Goal: Information Seeking & Learning: Learn about a topic

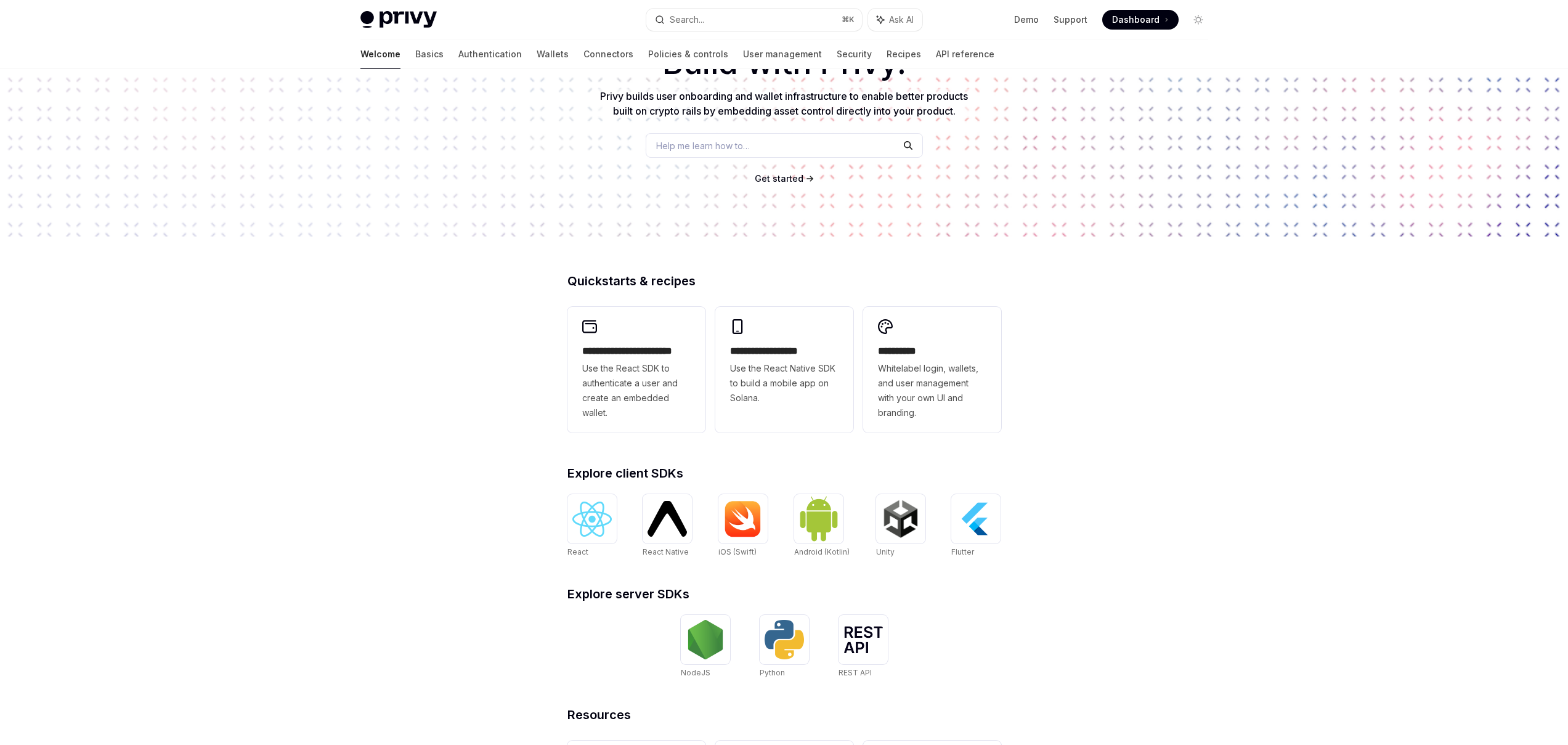
scroll to position [112, 0]
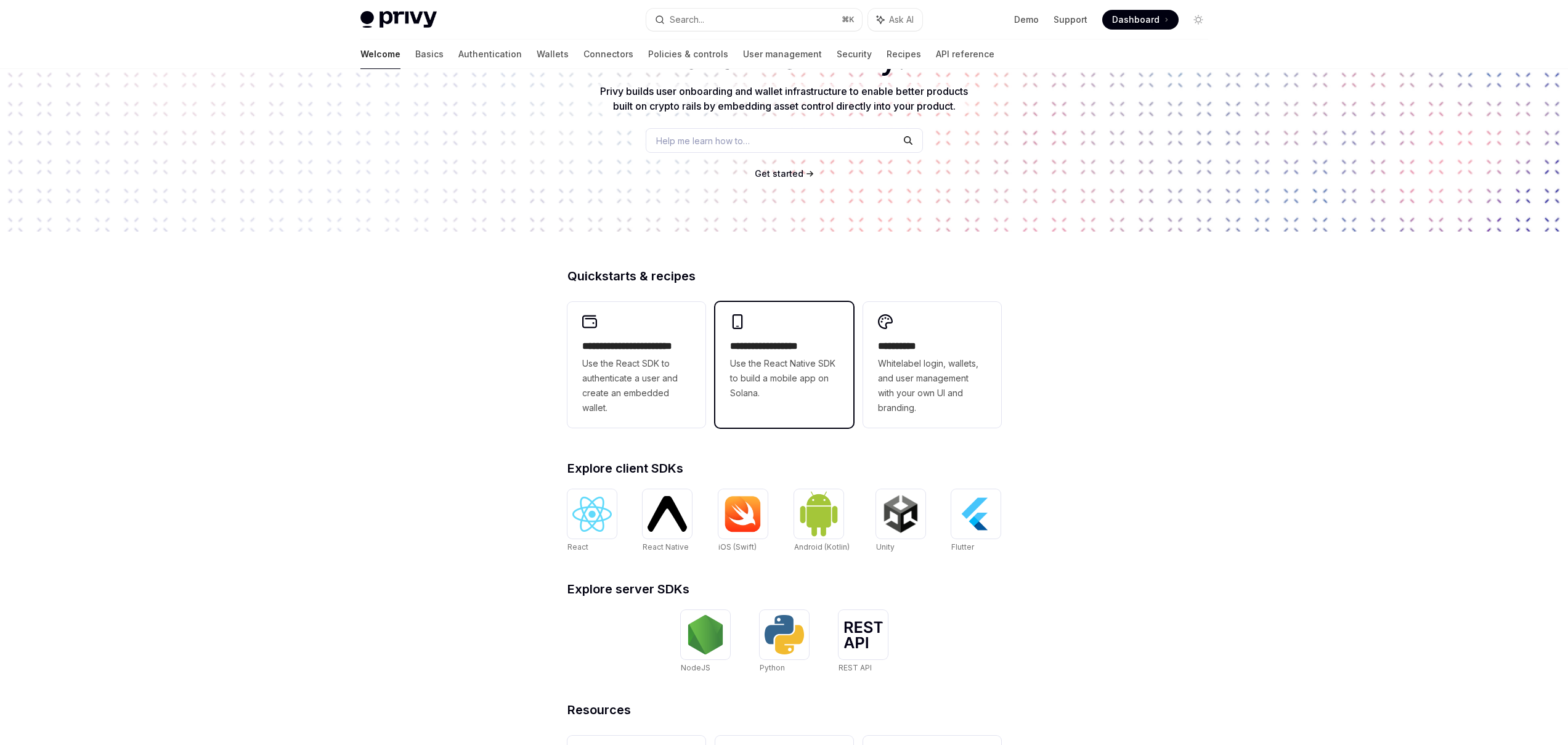
click at [747, 352] on h2 "**********" at bounding box center [784, 346] width 108 height 15
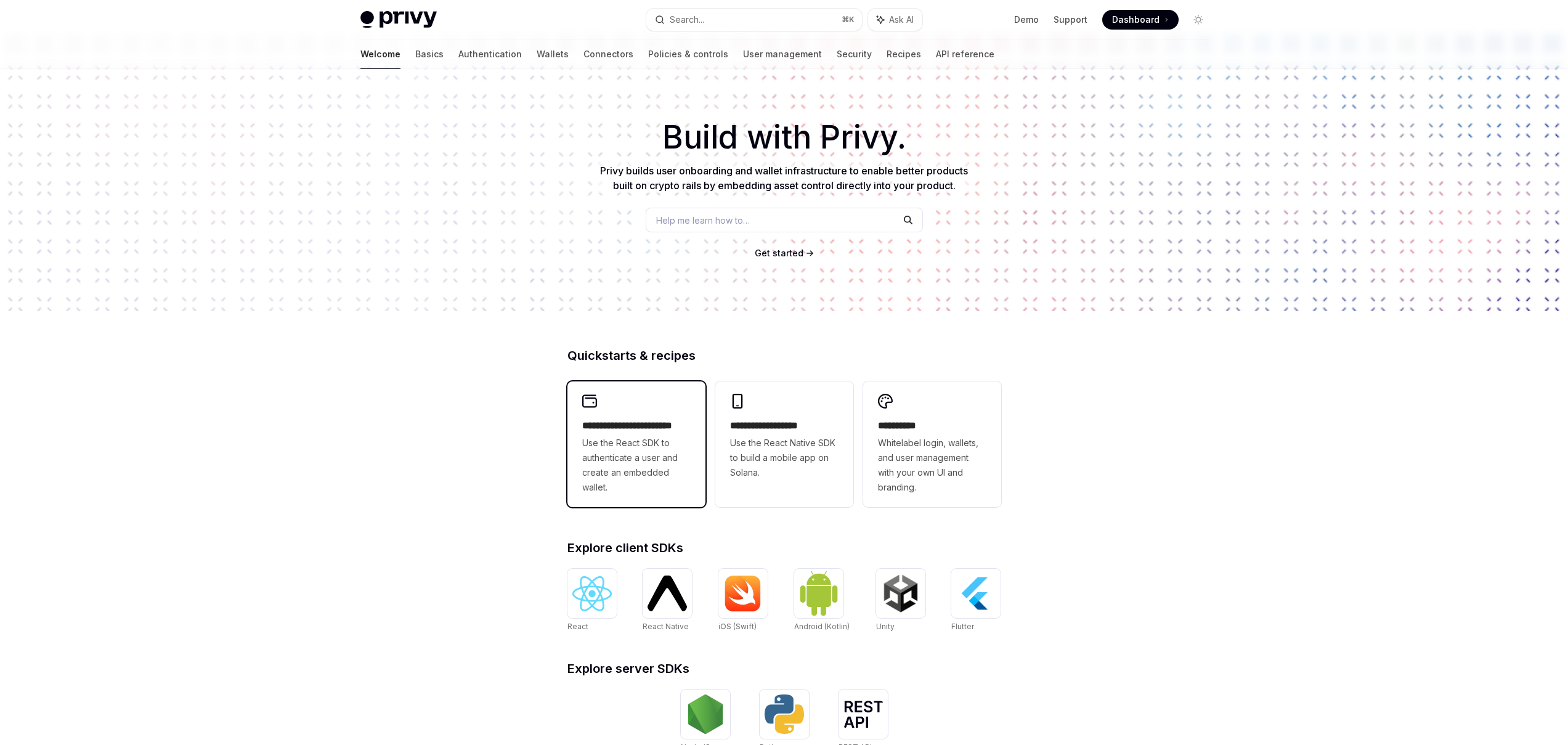
scroll to position [112, 0]
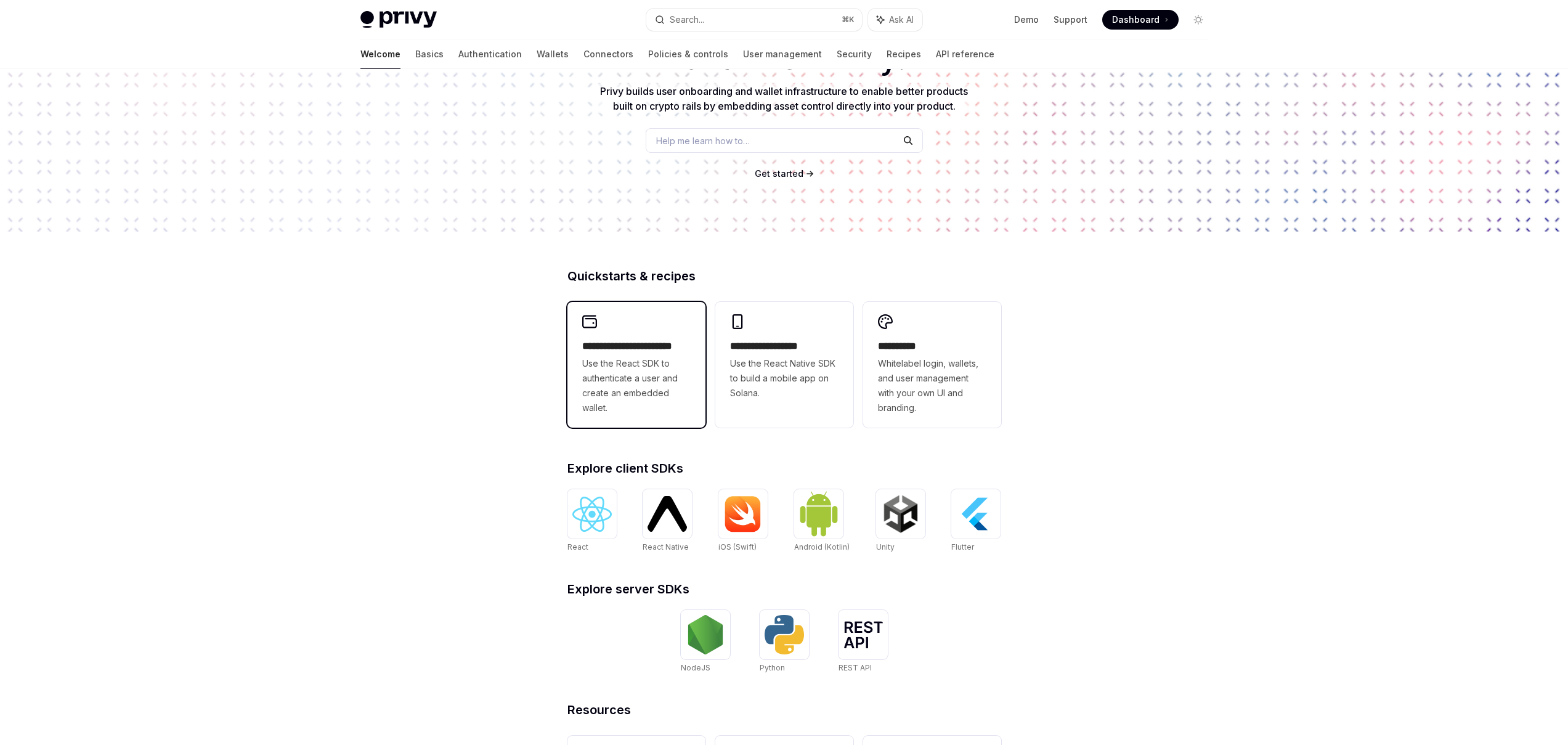
click at [679, 405] on span "Use the React SDK to authenticate a user and create an embedded wallet." at bounding box center [636, 385] width 108 height 59
type textarea "*"
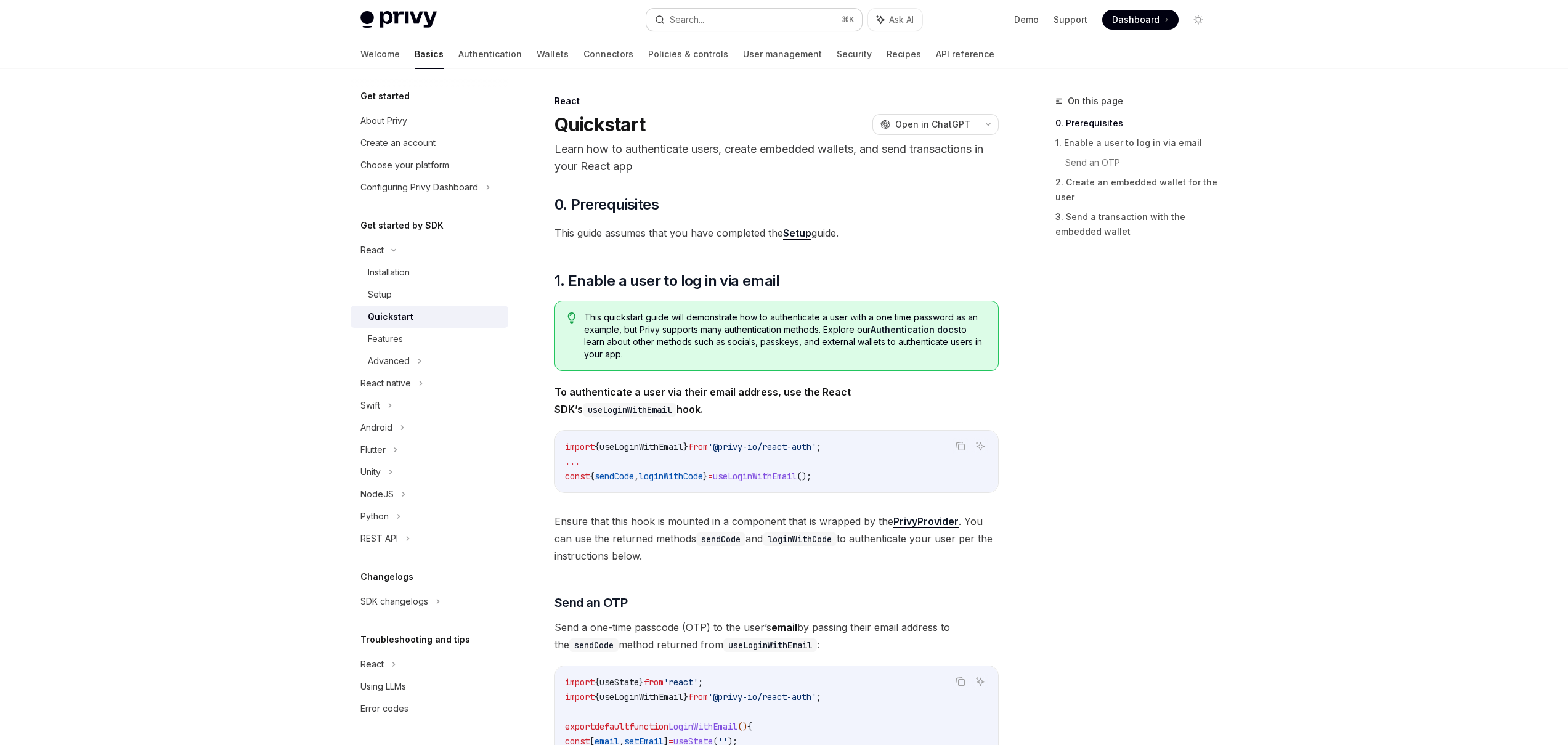
click at [687, 25] on div "Search..." at bounding box center [687, 20] width 35 height 15
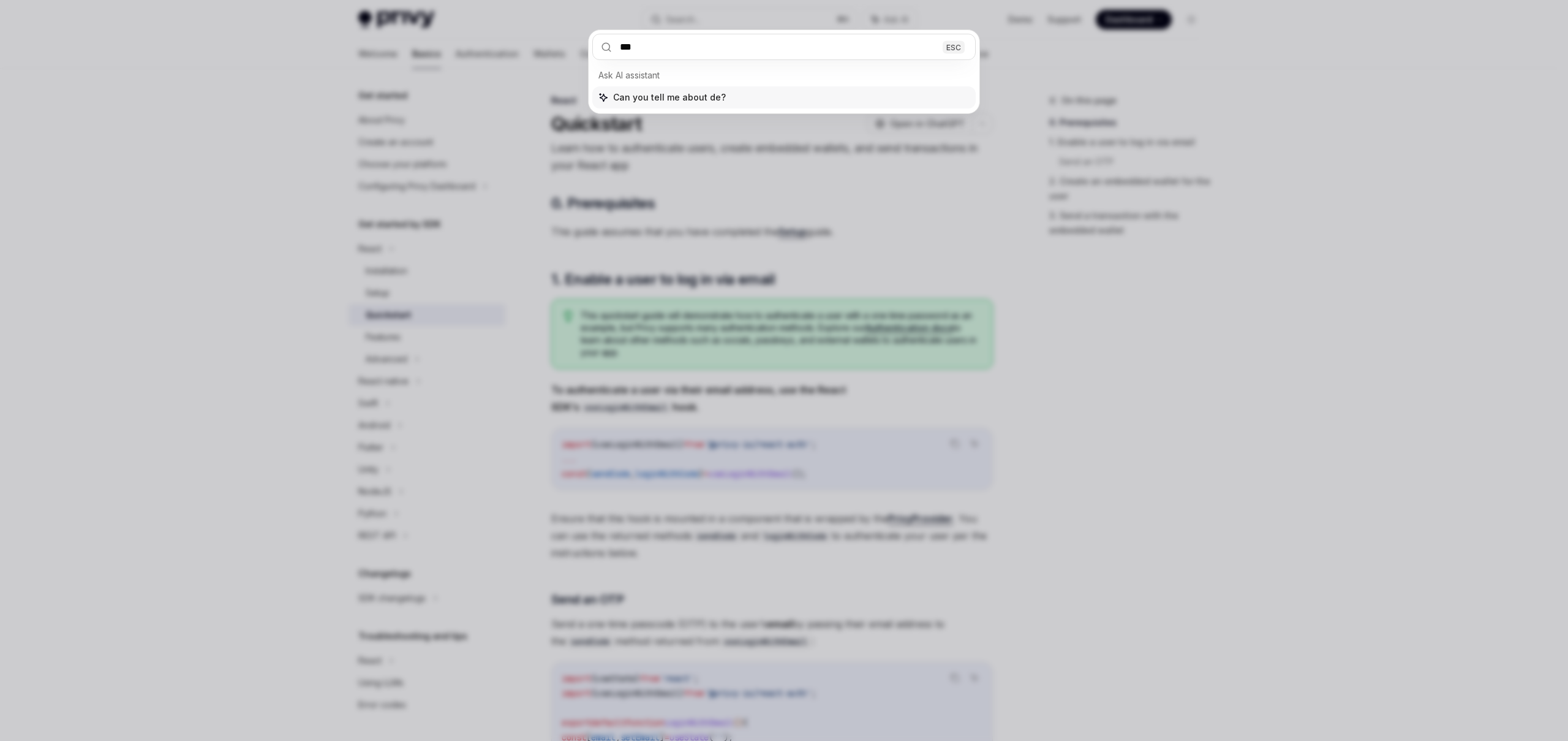
type input "****"
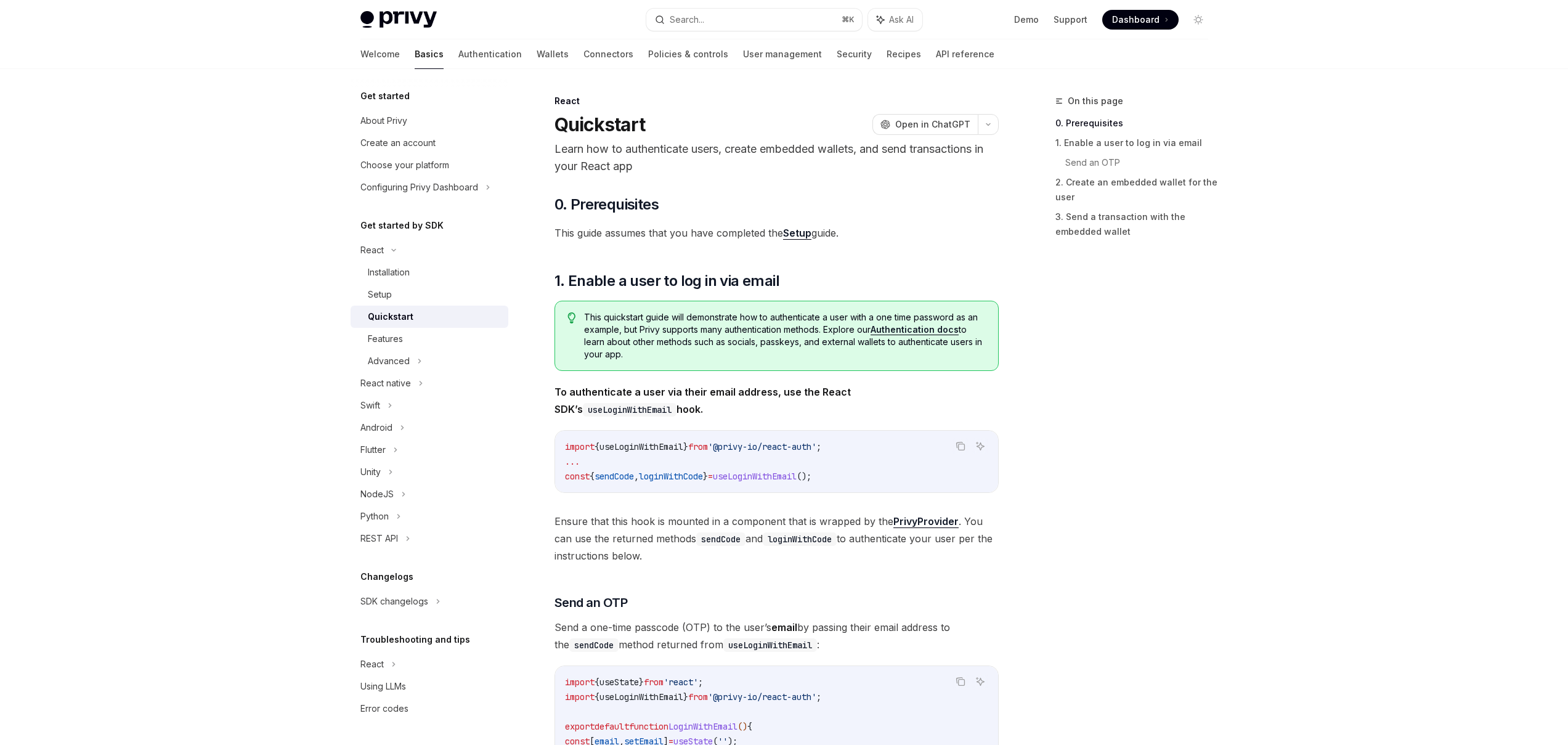
type textarea "*"
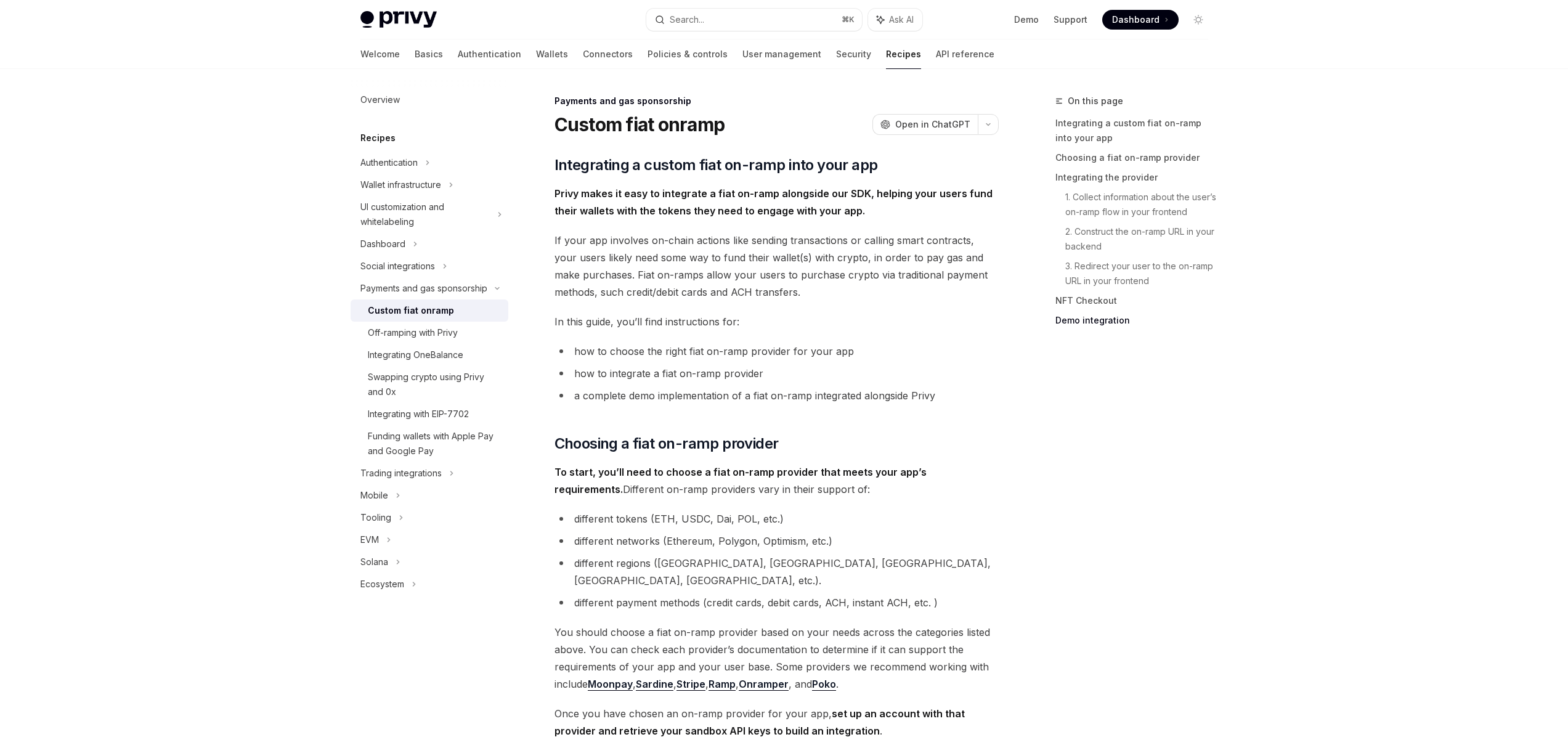
scroll to position [4231, 0]
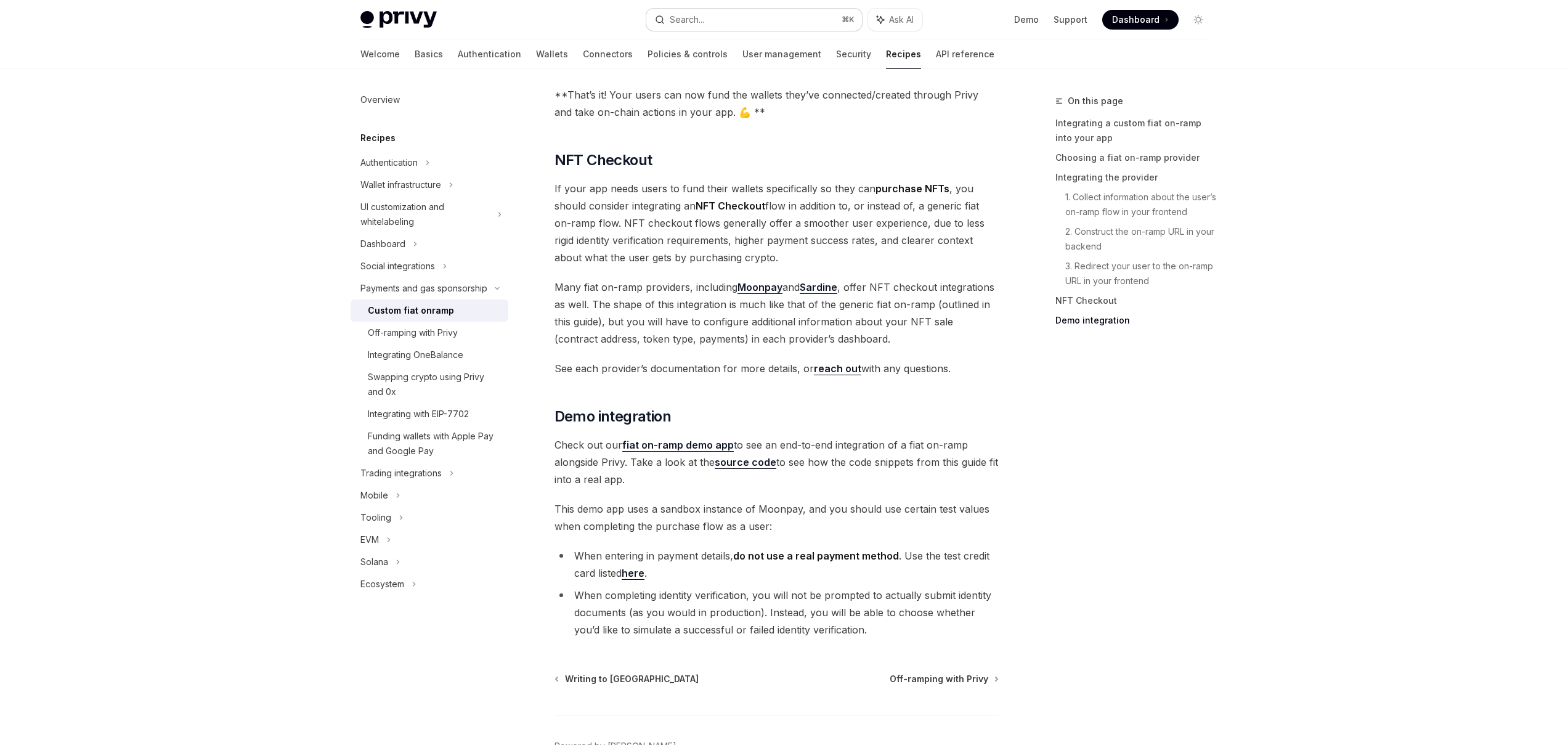
click at [707, 18] on button "Search... ⌘ K" at bounding box center [754, 20] width 216 height 22
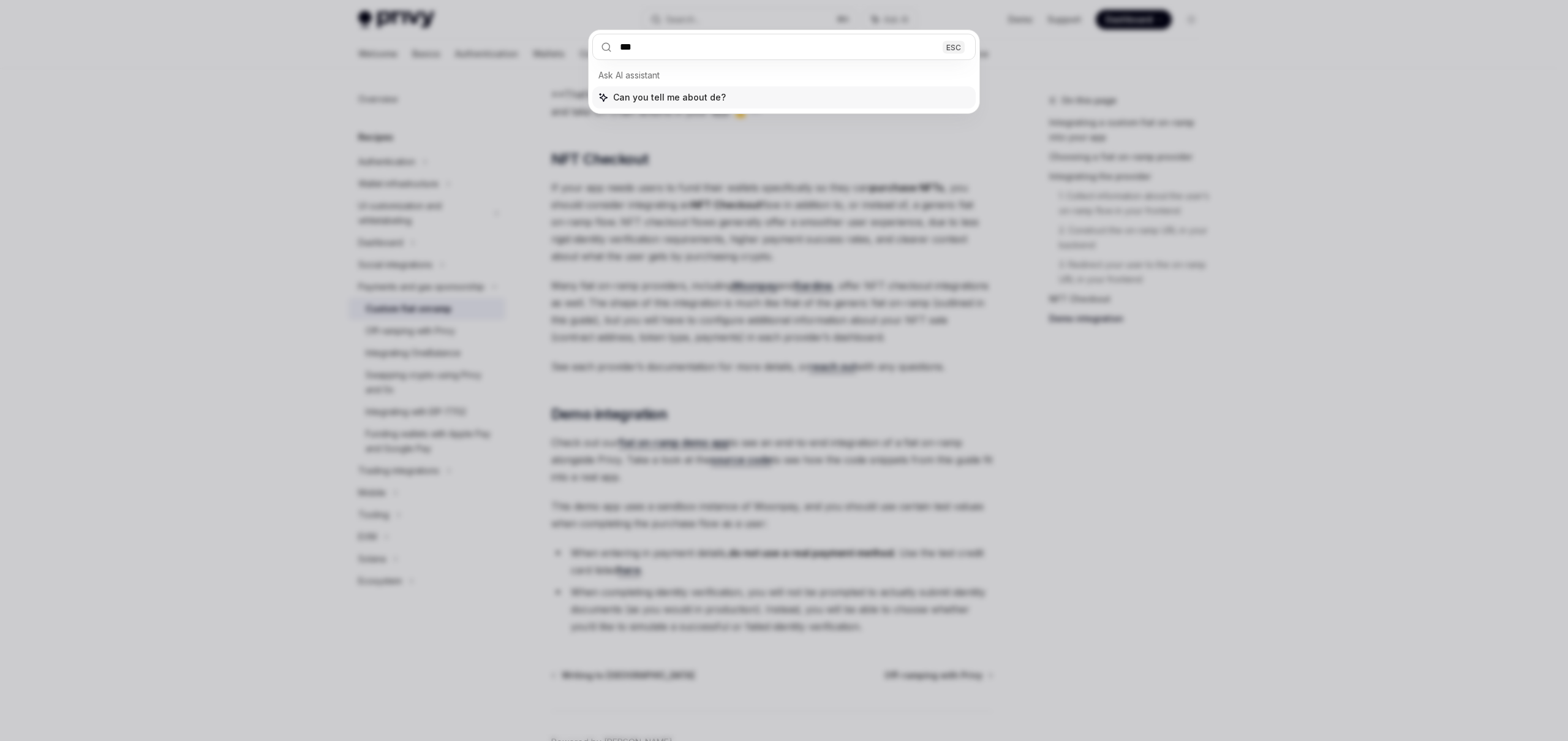
type input "****"
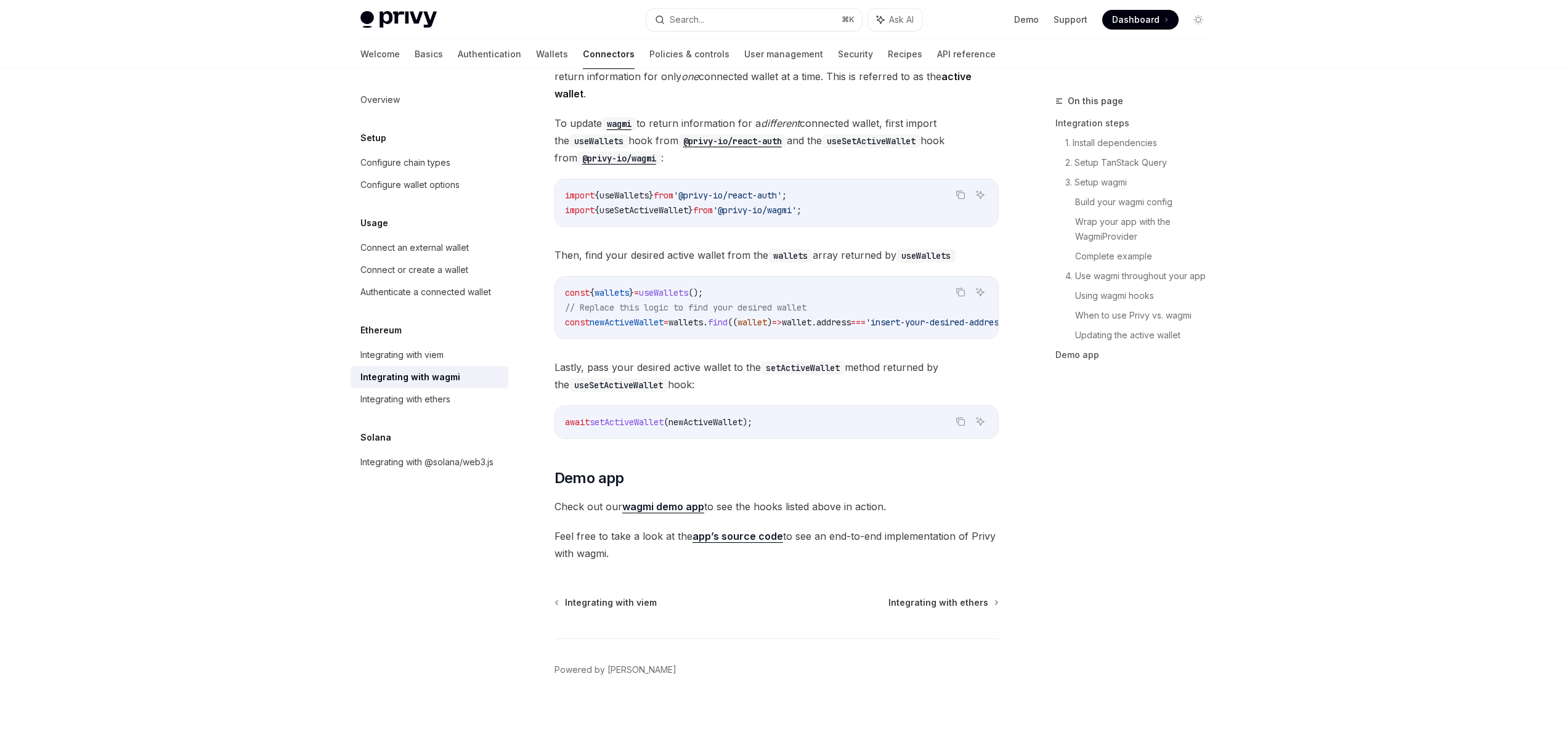
scroll to position [3338, 0]
click at [677, 508] on link "wagmi demo app" at bounding box center [663, 509] width 82 height 13
click at [463, 407] on link "Integrating with ethers" at bounding box center [429, 399] width 158 height 22
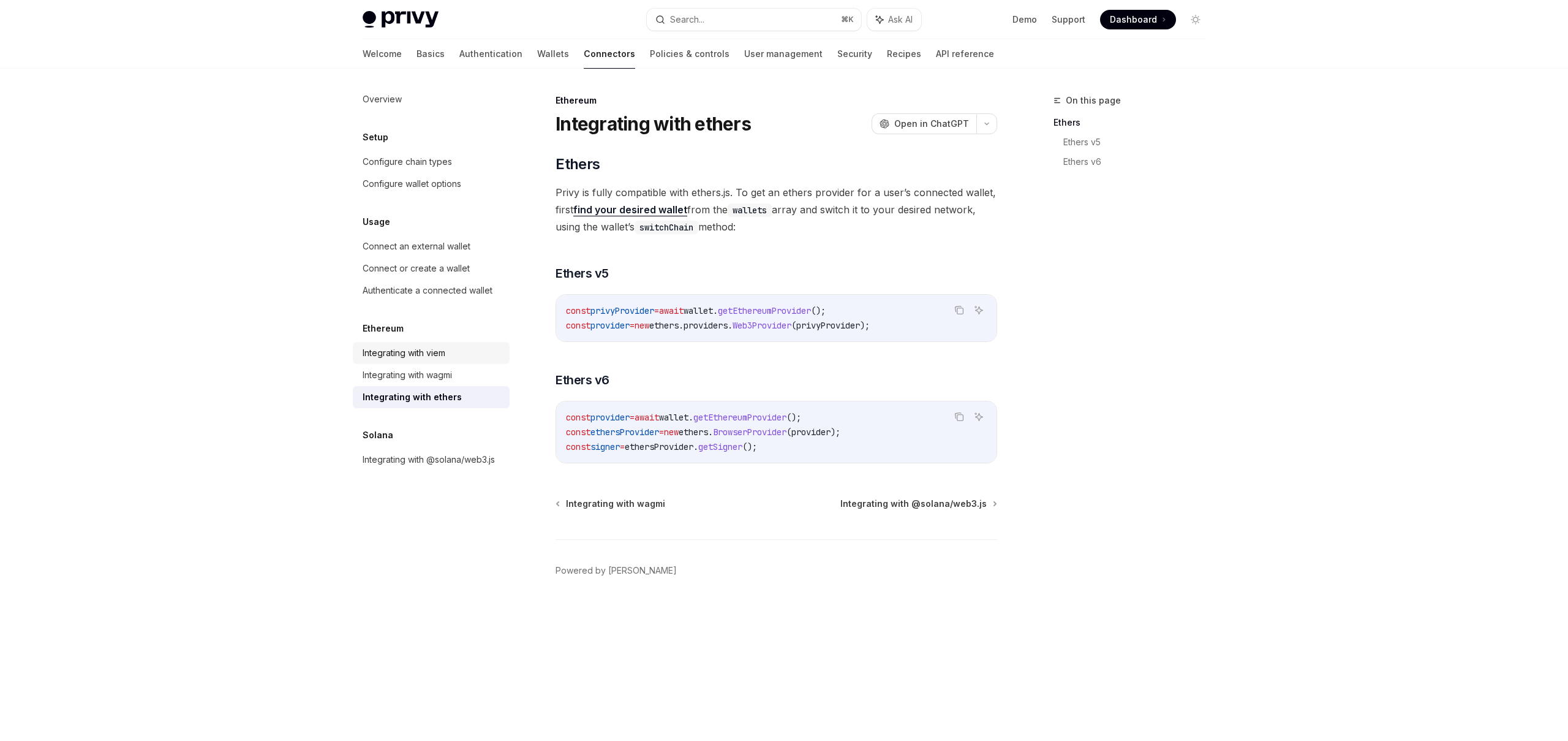
click at [448, 358] on div "Integrating with viem" at bounding box center [432, 353] width 140 height 15
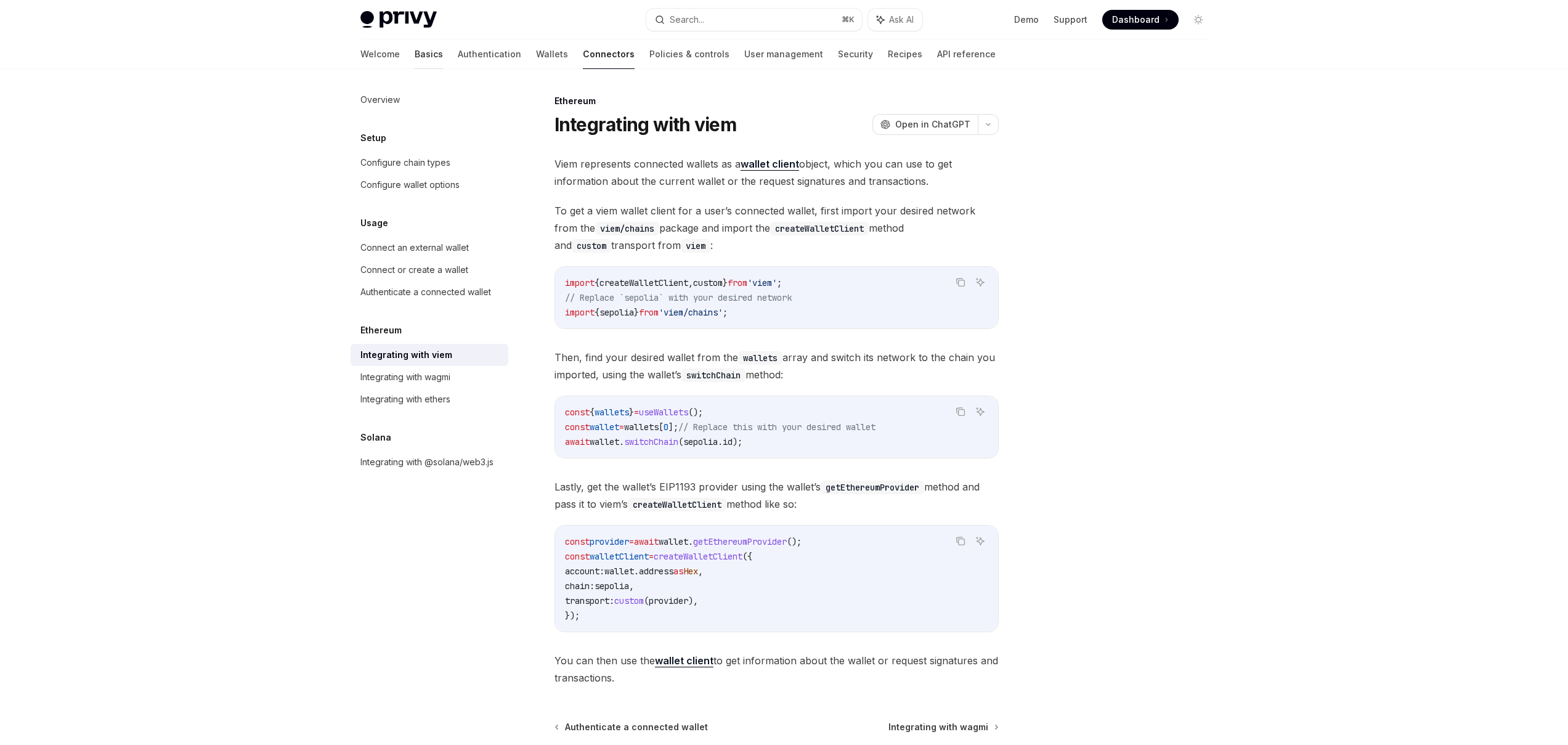
click at [414, 51] on link "Basics" at bounding box center [429, 54] width 28 height 30
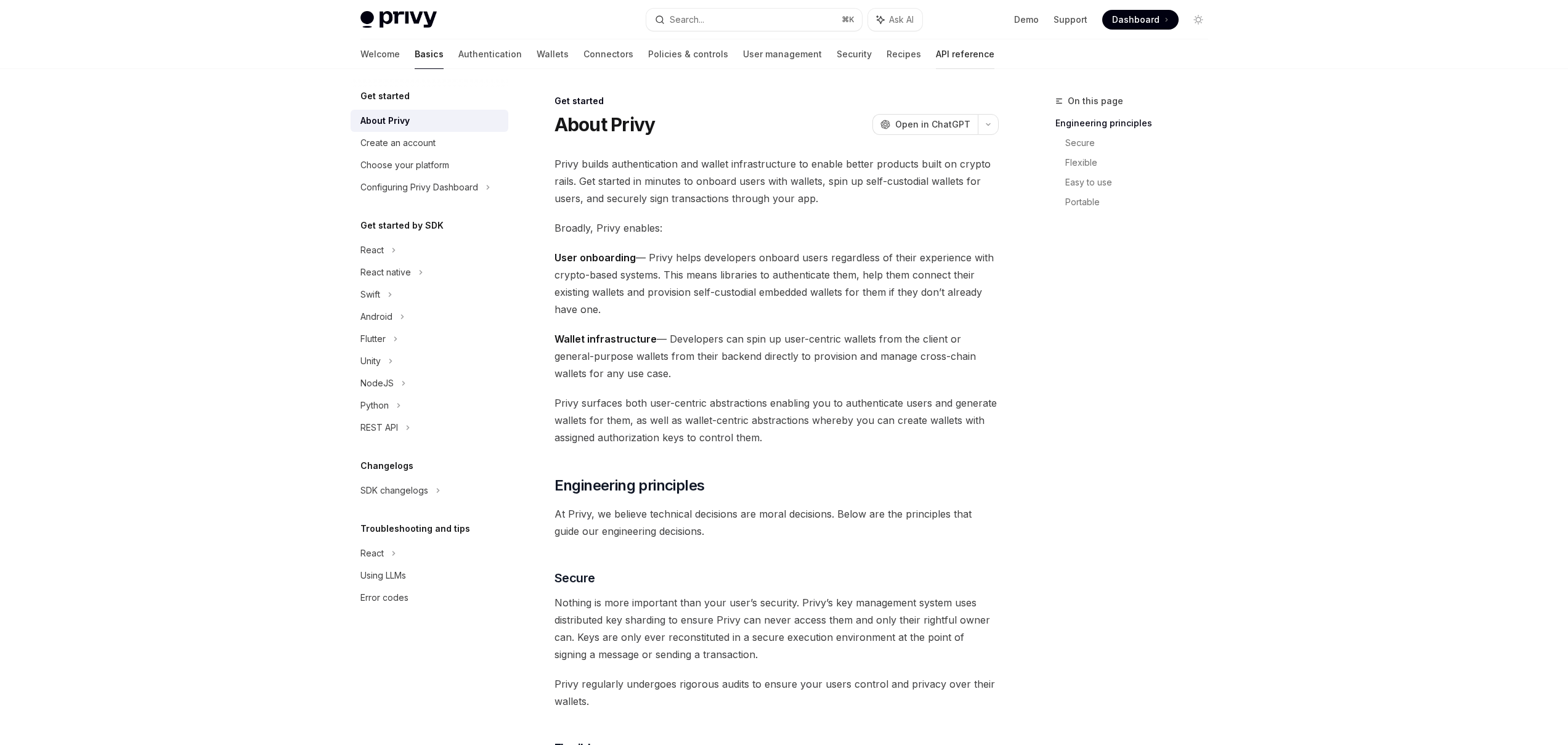
click at [936, 58] on link "API reference" at bounding box center [965, 54] width 59 height 30
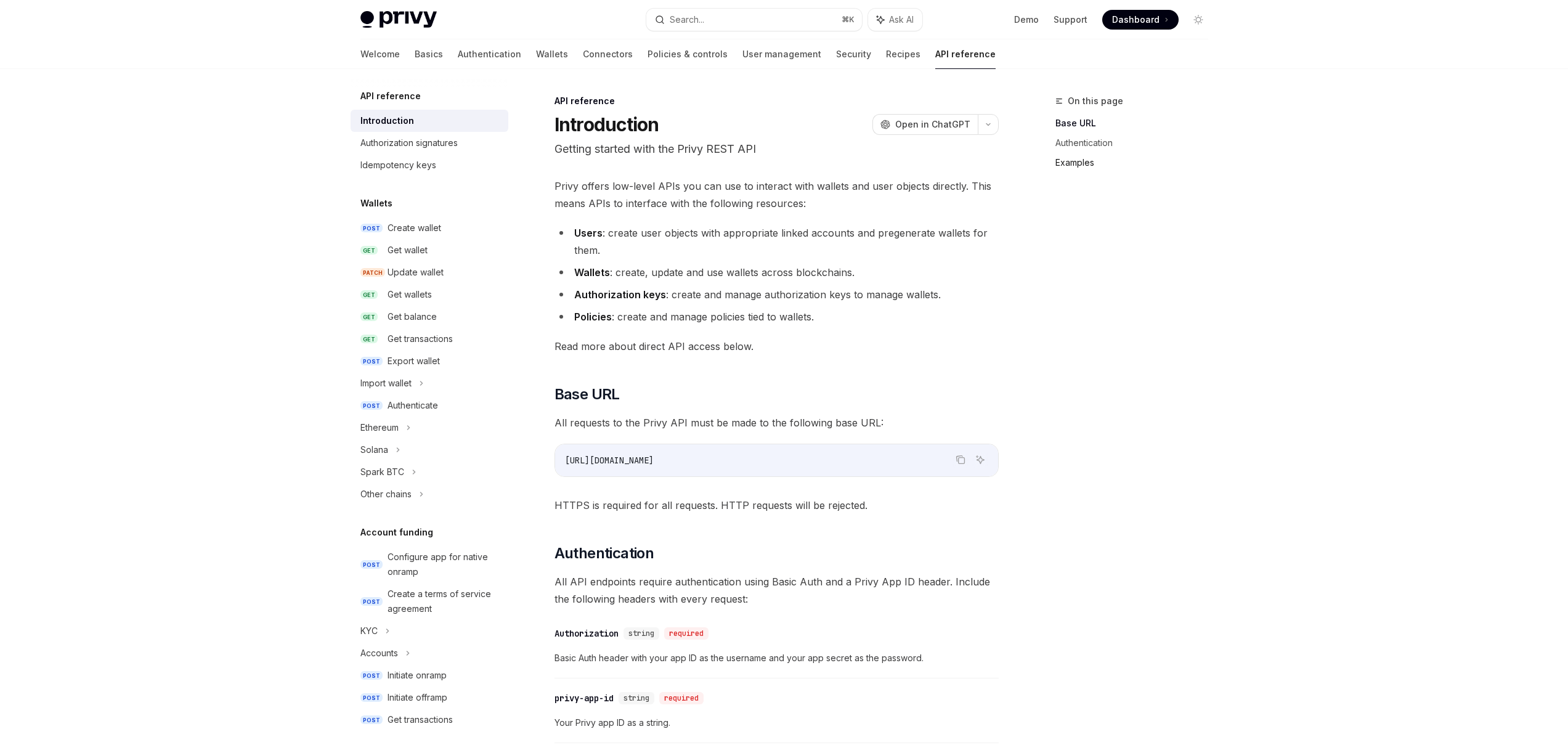
click at [1088, 161] on link "Examples" at bounding box center [1136, 163] width 163 height 20
click at [414, 59] on link "Basics" at bounding box center [429, 54] width 28 height 30
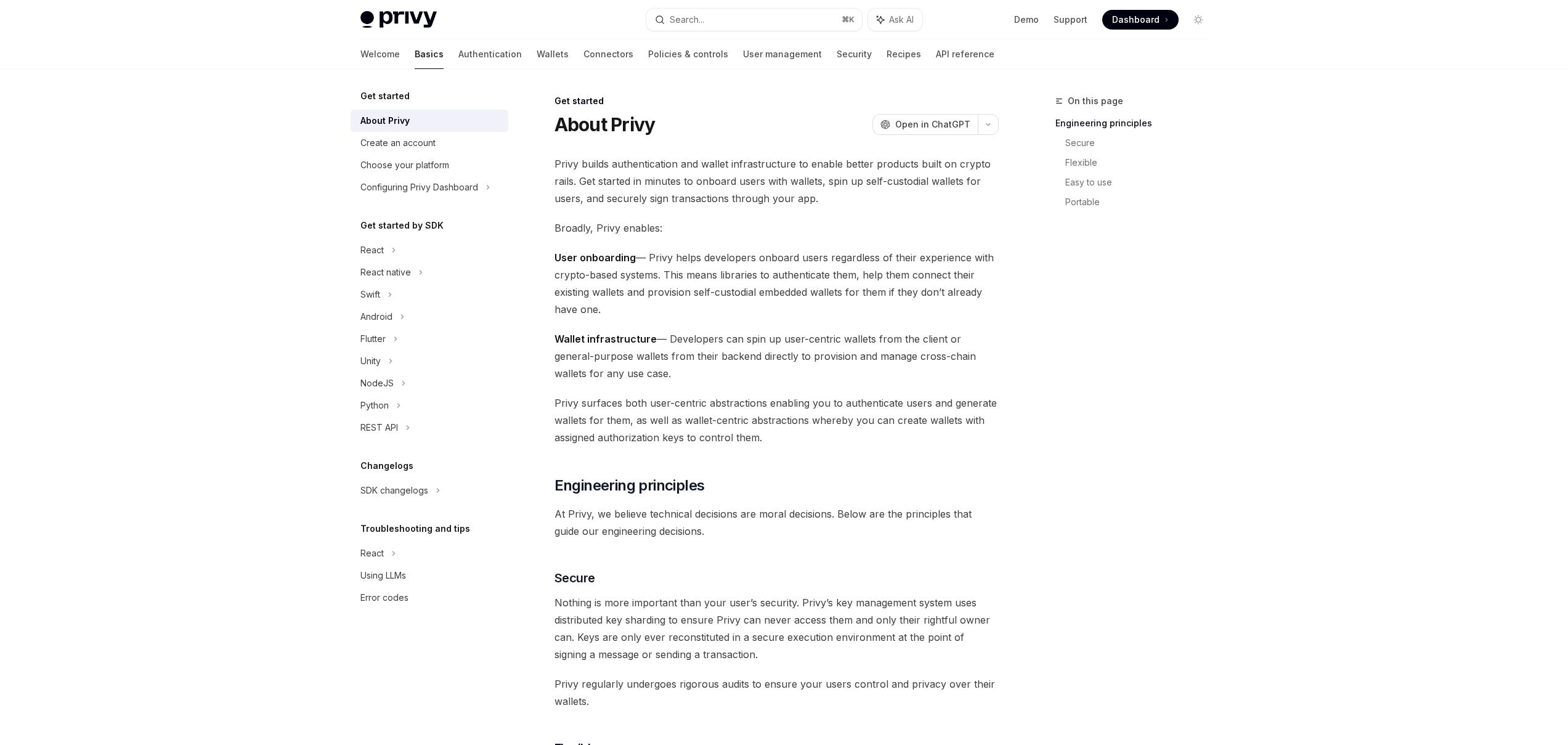
click at [381, 20] on img at bounding box center [398, 20] width 76 height 17
type textarea "*"
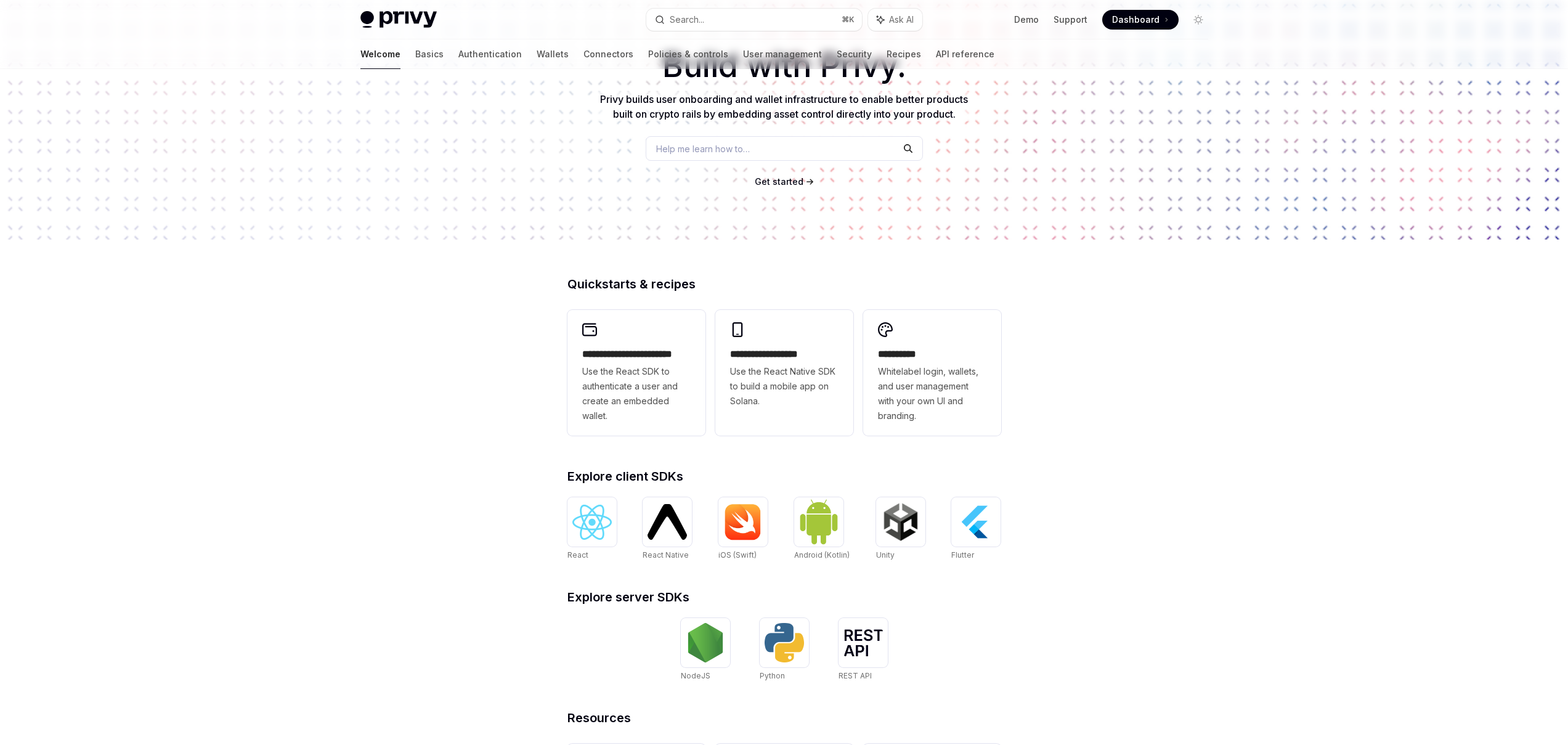
scroll to position [229, 0]
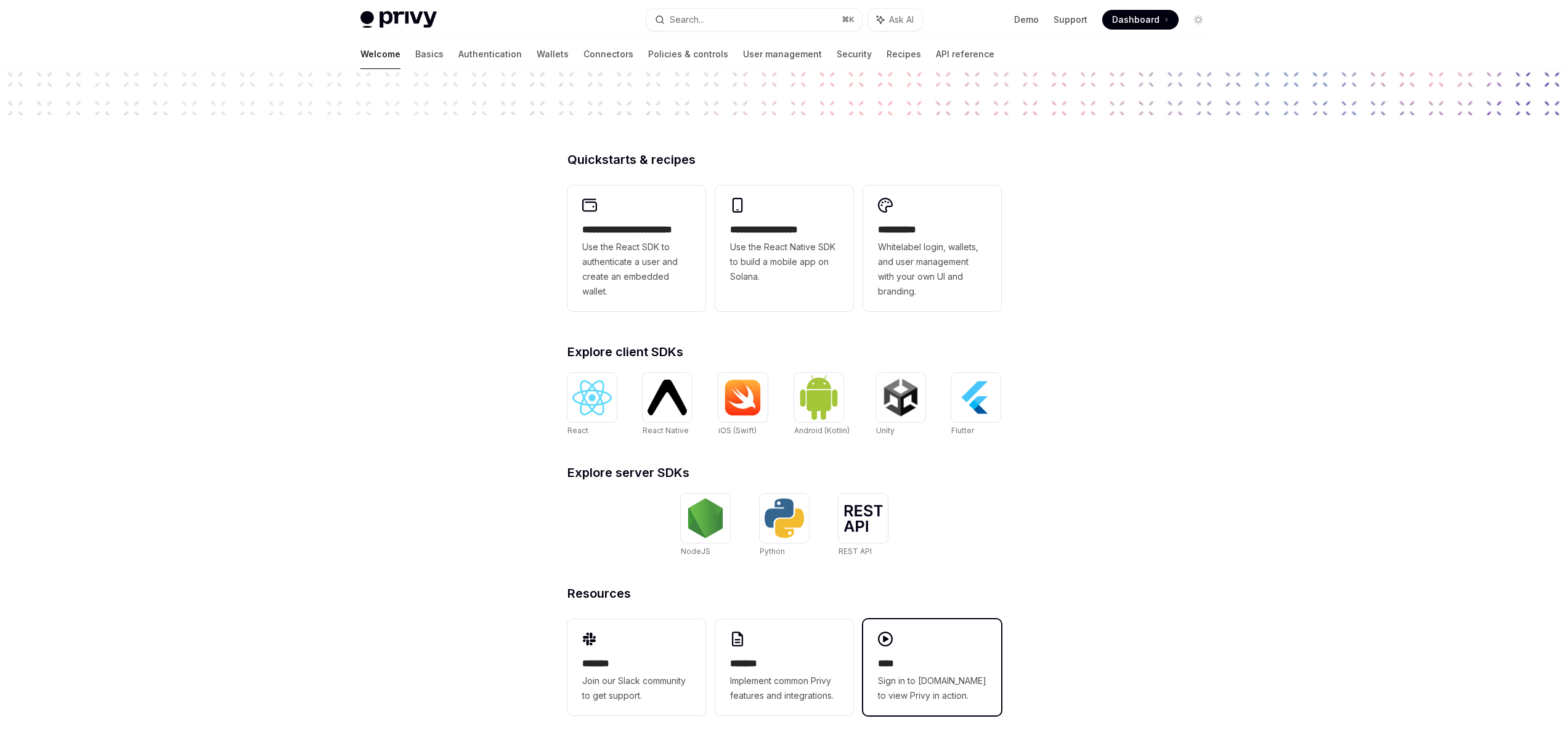
click at [884, 674] on span "Sign in to [DOMAIN_NAME] to view Privy in action." at bounding box center [932, 688] width 108 height 30
click at [807, 25] on button "Search... ⌘ K" at bounding box center [754, 20] width 216 height 22
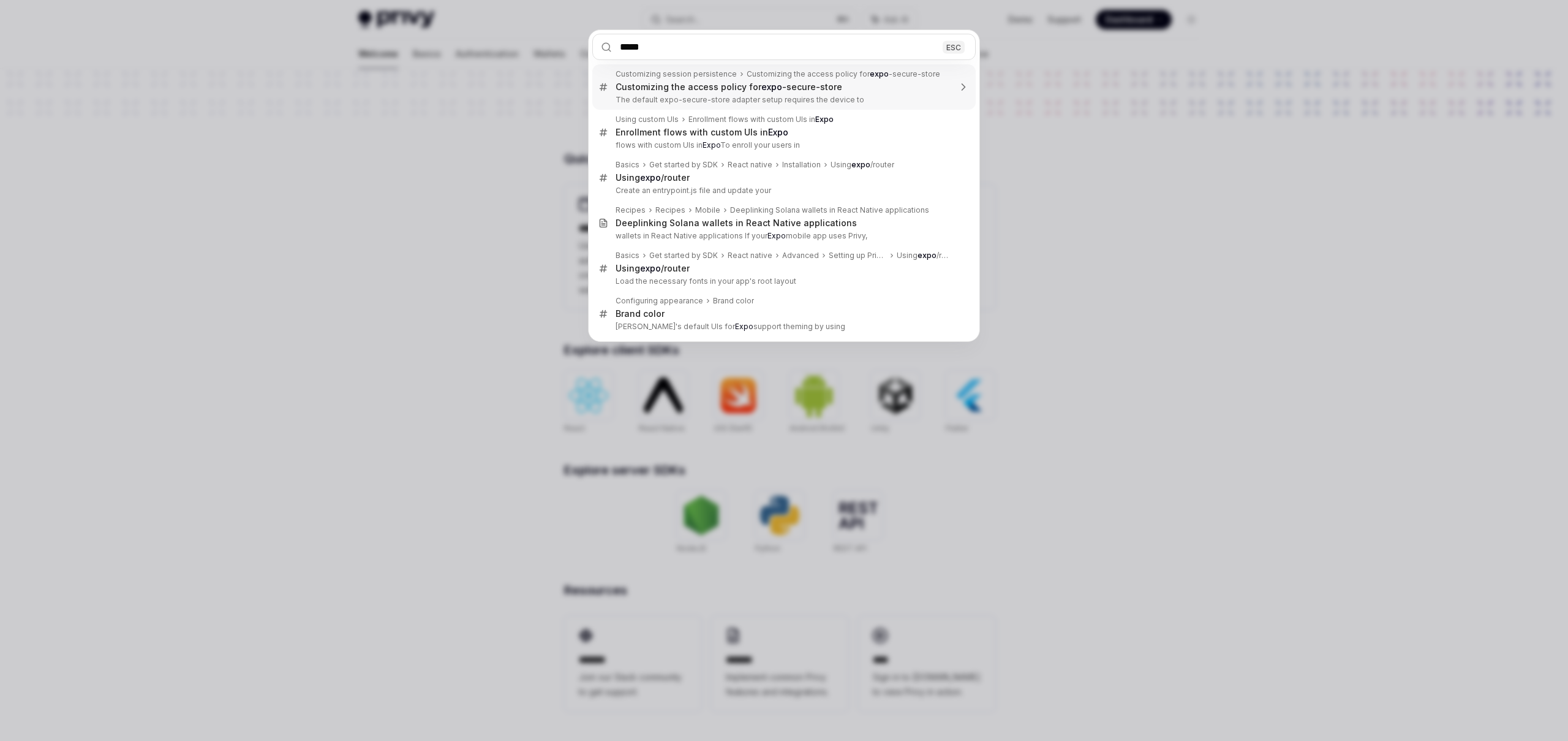
type input "******"
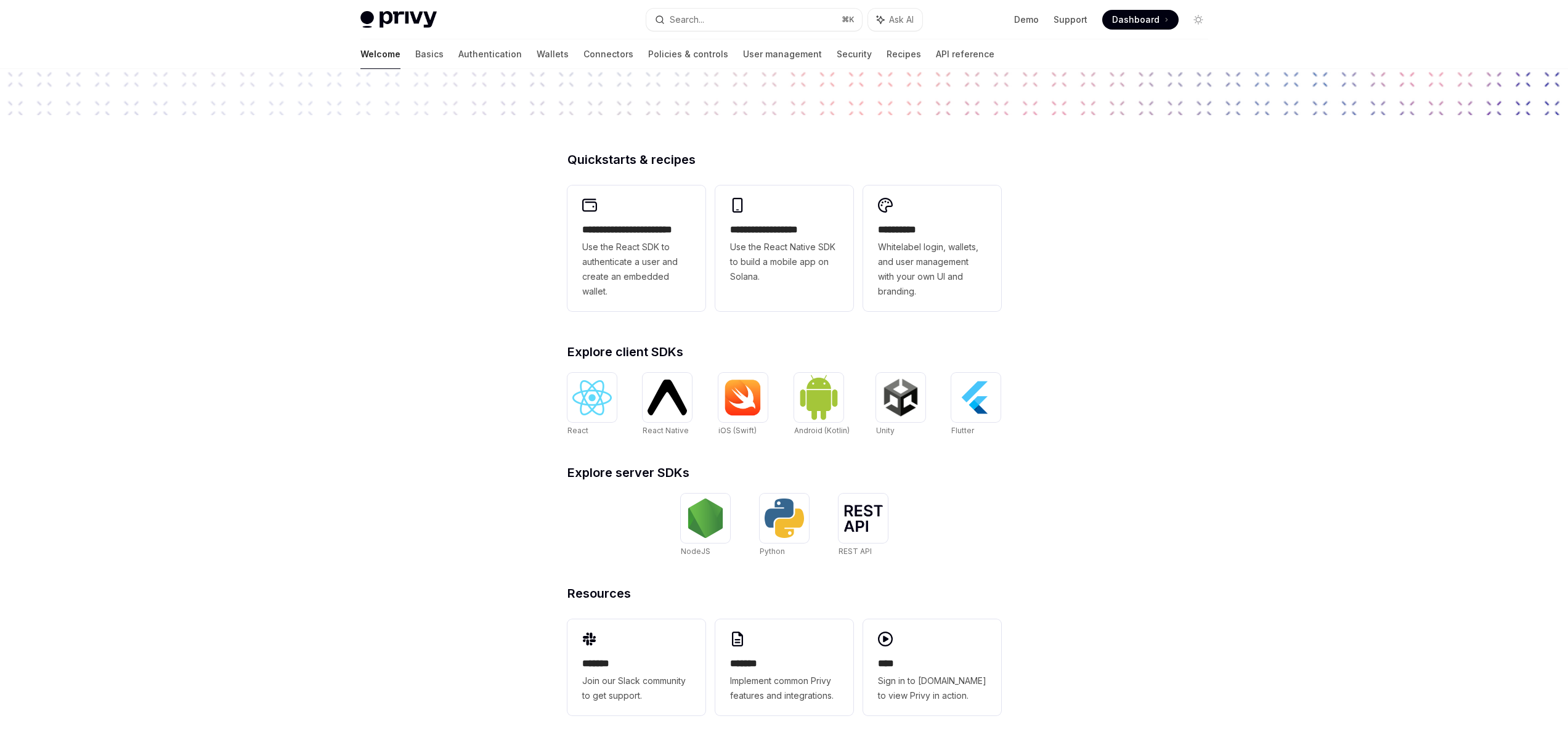
scroll to position [69, 0]
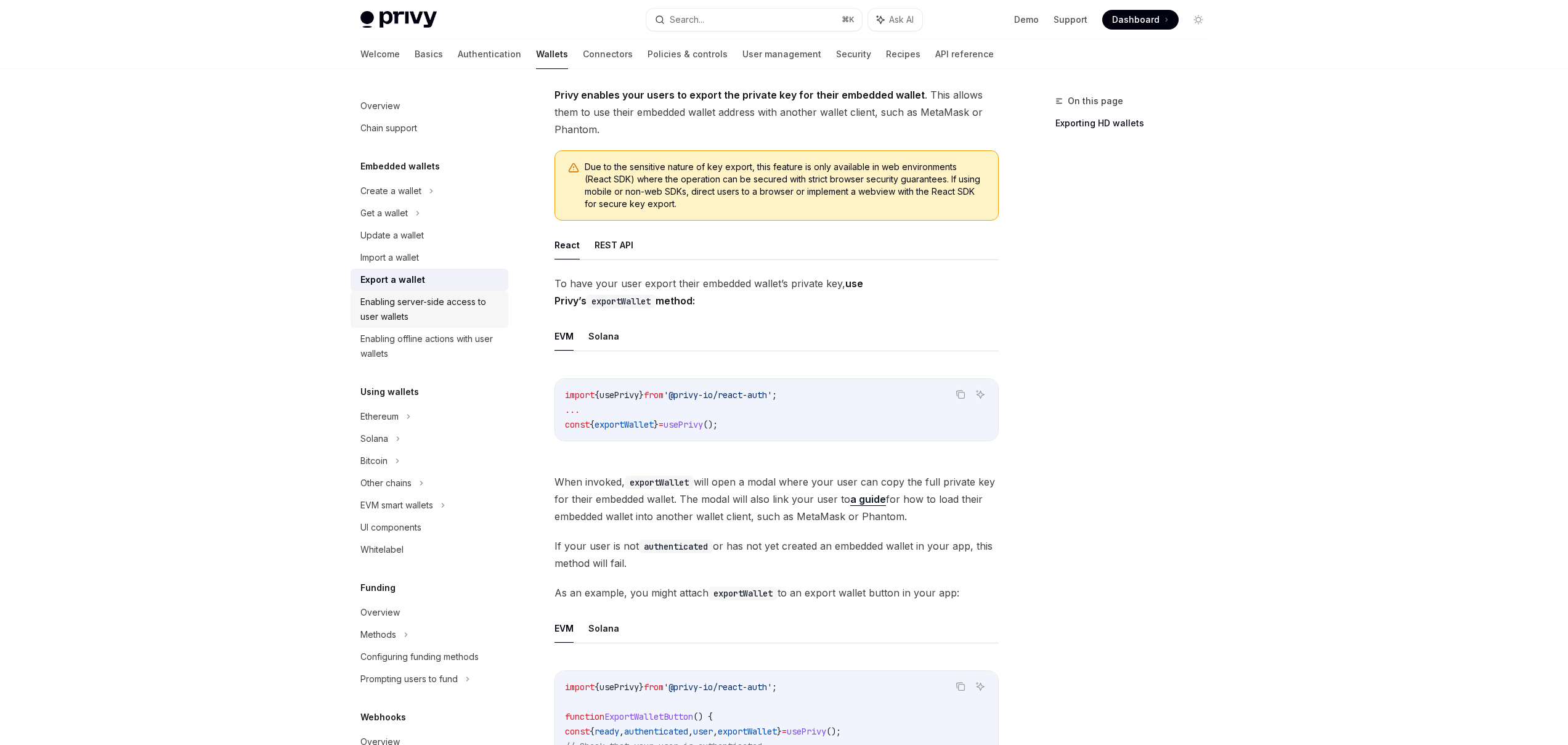
click at [440, 314] on div "Enabling server-side access to user wallets" at bounding box center [430, 309] width 141 height 30
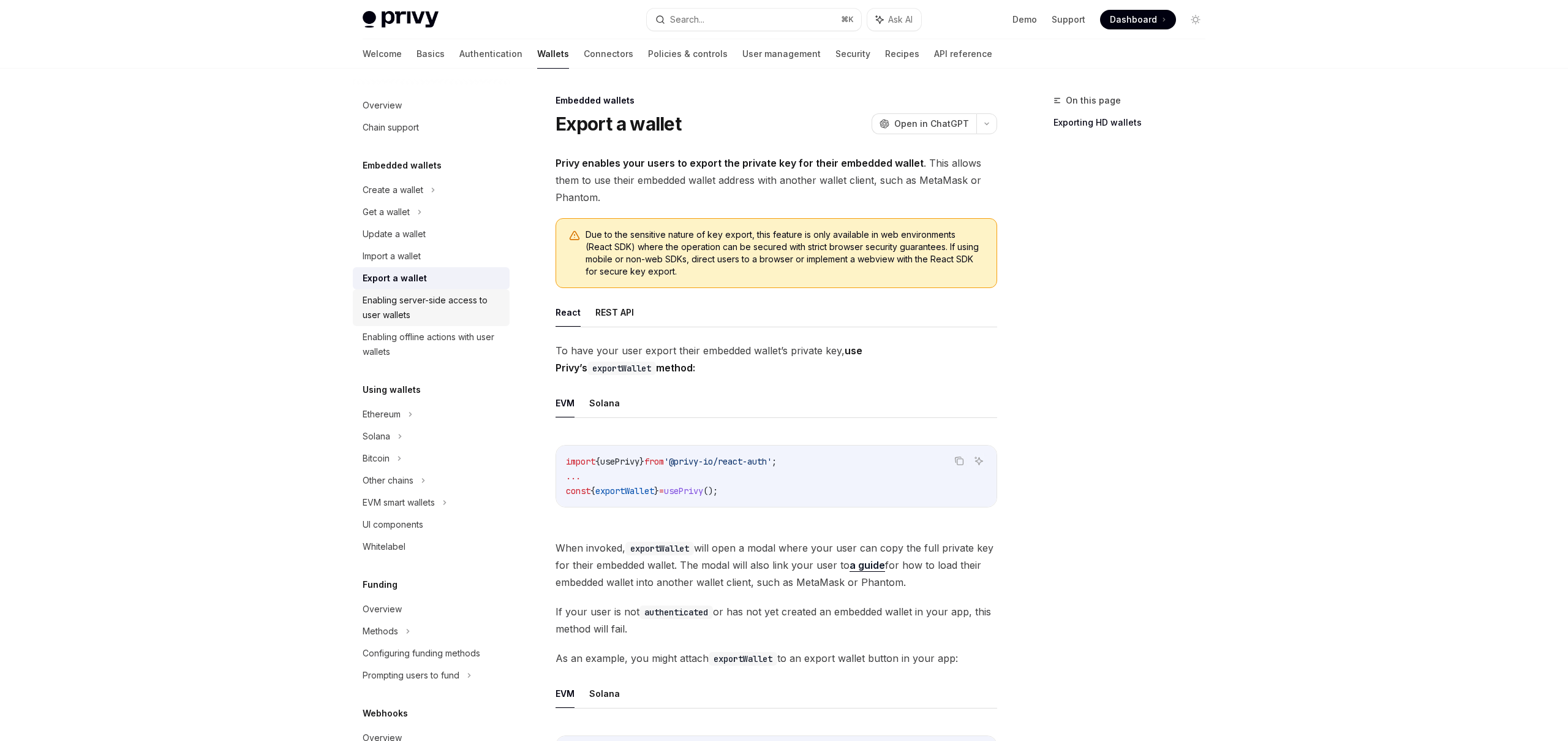
type textarea "*"
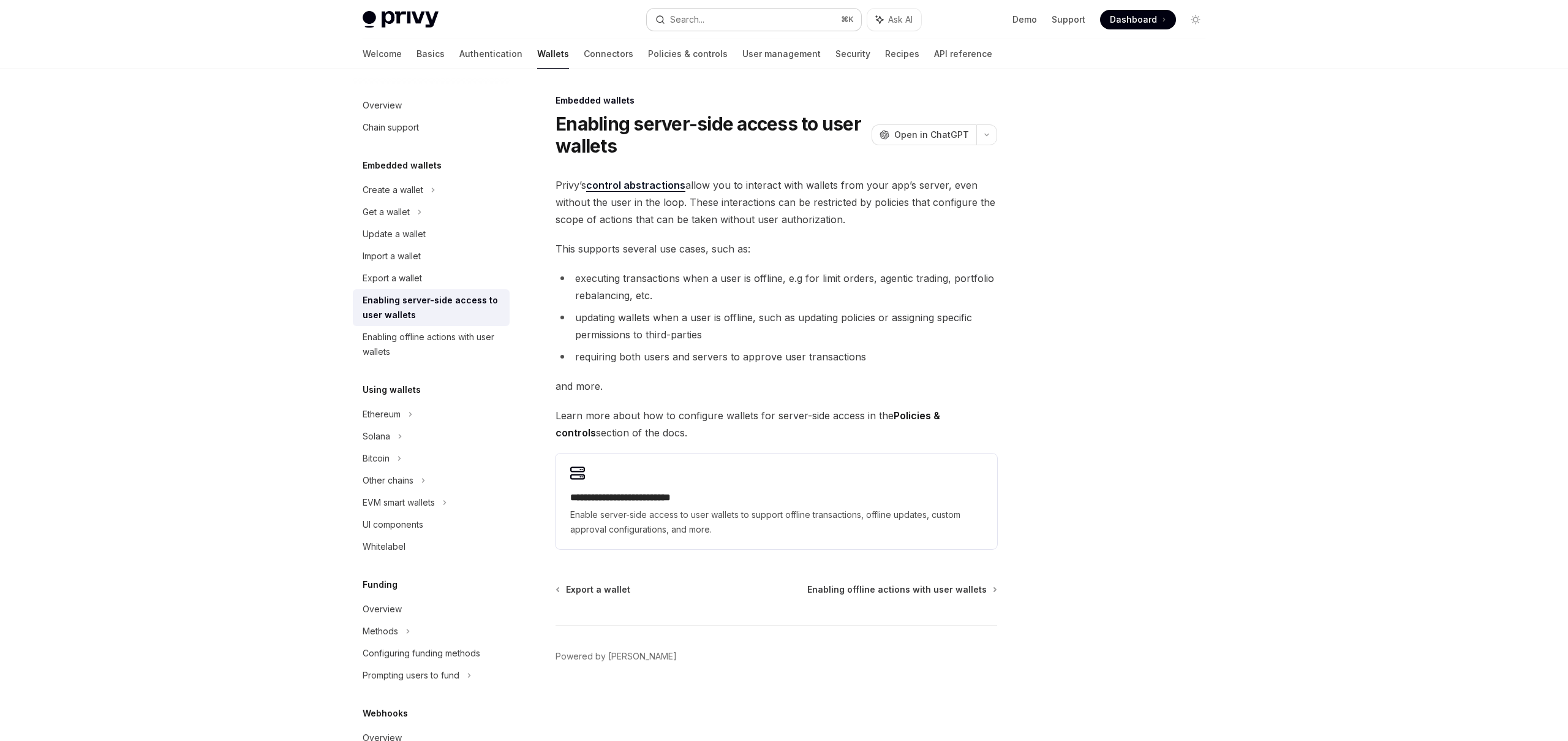
click at [766, 14] on button "Search... ⌘ K" at bounding box center [754, 20] width 214 height 22
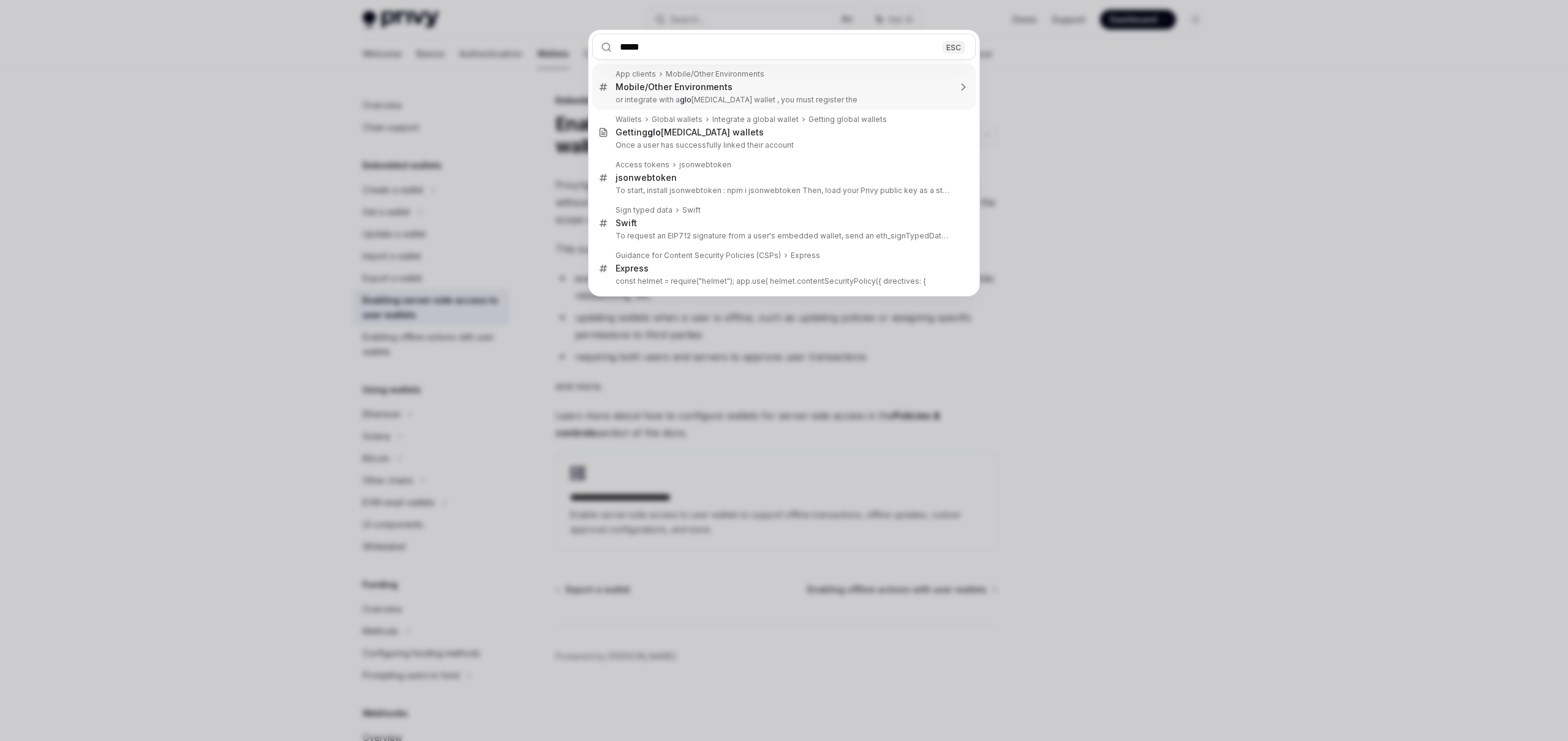
type input "******"
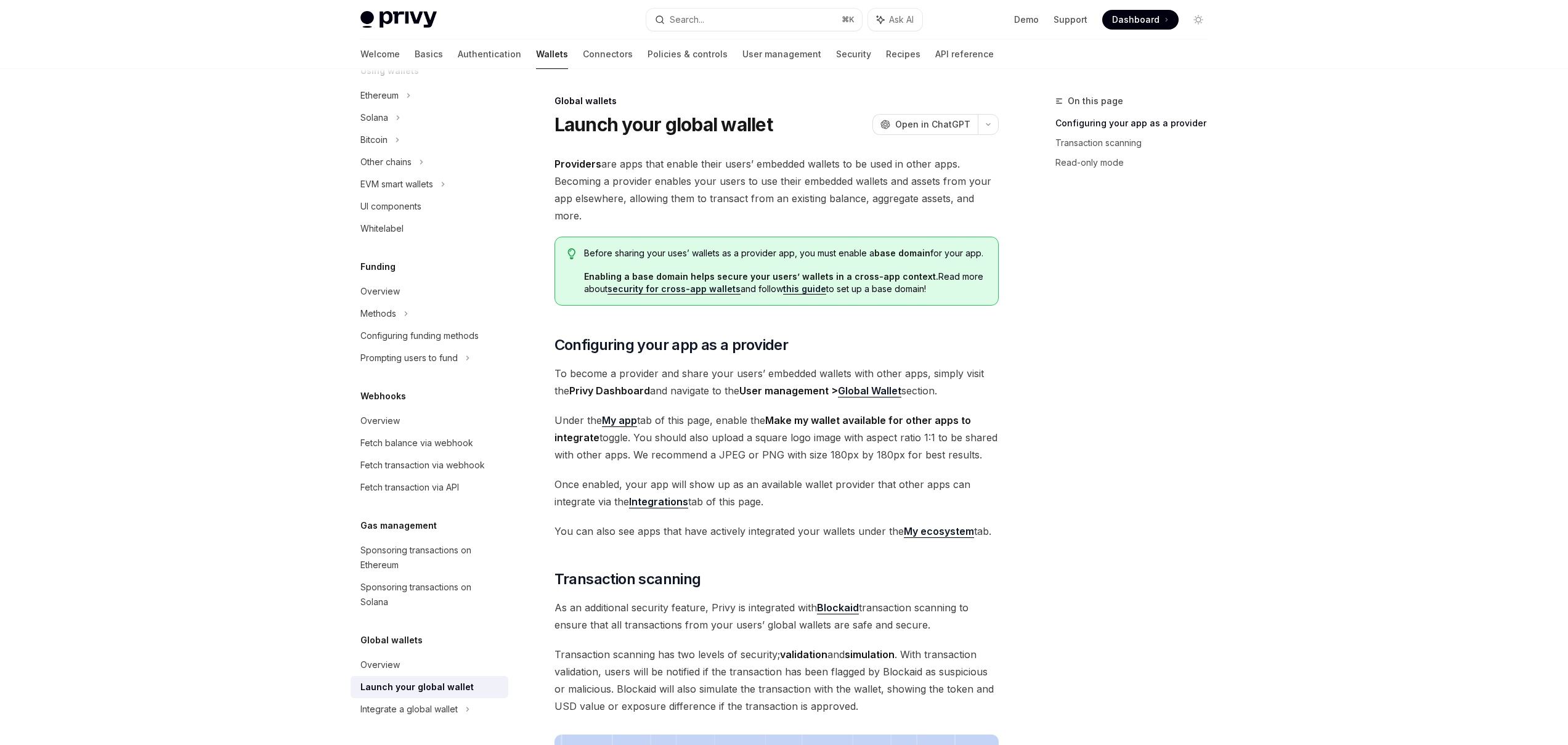
click at [702, 290] on link "security for cross-app wallets" at bounding box center [674, 289] width 133 height 11
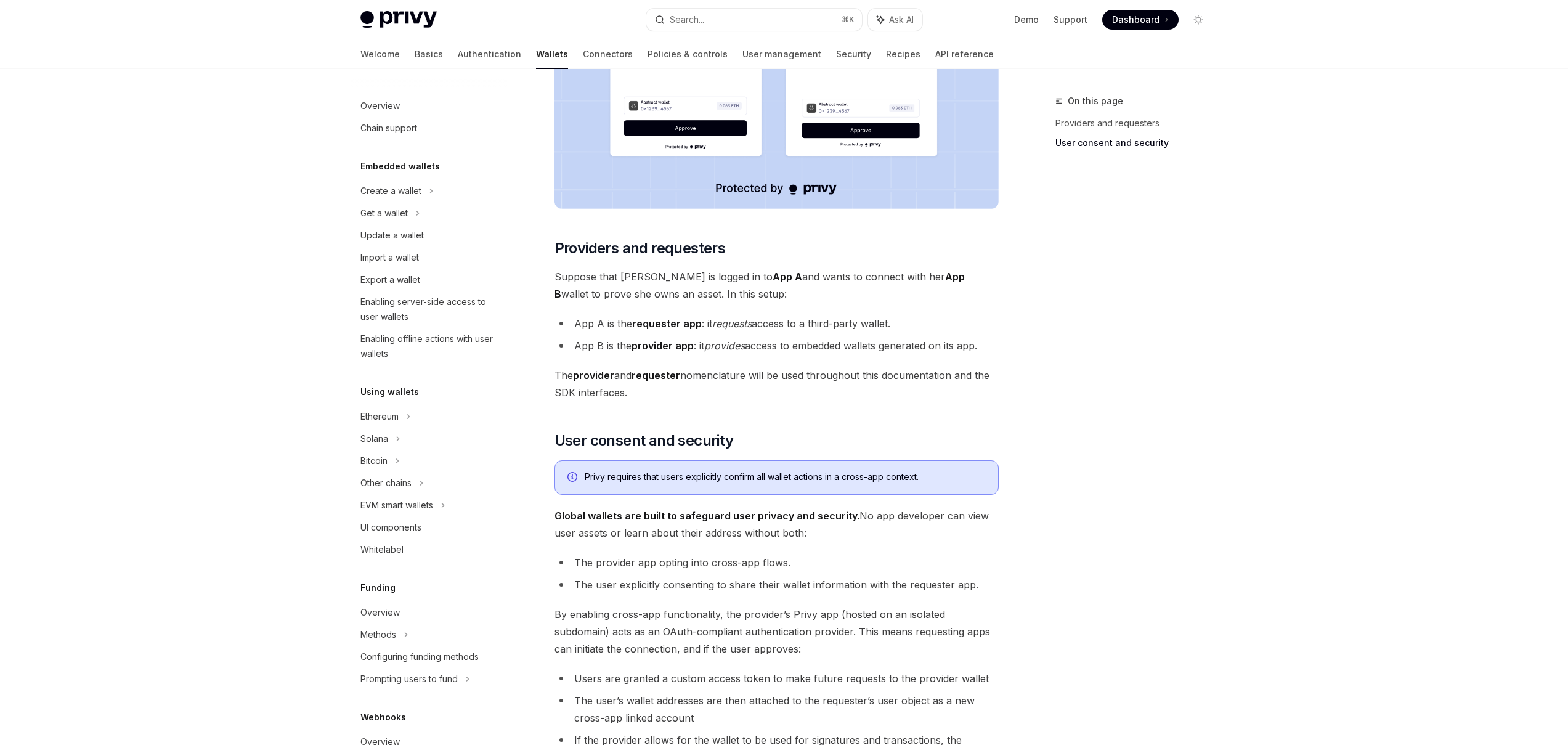
scroll to position [396, 0]
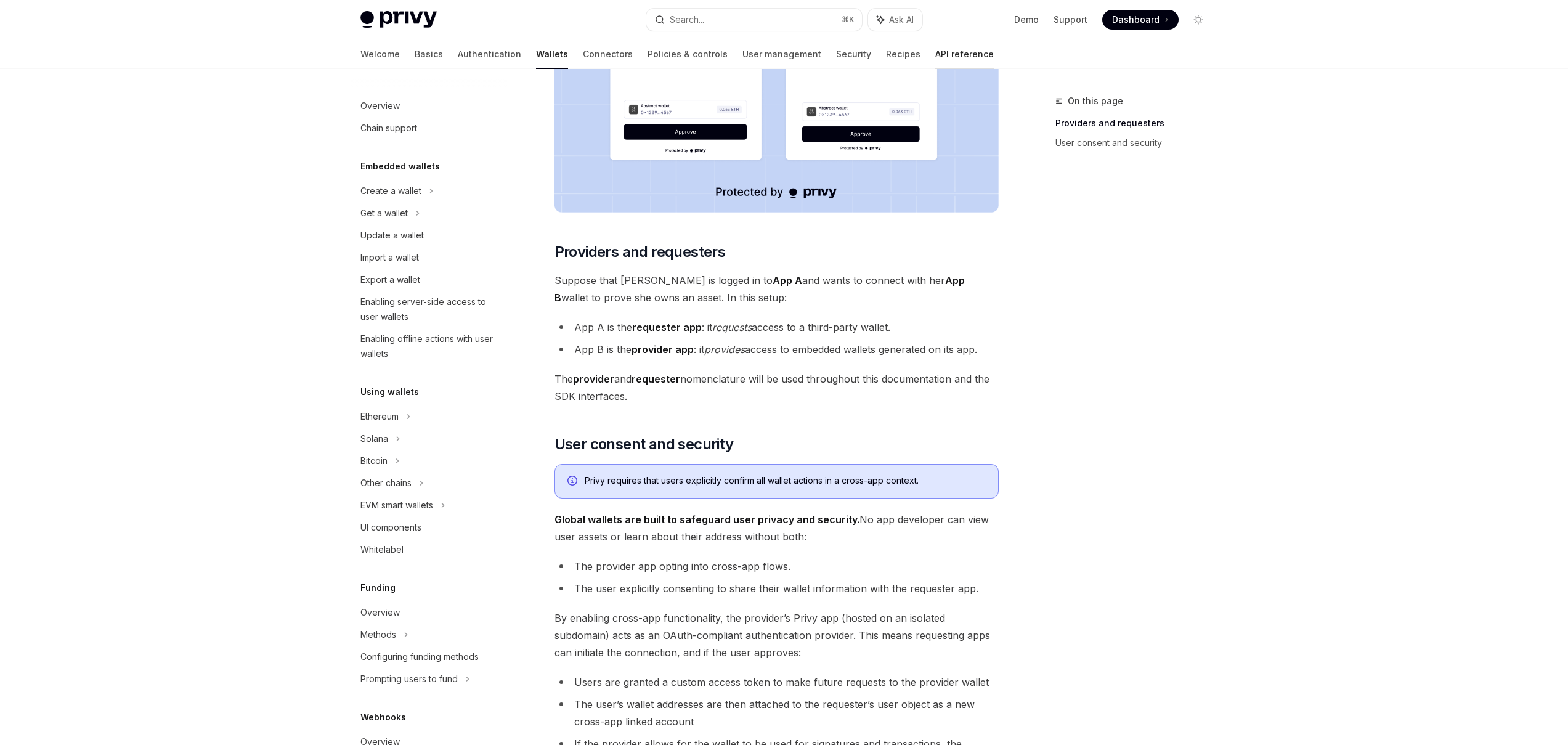
click at [935, 55] on link "API reference" at bounding box center [964, 54] width 59 height 30
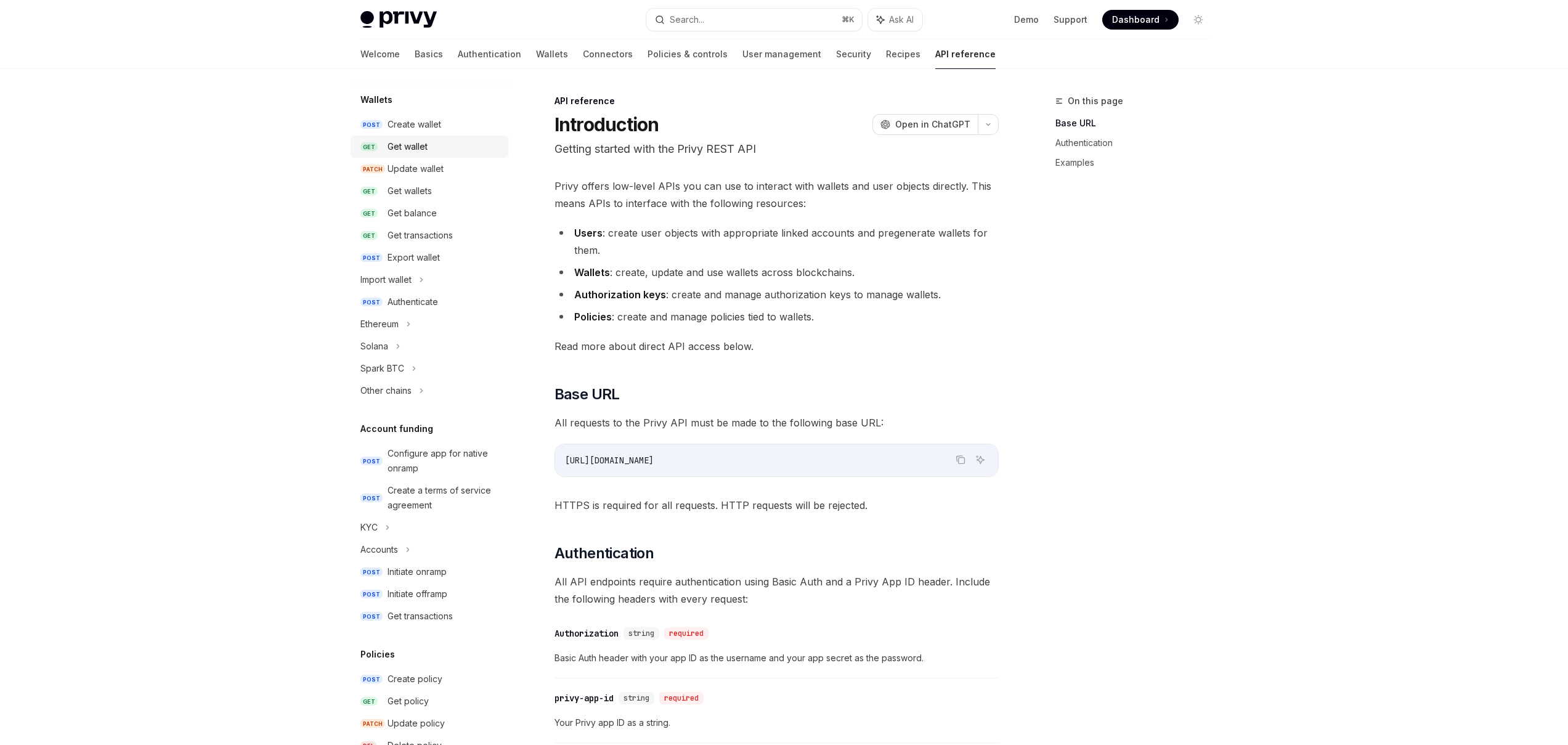
scroll to position [396, 0]
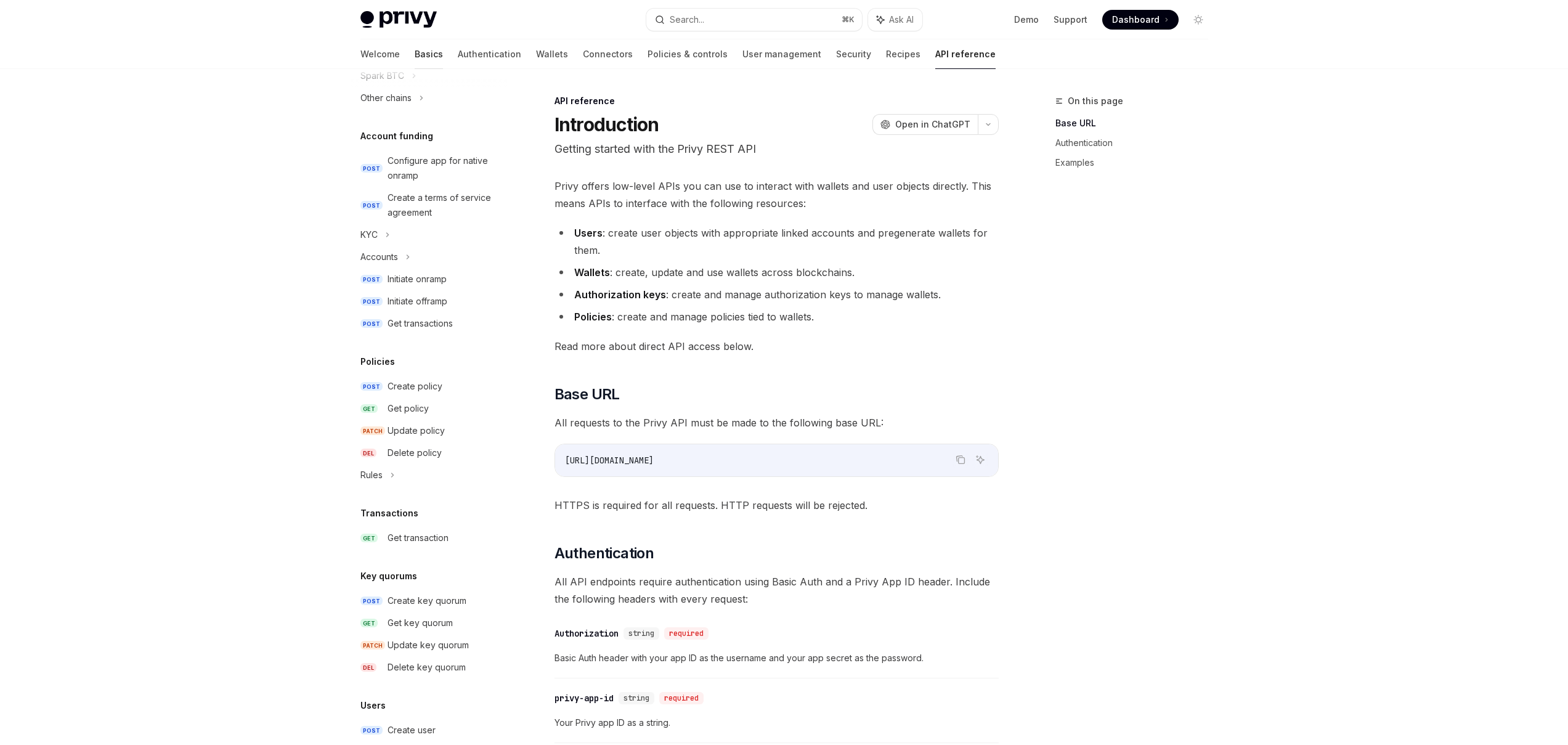
click at [414, 53] on link "Basics" at bounding box center [429, 54] width 28 height 30
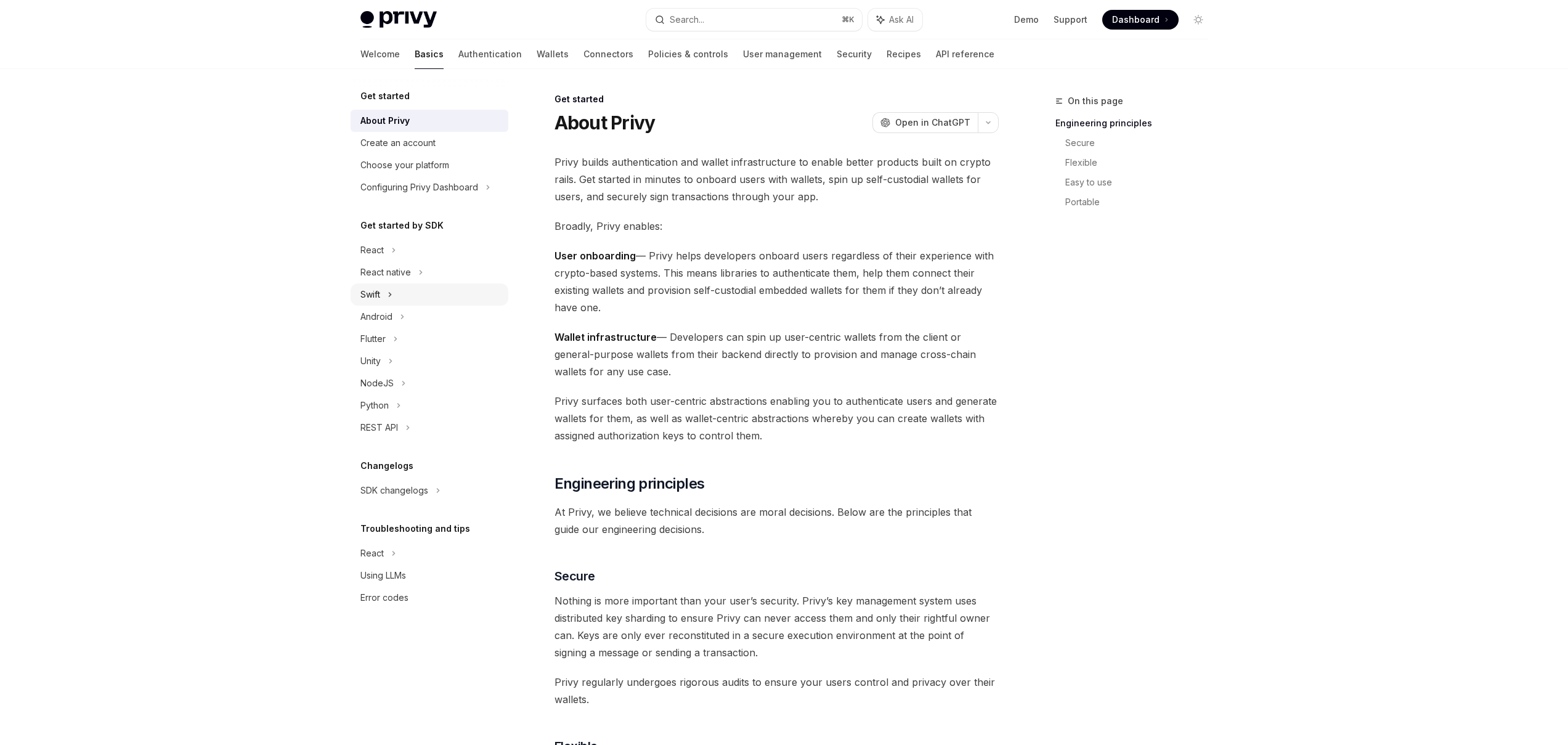
scroll to position [2, 0]
click at [391, 253] on icon at bounding box center [394, 250] width 5 height 15
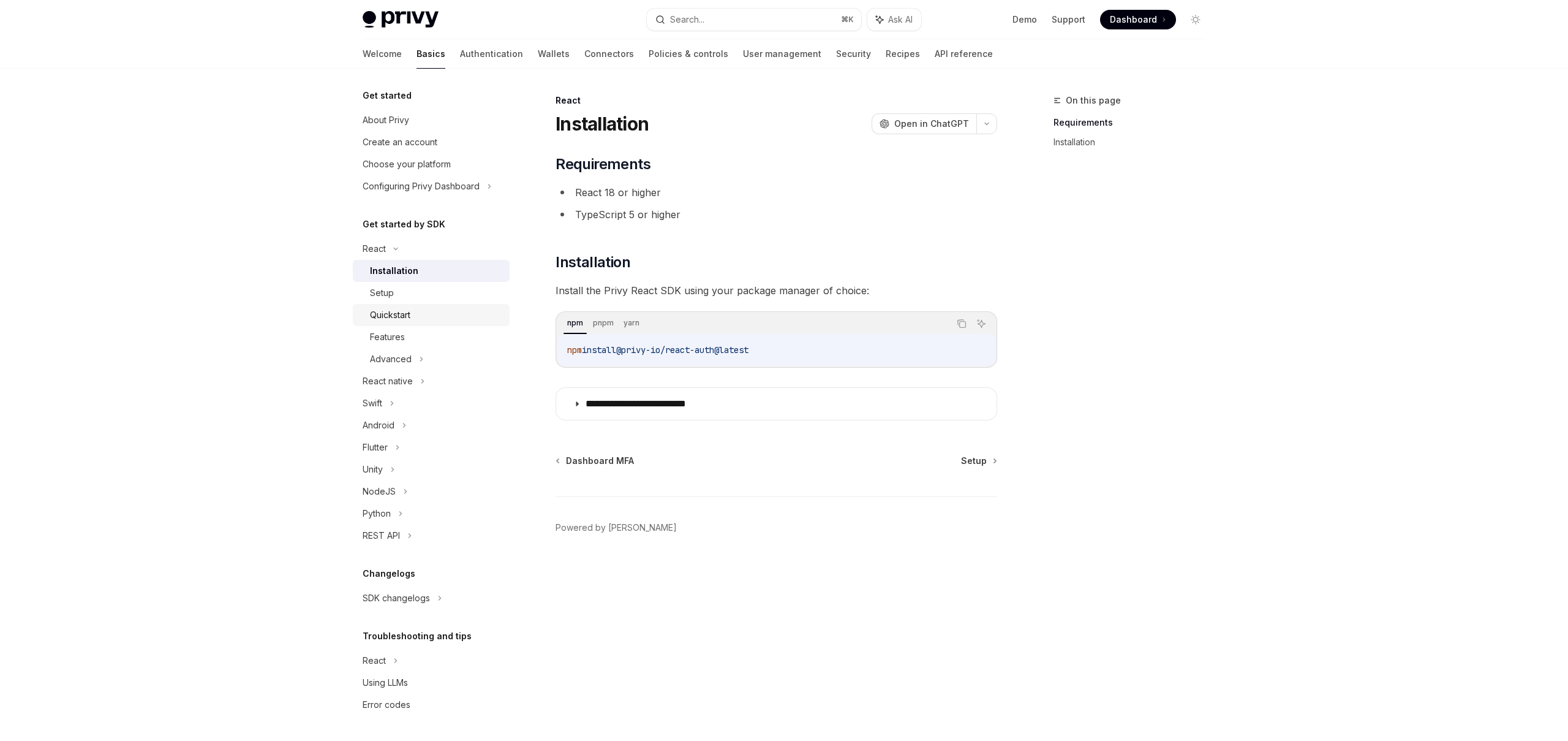
click at [451, 305] on link "Quickstart" at bounding box center [431, 315] width 157 height 22
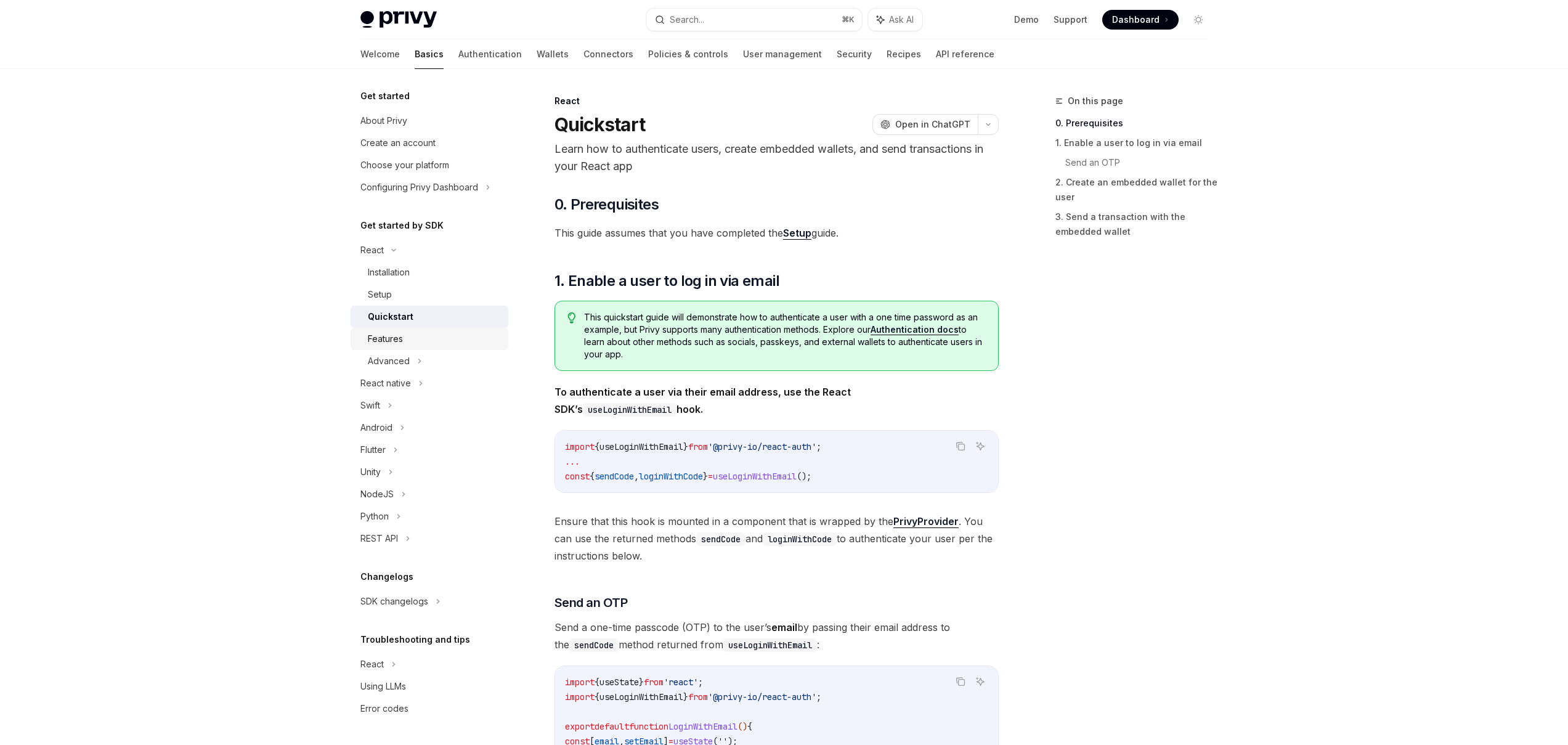
click at [414, 336] on div "Features" at bounding box center [434, 339] width 133 height 15
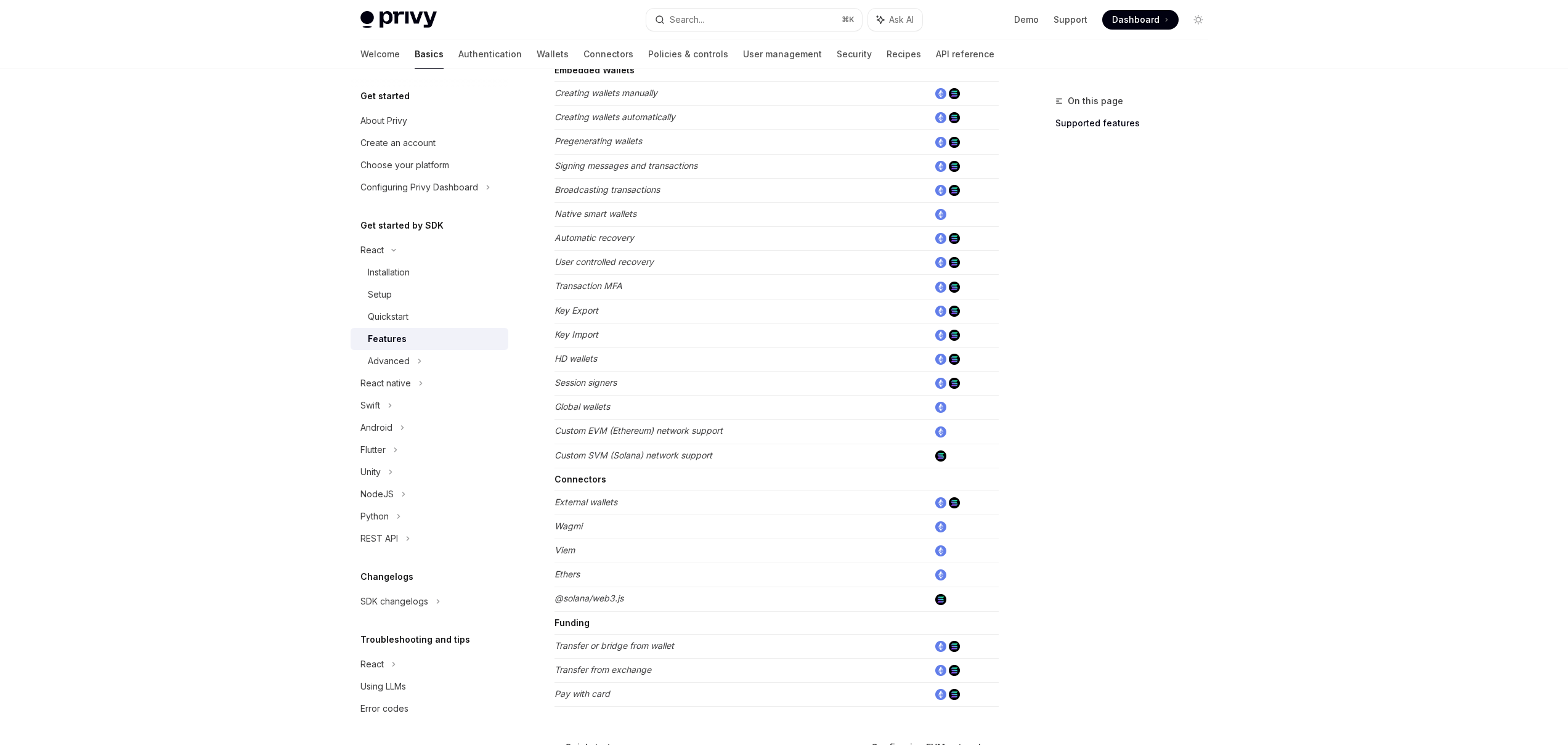
scroll to position [448, 0]
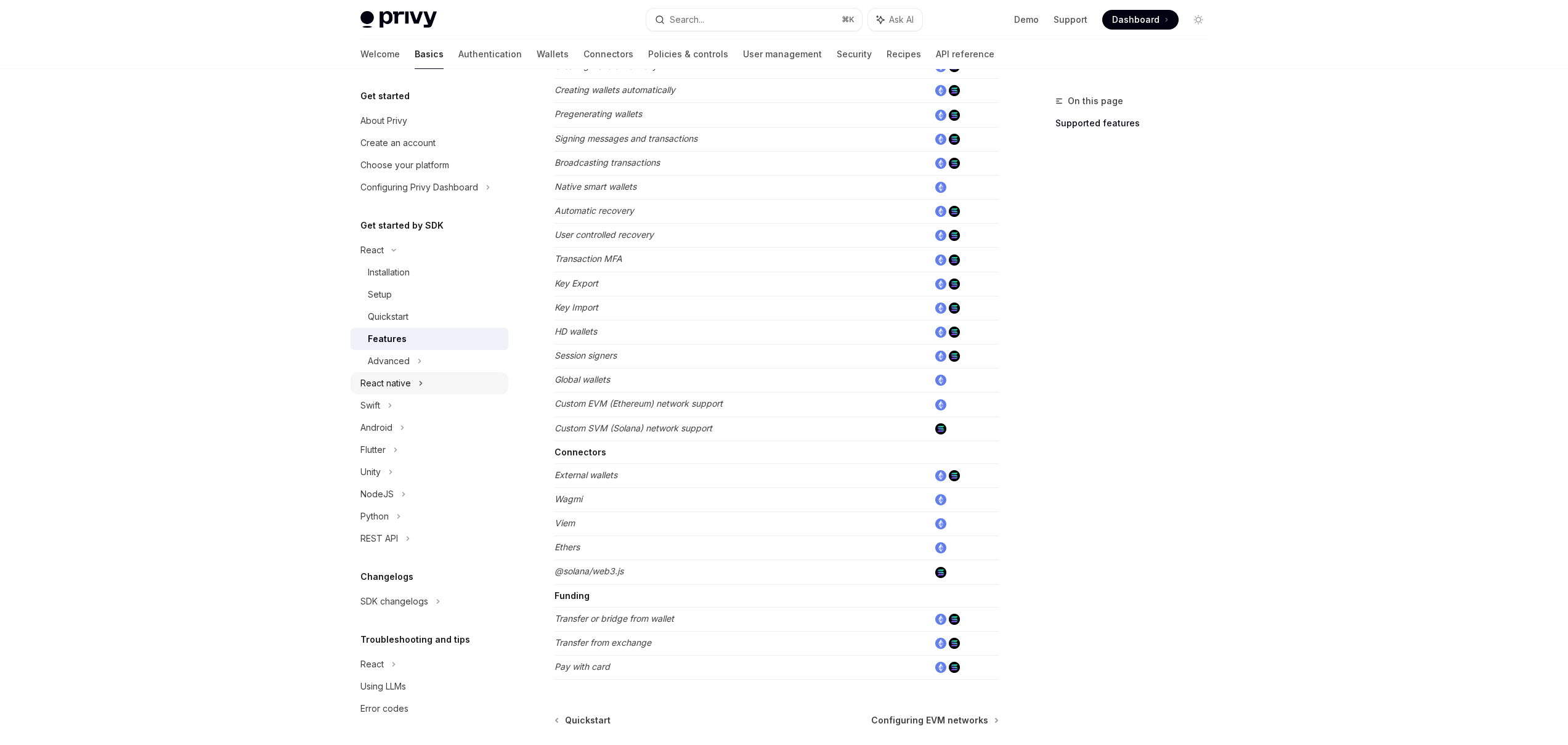
click at [404, 386] on div "React native" at bounding box center [386, 383] width 51 height 15
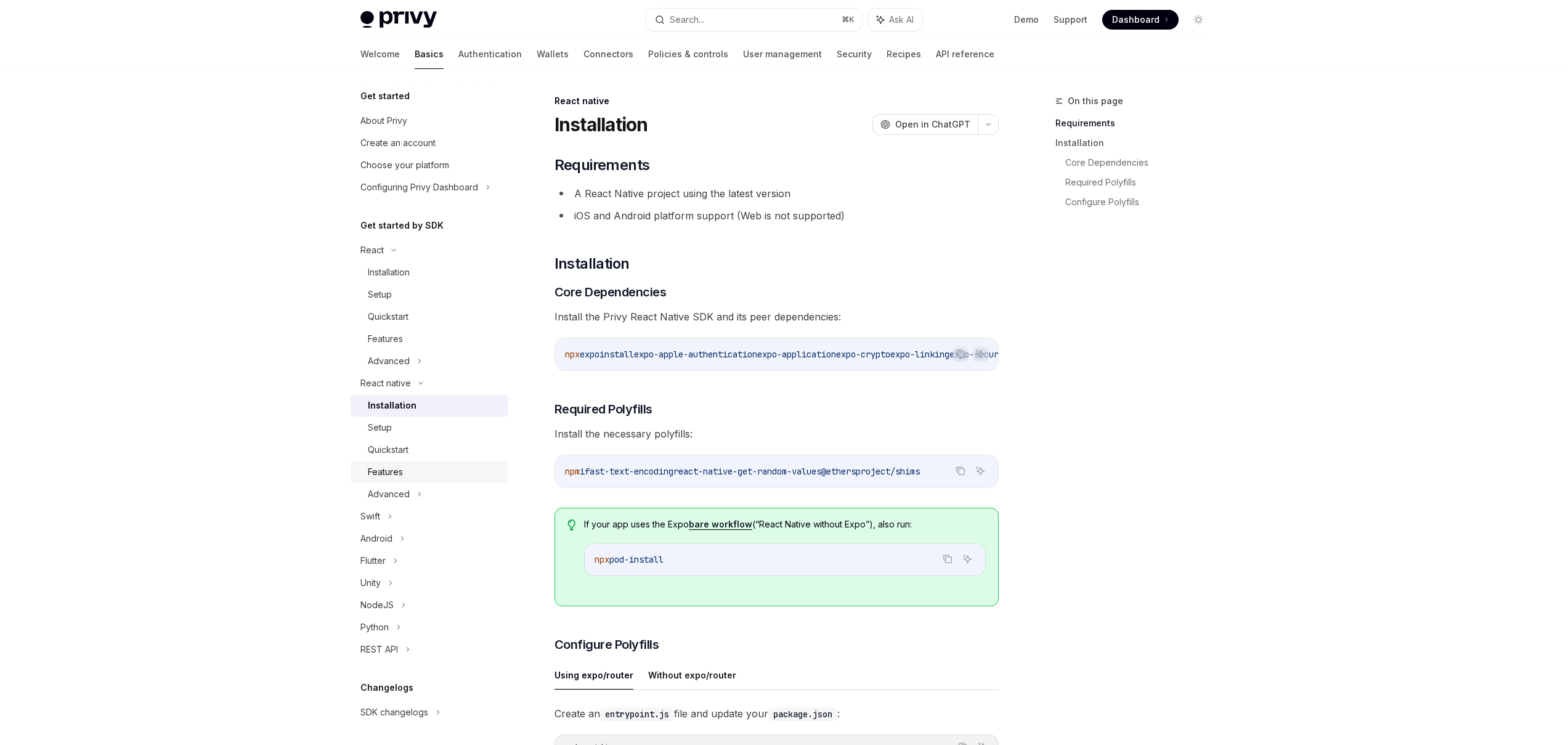
click at [401, 475] on div "Features" at bounding box center [385, 472] width 35 height 15
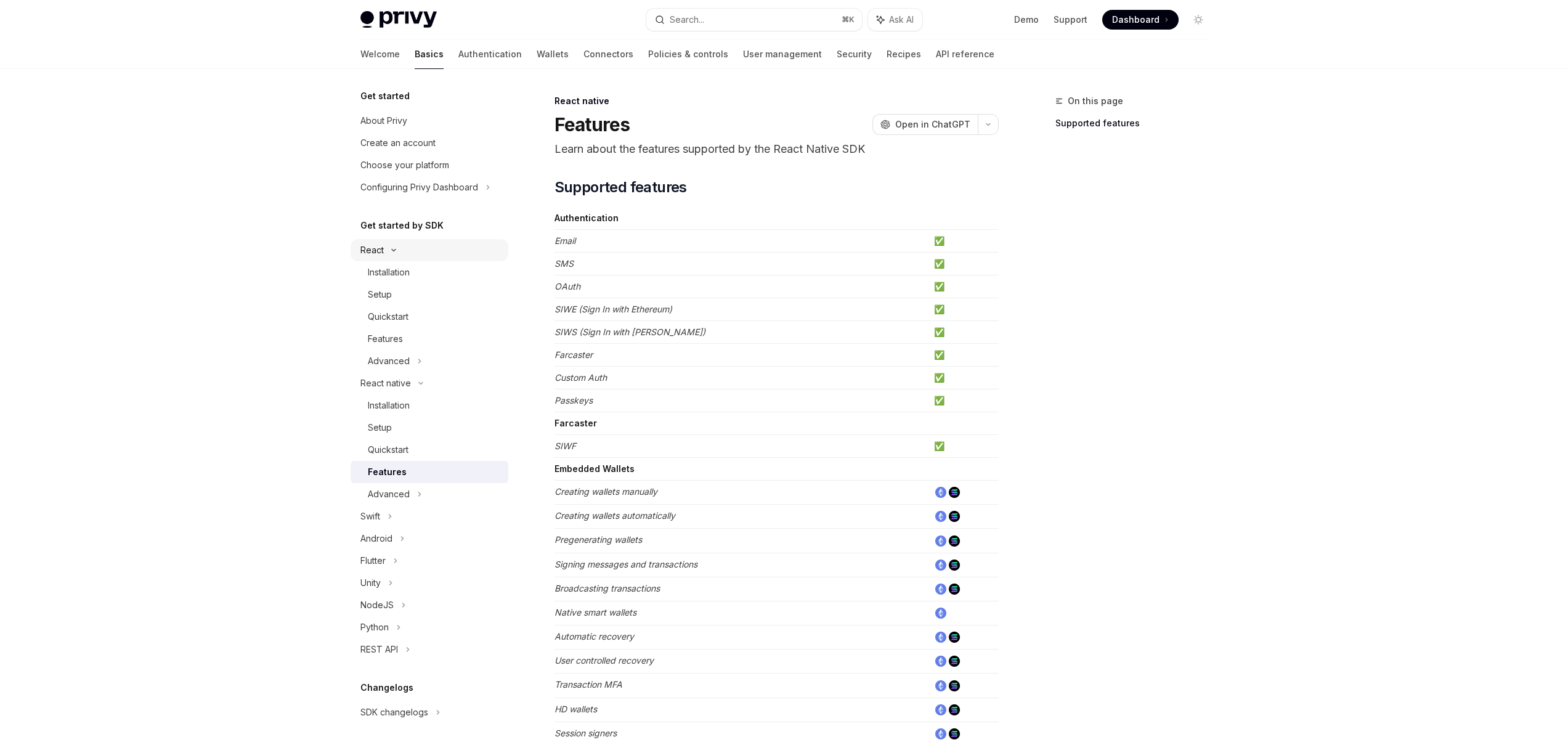
click at [378, 250] on div "React" at bounding box center [372, 250] width 24 height 15
click at [403, 255] on div "React" at bounding box center [429, 250] width 158 height 22
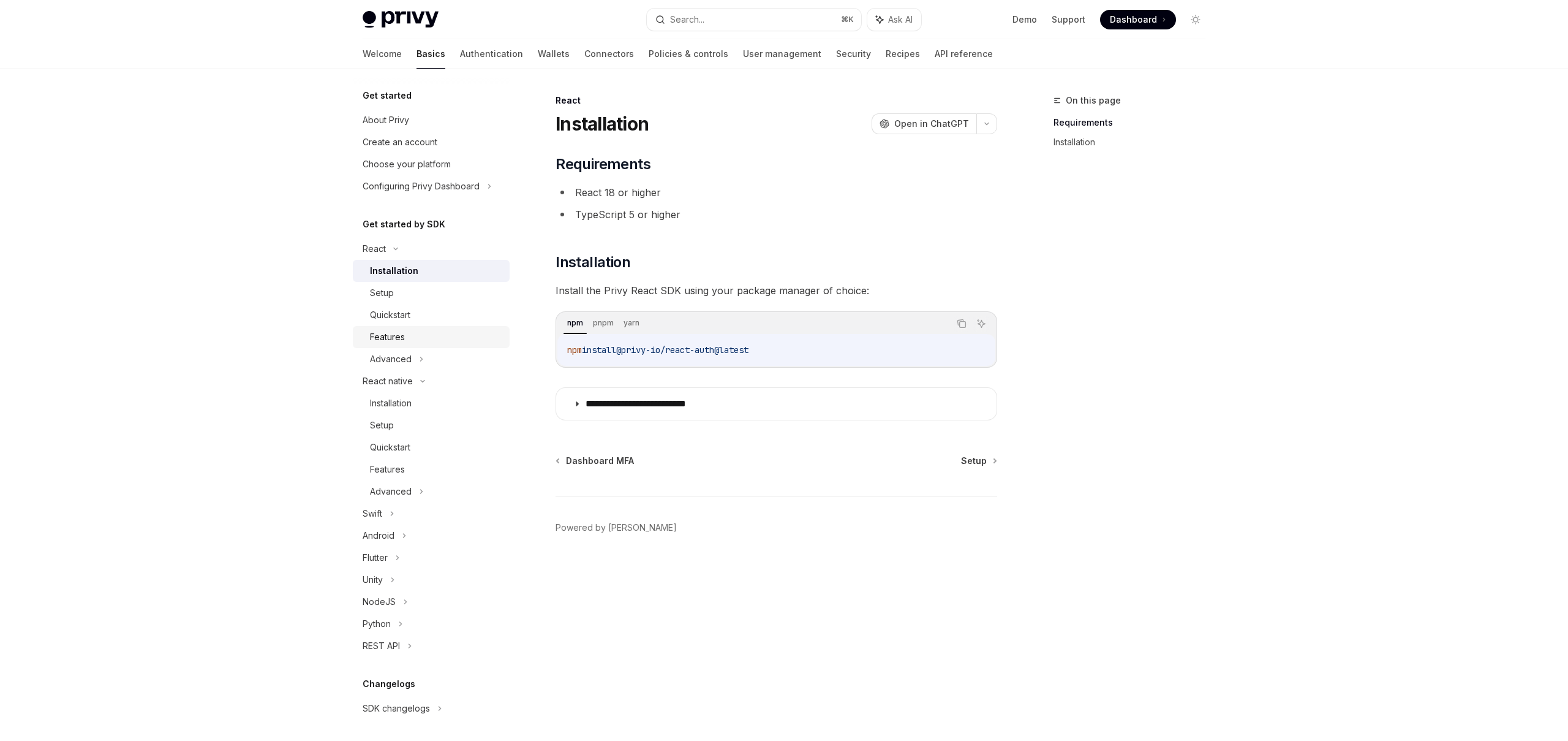
click at [411, 336] on div "Features" at bounding box center [436, 337] width 132 height 15
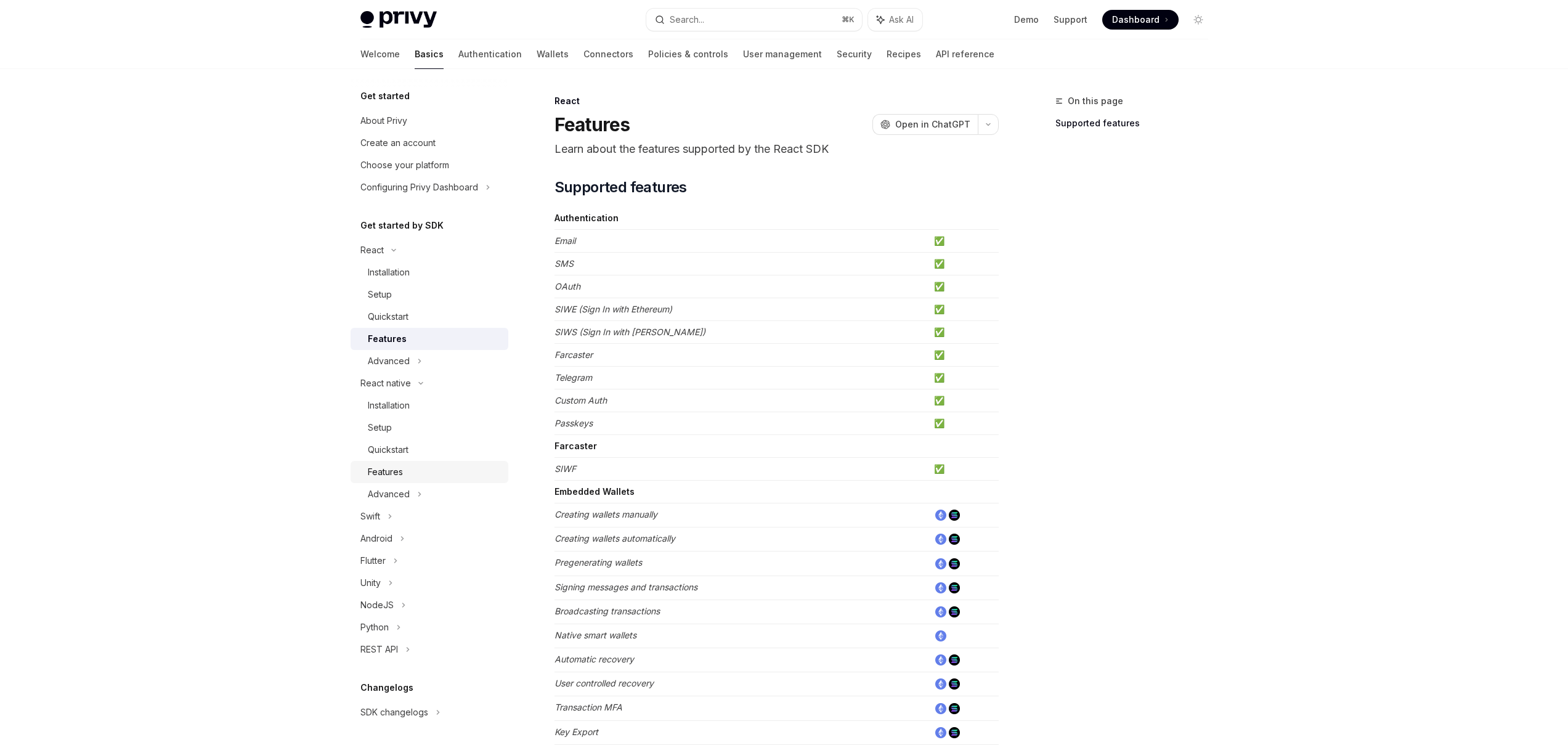
click at [400, 464] on div "Features" at bounding box center [385, 472] width 35 height 15
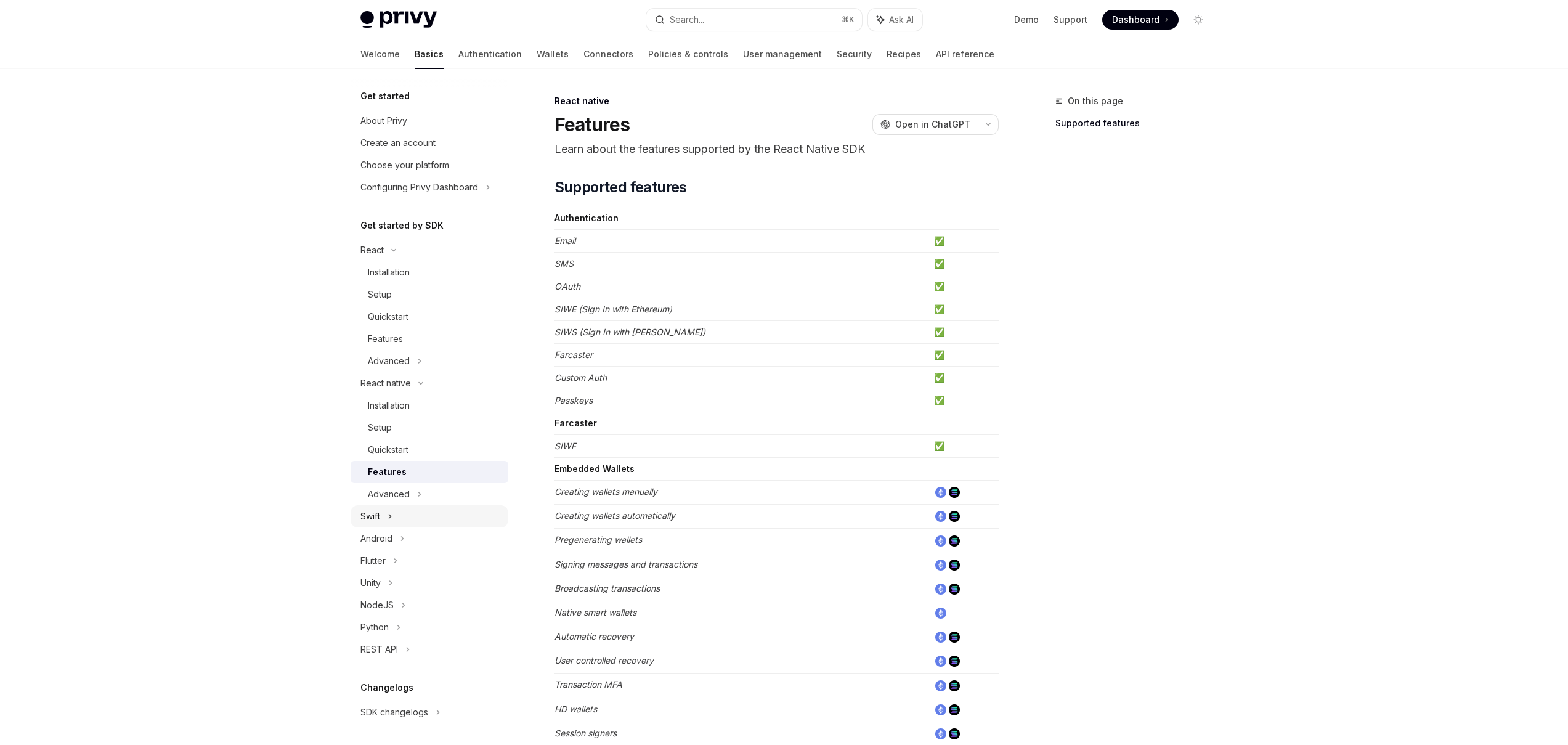
click at [397, 513] on div "Swift" at bounding box center [429, 516] width 158 height 22
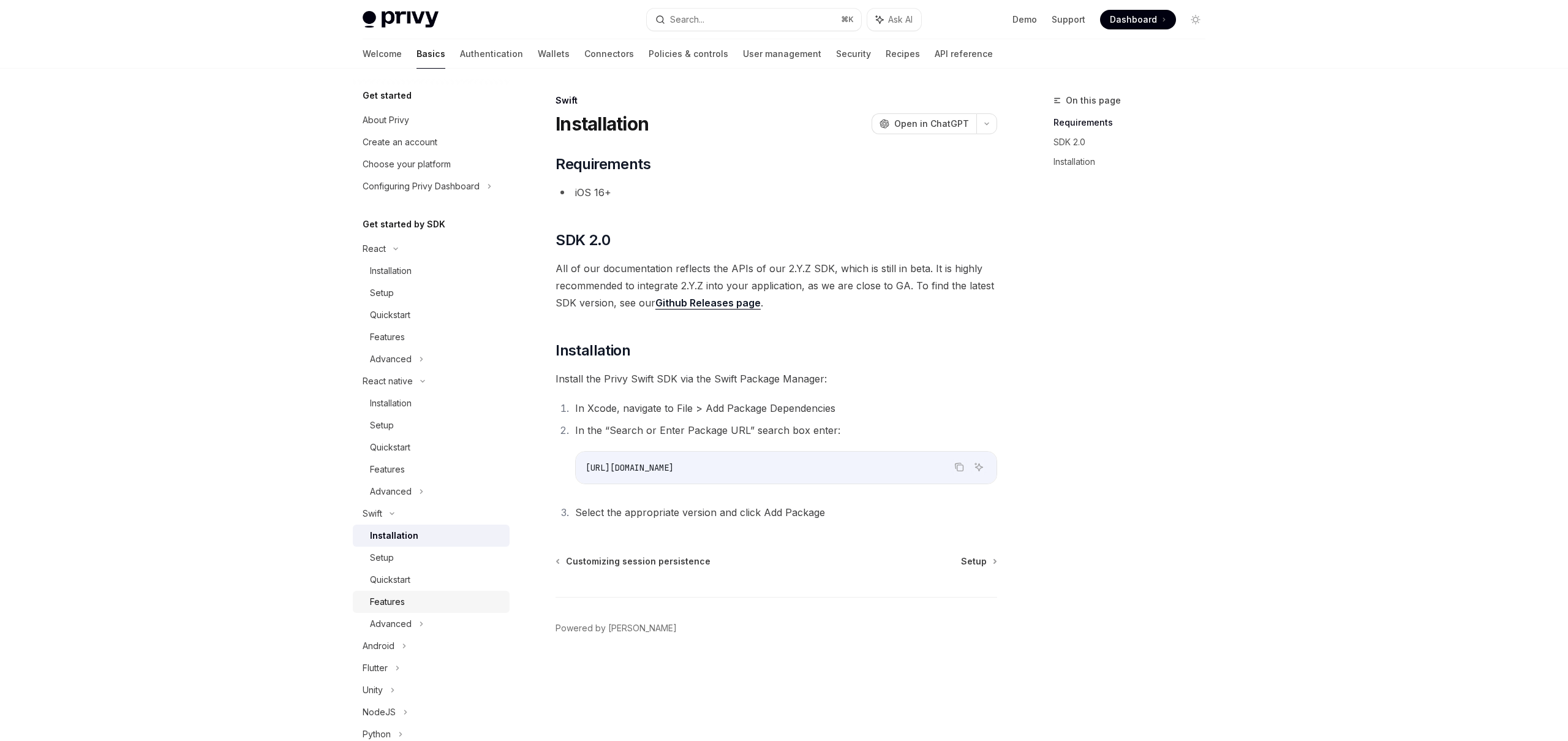
click at [410, 597] on div "Features" at bounding box center [436, 602] width 132 height 15
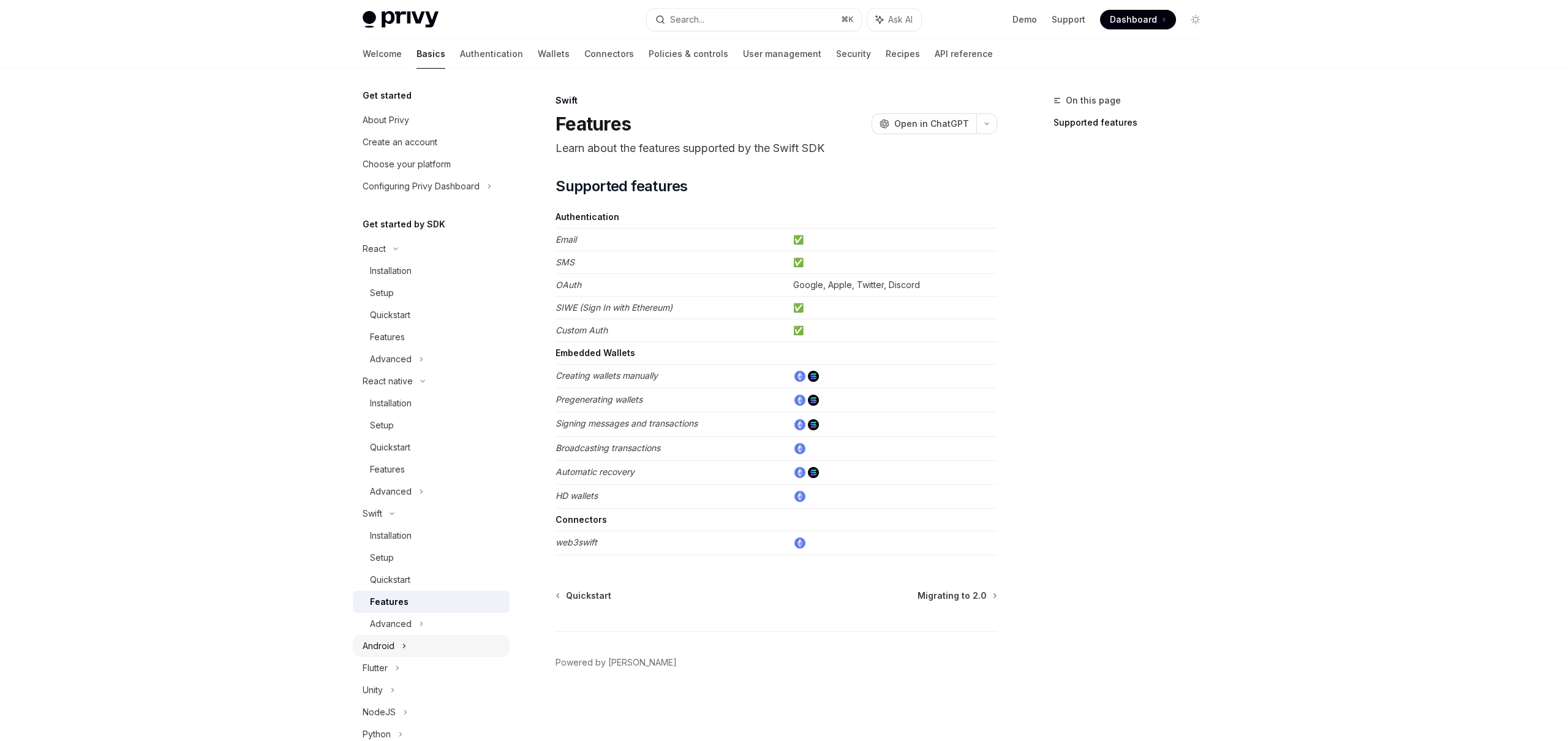
click at [406, 646] on icon at bounding box center [404, 646] width 5 height 15
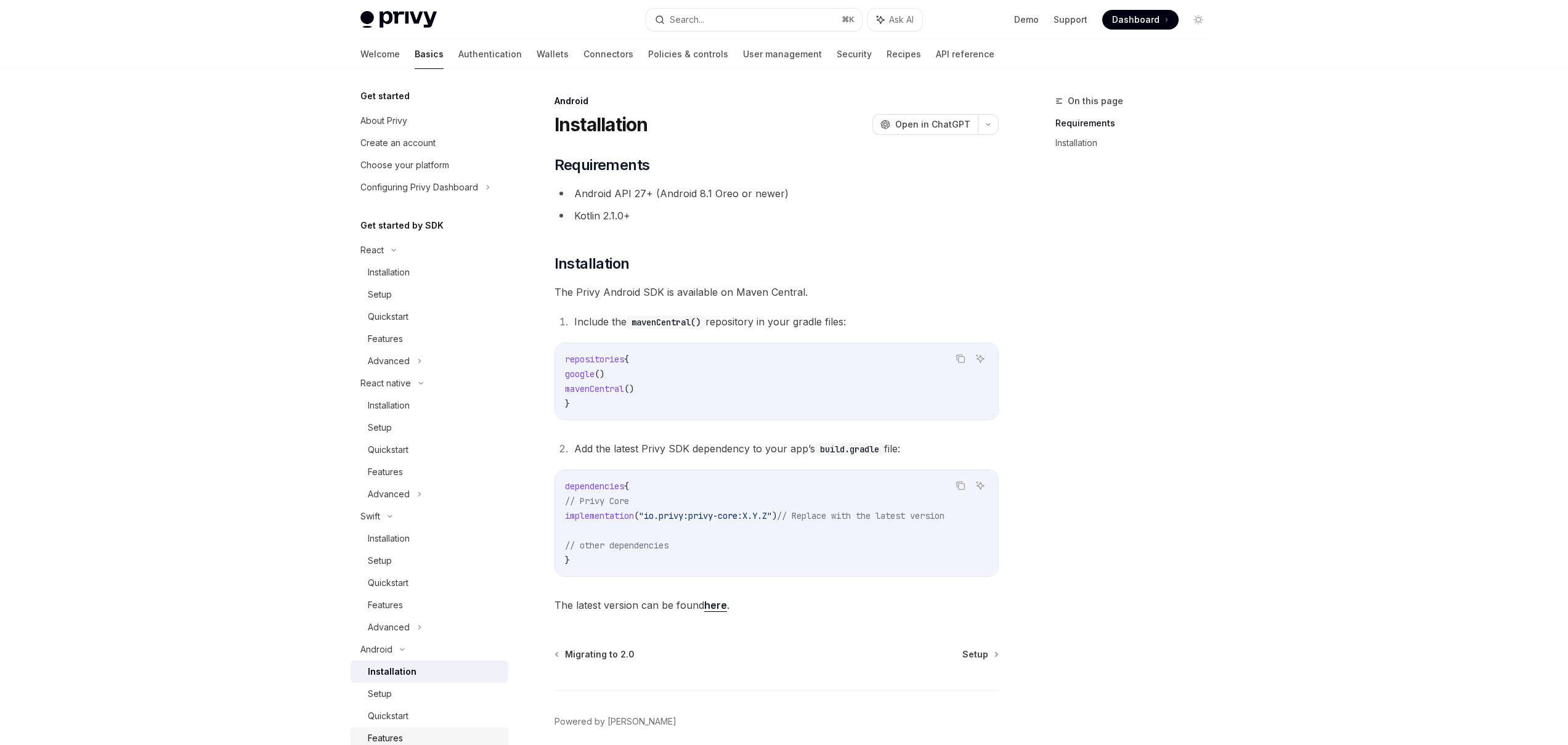
click at [404, 735] on div "Features" at bounding box center [434, 738] width 133 height 15
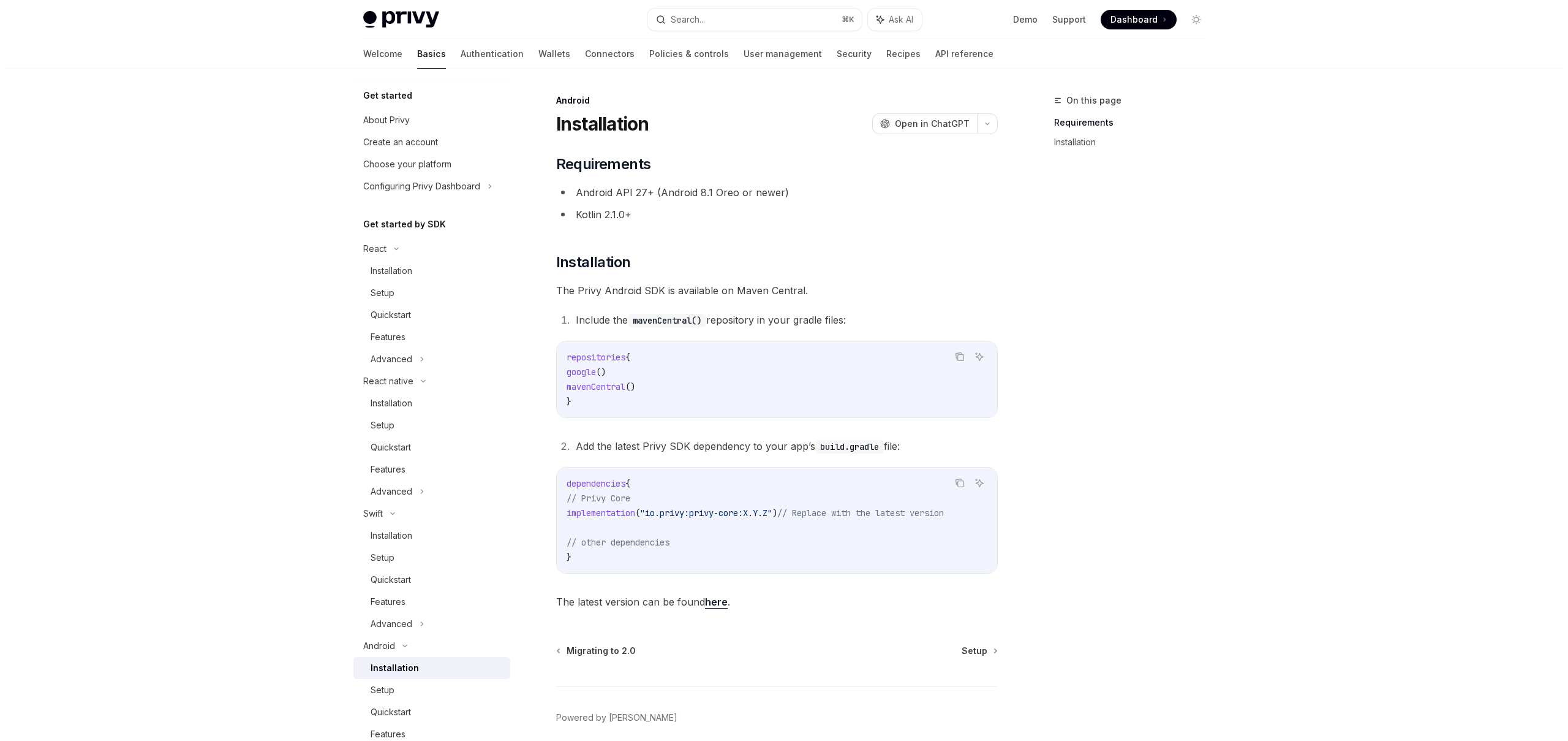
scroll to position [308, 0]
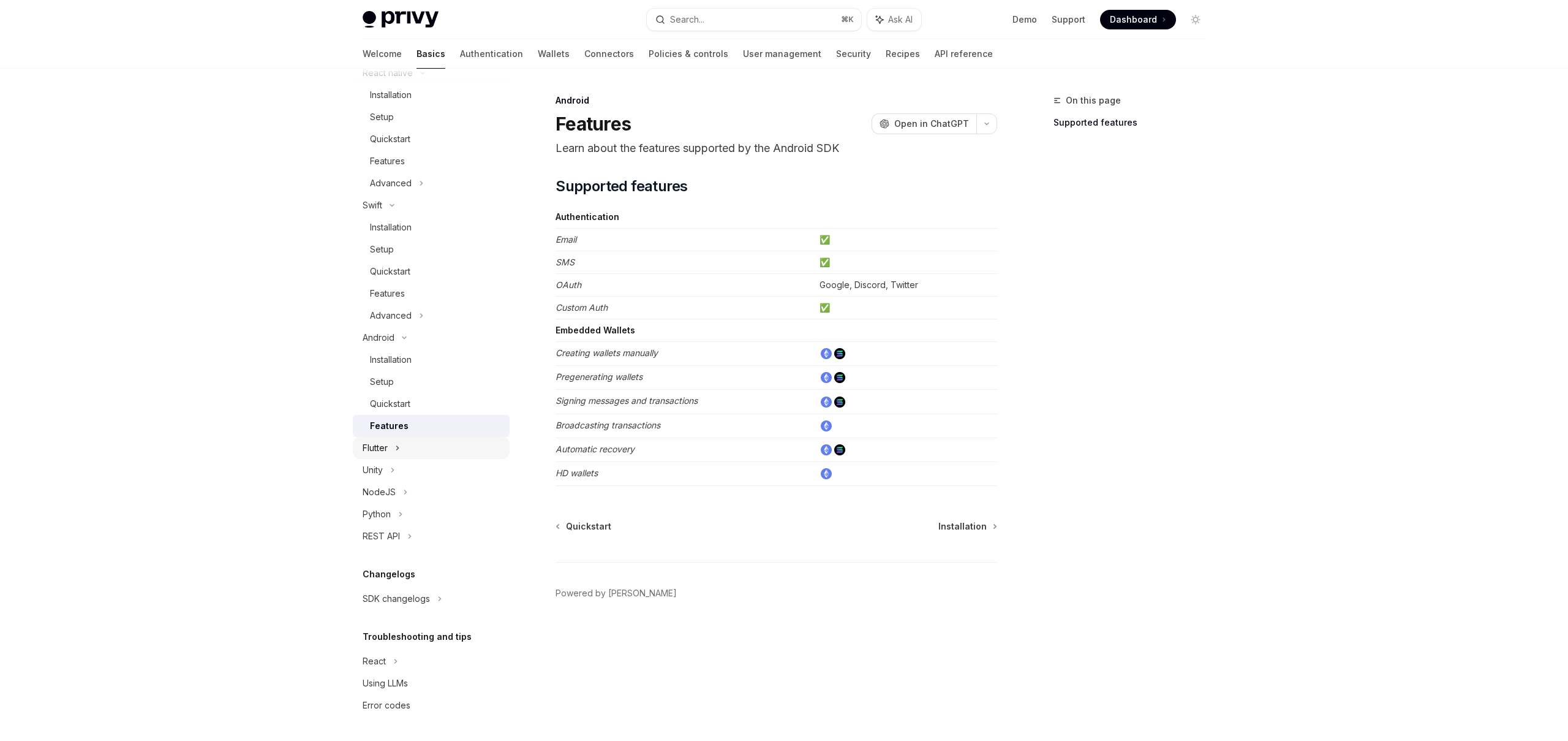
click at [399, 450] on icon at bounding box center [398, 448] width 5 height 15
click at [399, 450] on div "Flutter" at bounding box center [431, 448] width 157 height 22
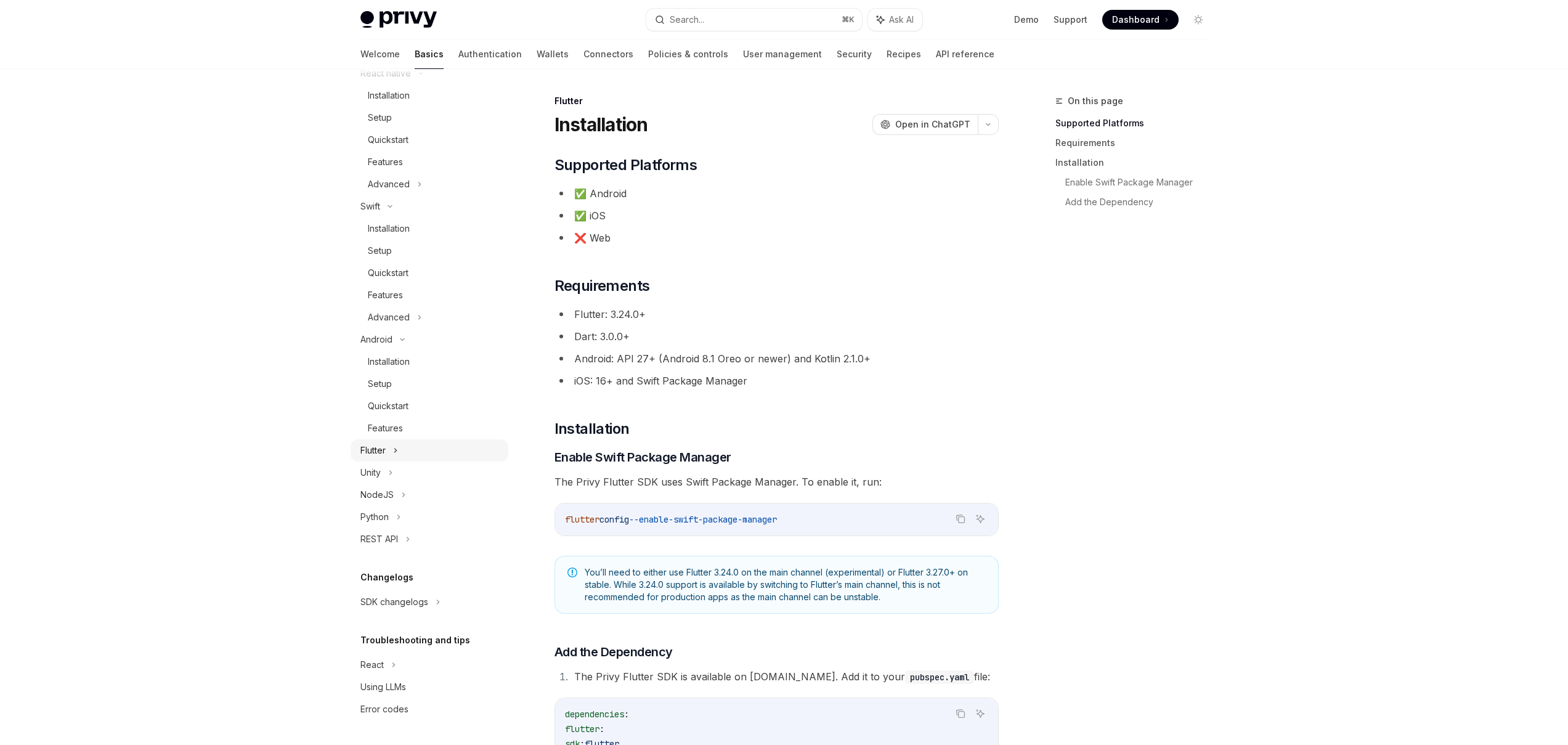
click at [394, 450] on icon at bounding box center [396, 450] width 5 height 15
click at [392, 473] on div "Installation" at bounding box center [392, 473] width 49 height 15
click at [391, 537] on div "Features" at bounding box center [385, 539] width 35 height 15
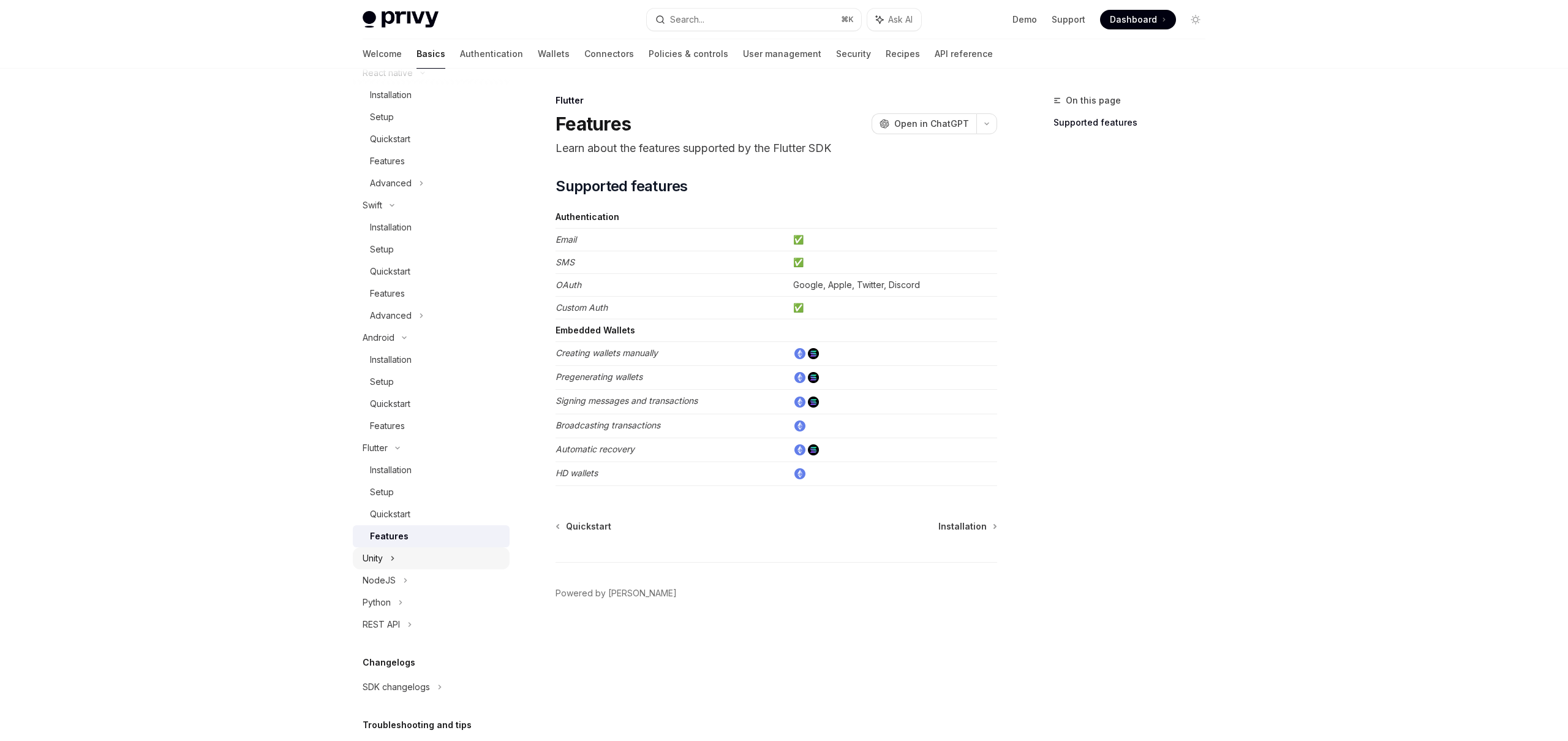
click at [381, 557] on div "Unity" at bounding box center [372, 558] width 20 height 15
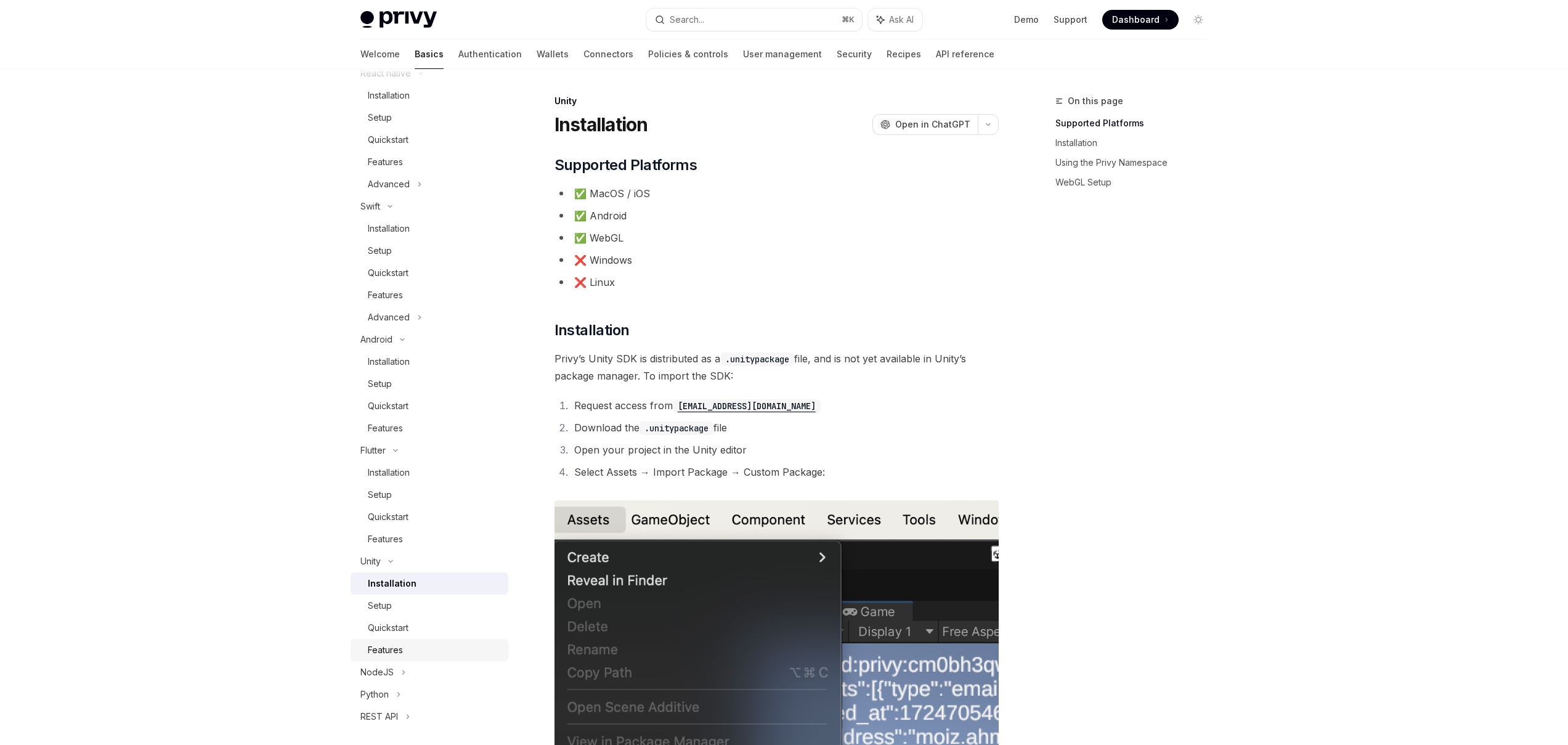
click at [406, 642] on link "Features" at bounding box center [429, 650] width 158 height 22
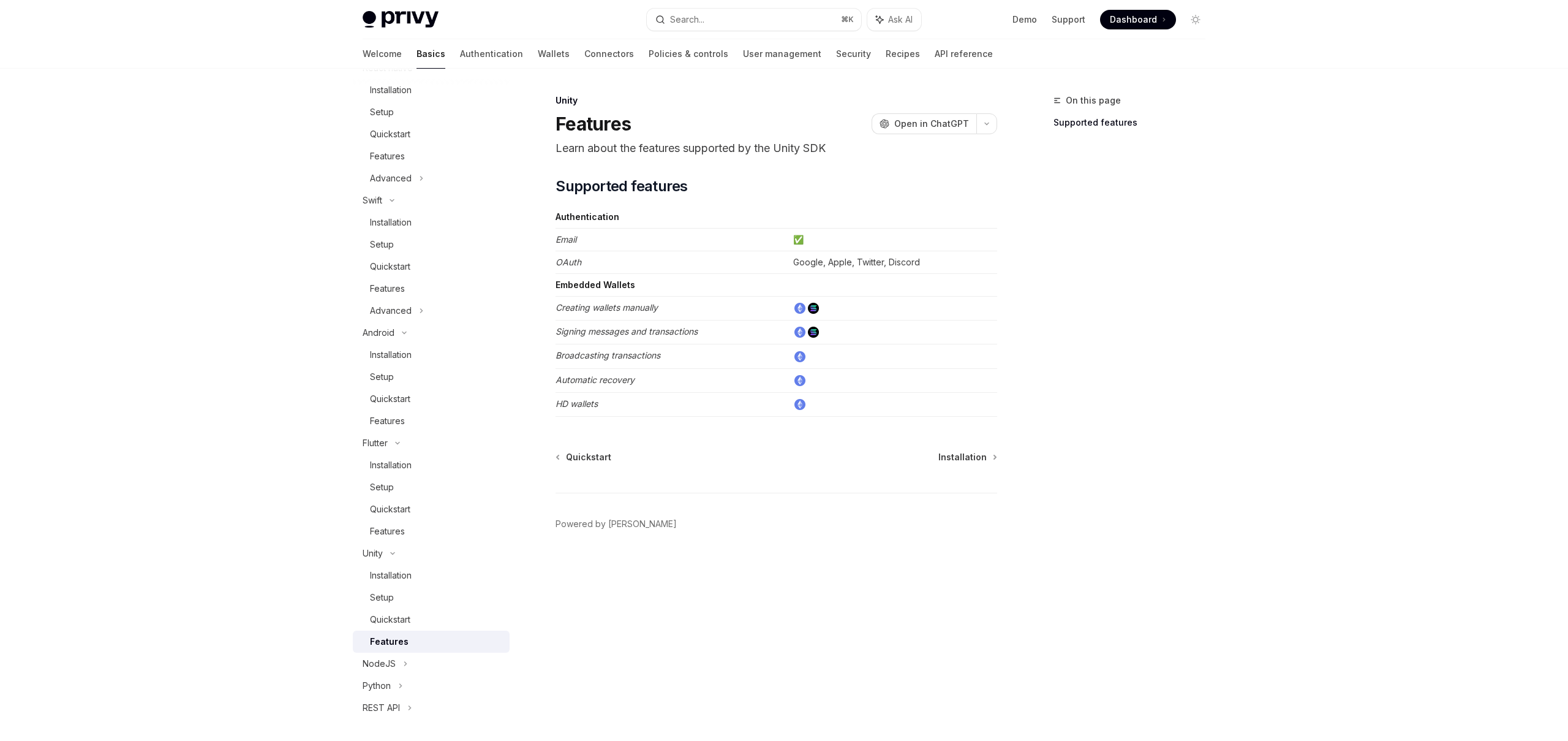
scroll to position [315, 0]
click at [406, 660] on icon at bounding box center [406, 662] width 5 height 15
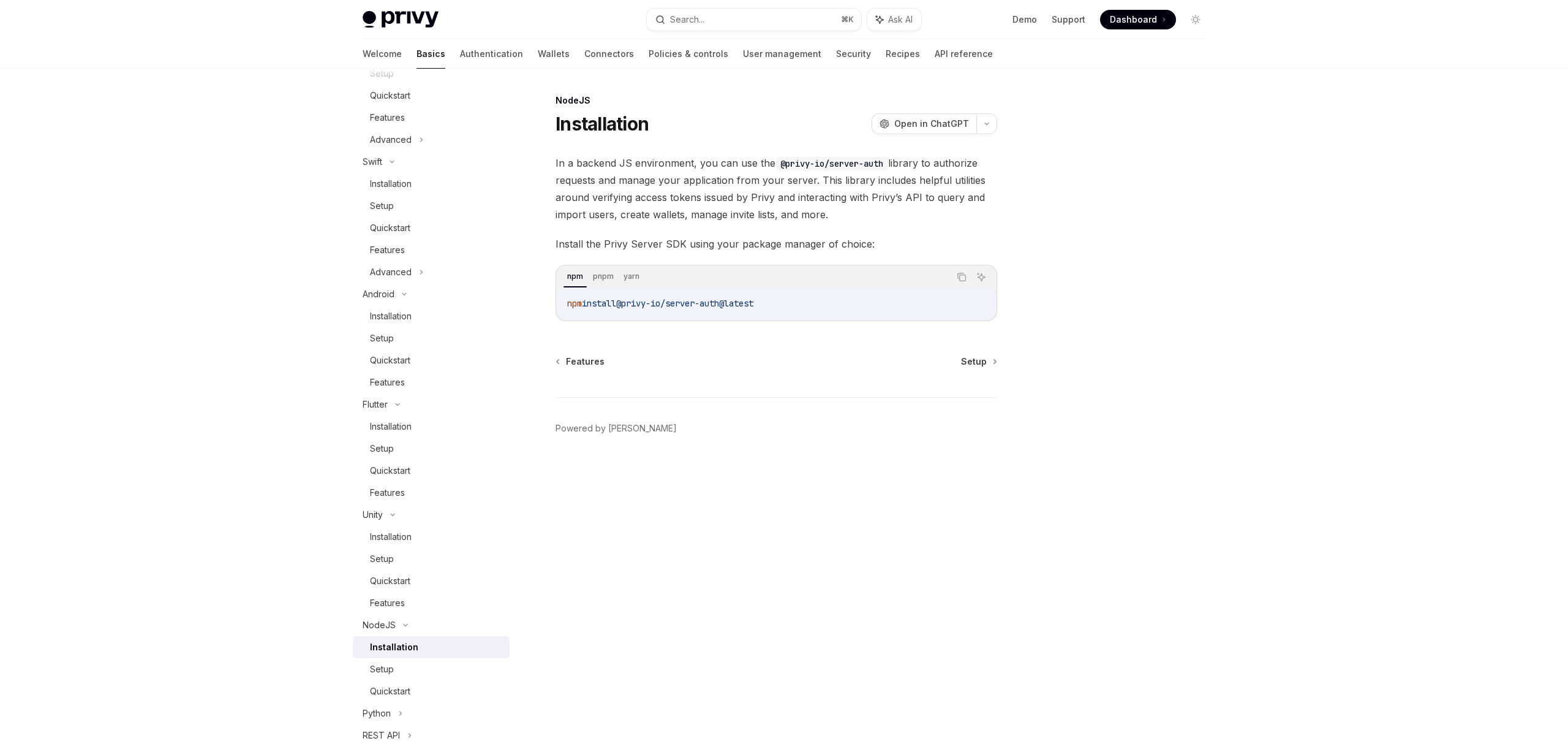
scroll to position [396, 0]
click at [407, 666] on div "Python" at bounding box center [431, 669] width 157 height 22
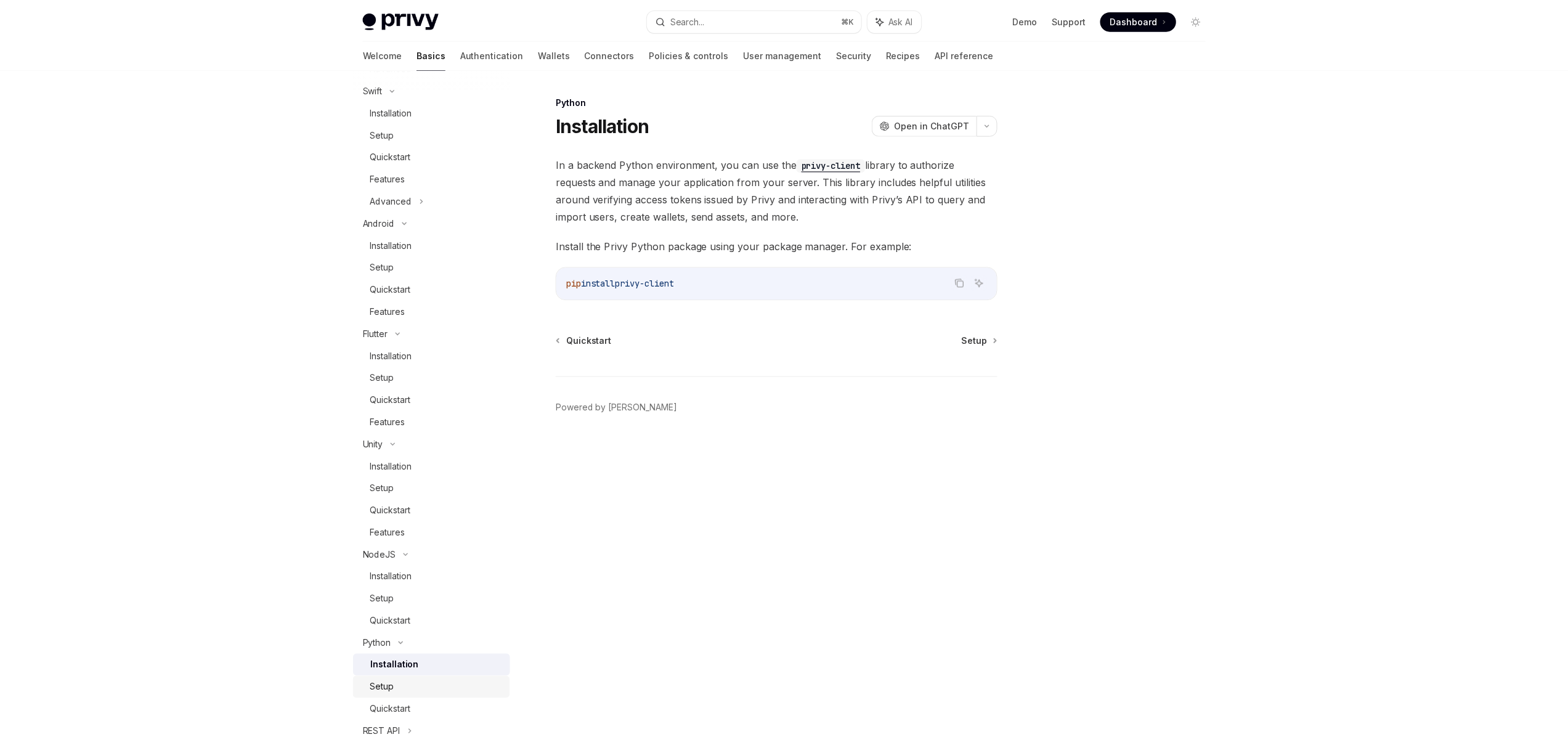
scroll to position [455, 0]
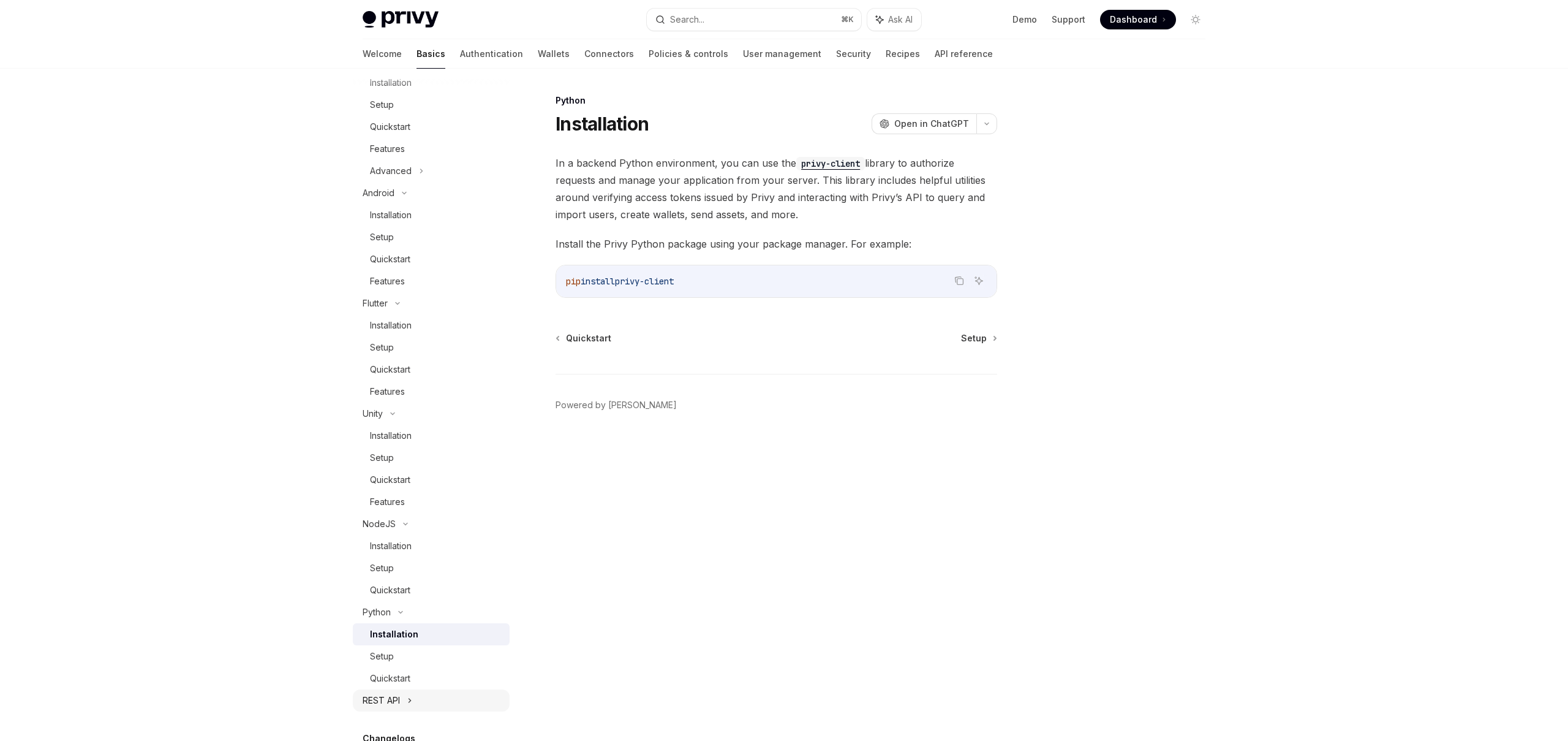
click at [409, 699] on icon at bounding box center [409, 700] width 2 height 4
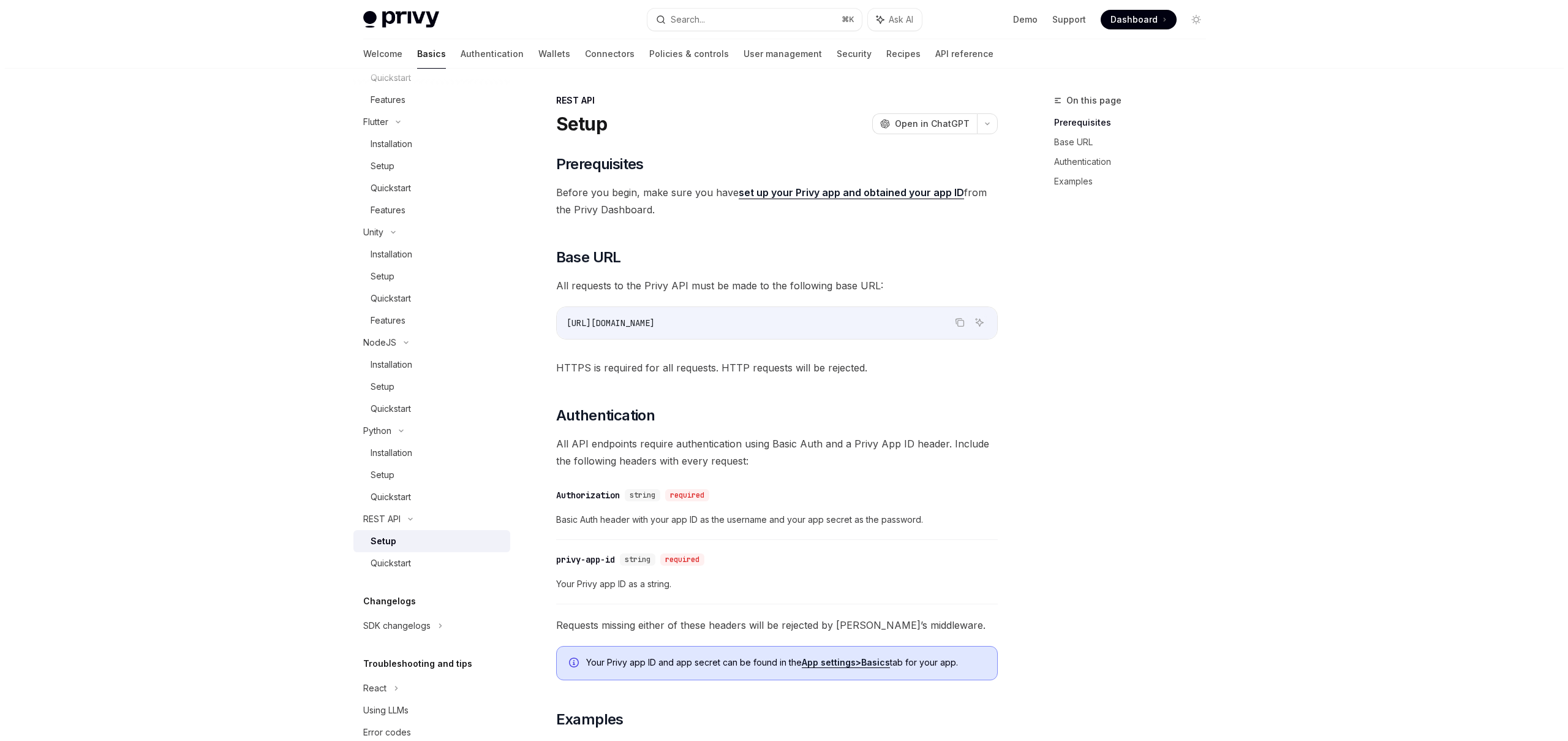
scroll to position [633, 0]
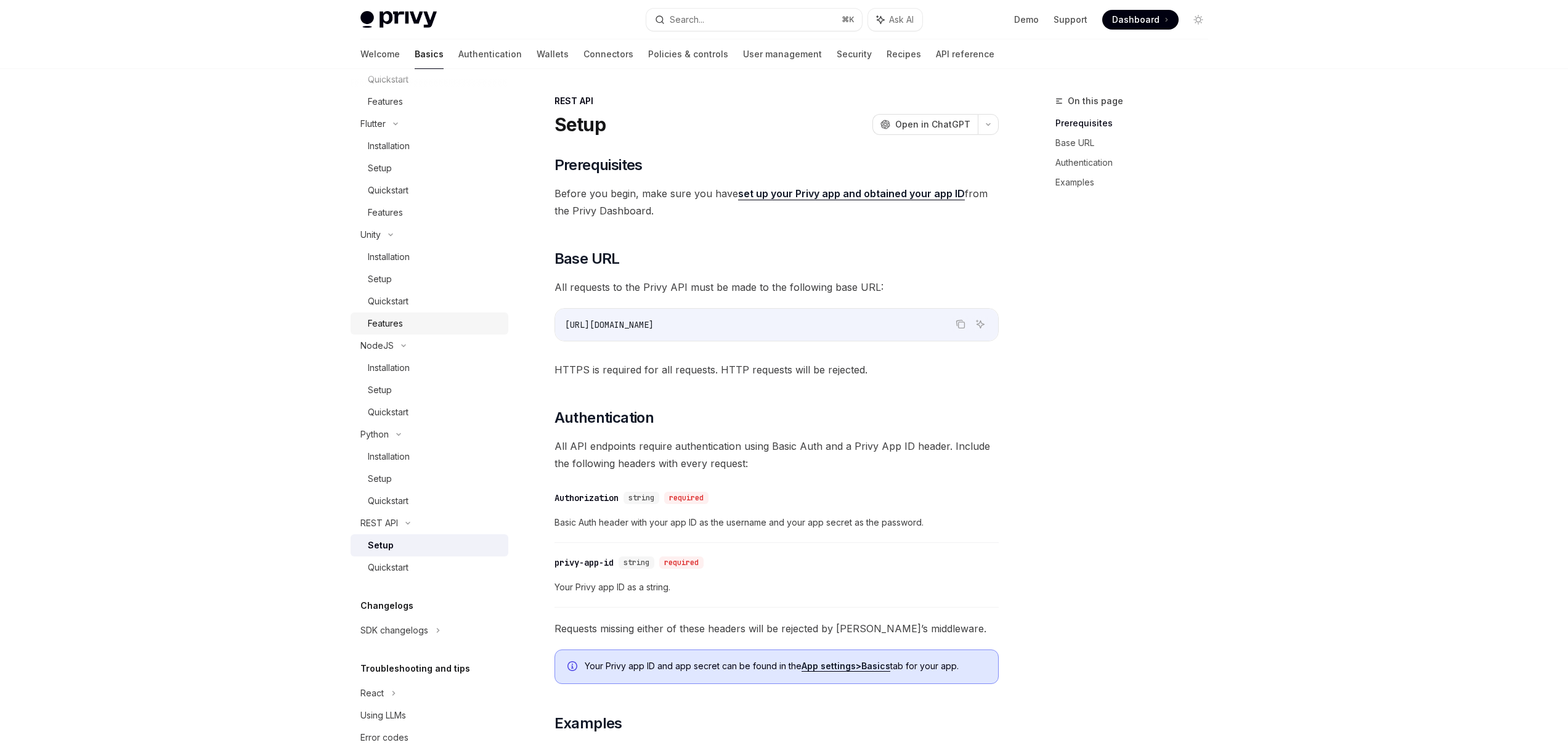
click at [391, 324] on div "Features" at bounding box center [385, 323] width 35 height 15
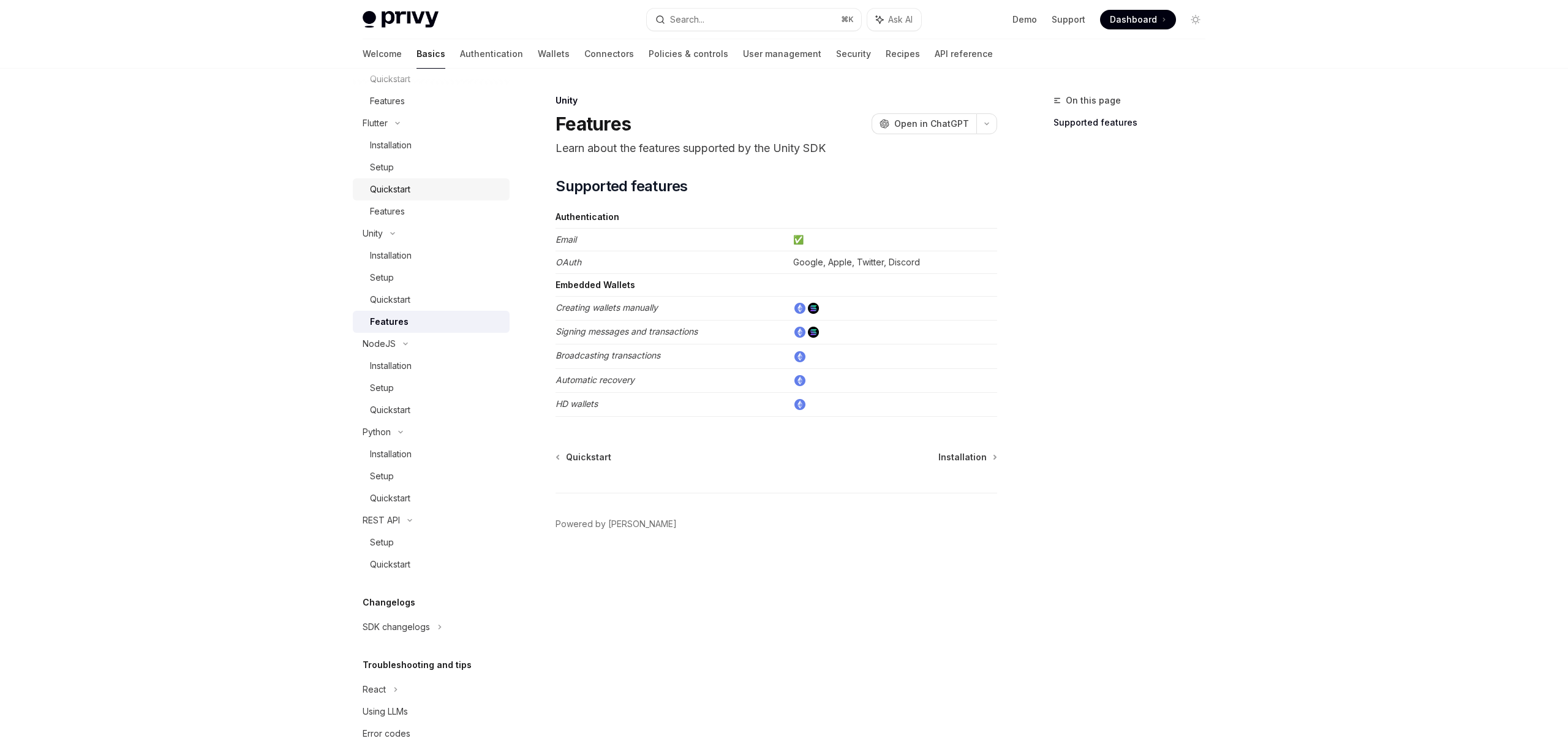
click at [409, 194] on div "Quickstart" at bounding box center [390, 189] width 41 height 15
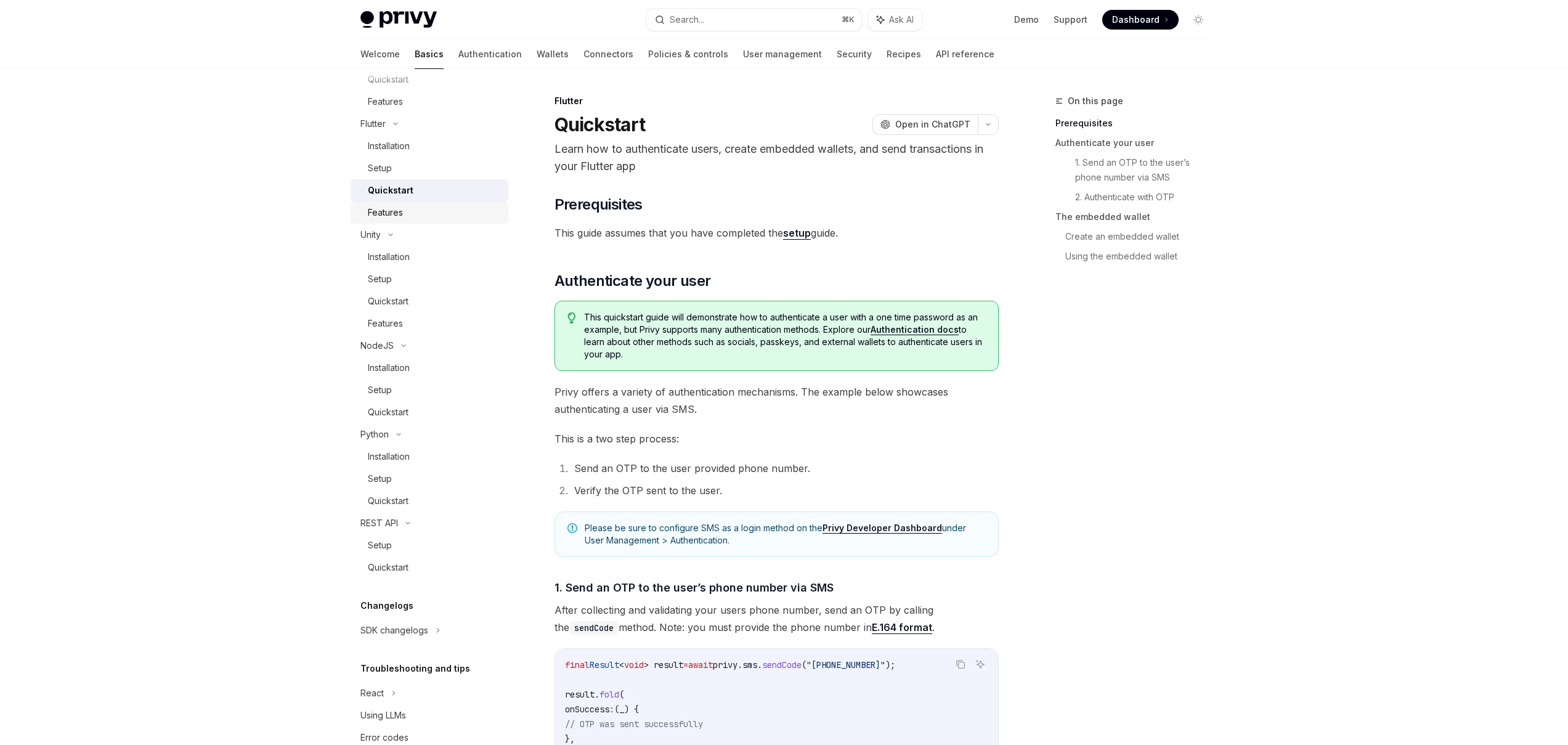
click at [402, 207] on div "Features" at bounding box center [385, 212] width 35 height 15
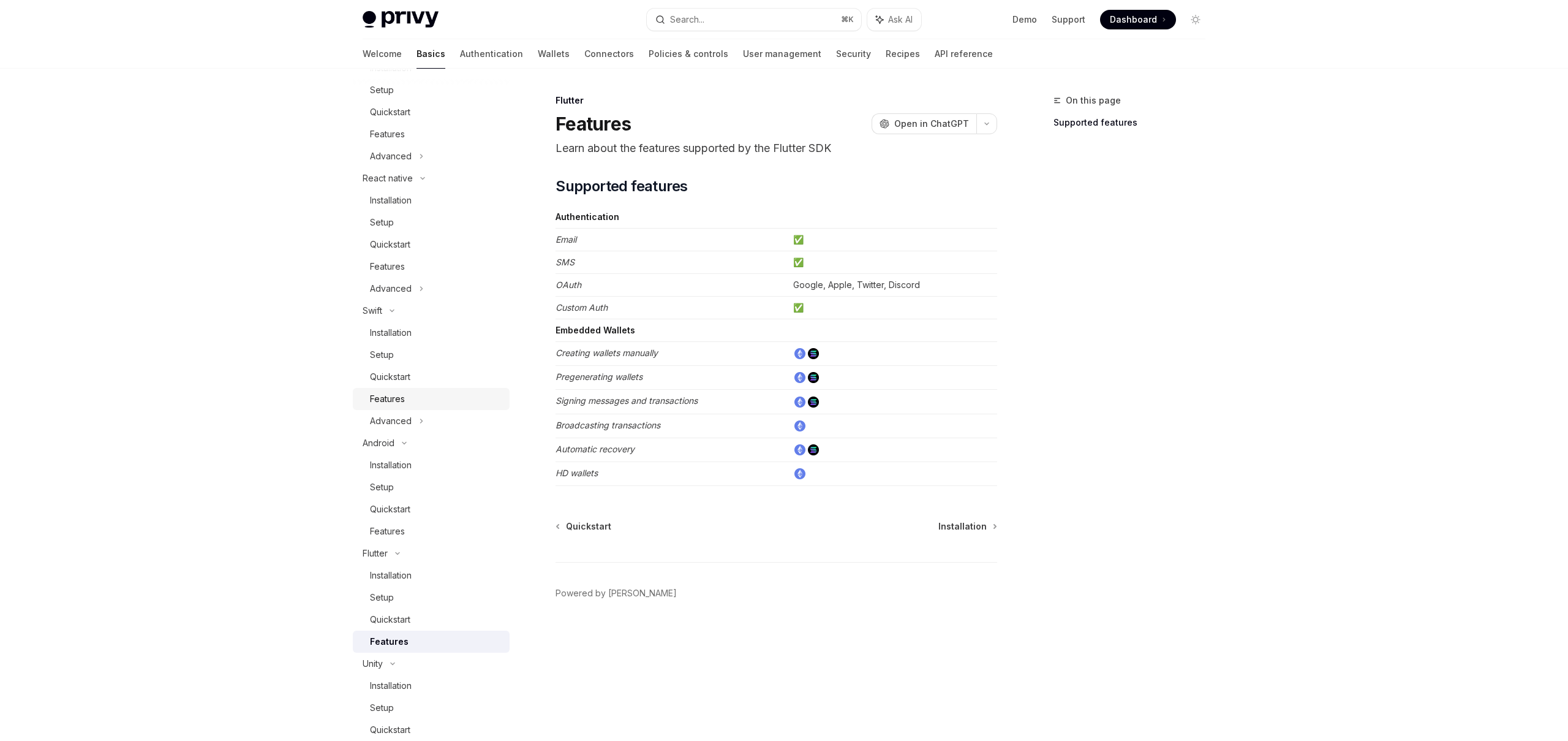
scroll to position [206, 0]
click at [393, 638] on div "Features" at bounding box center [389, 639] width 39 height 15
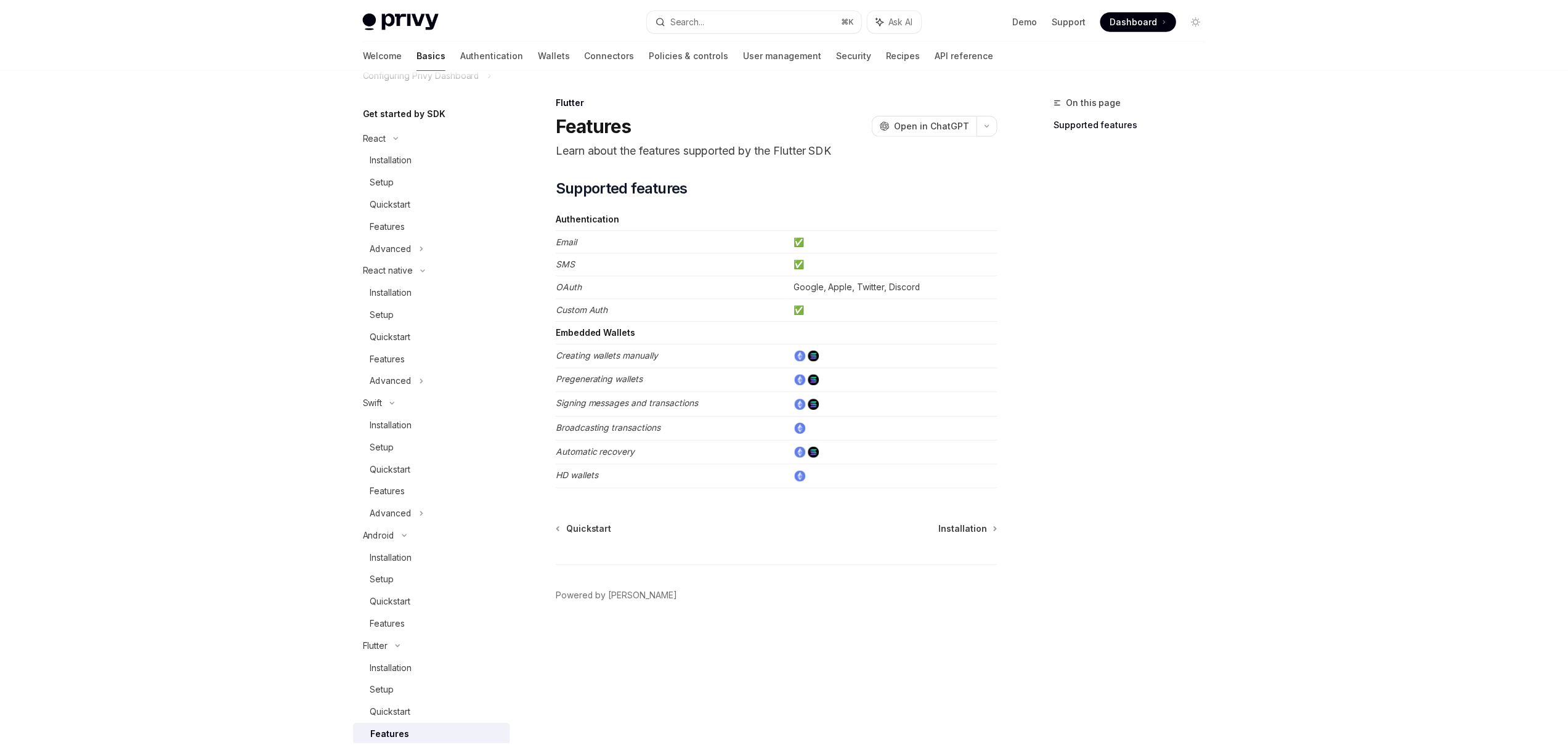
scroll to position [26, 0]
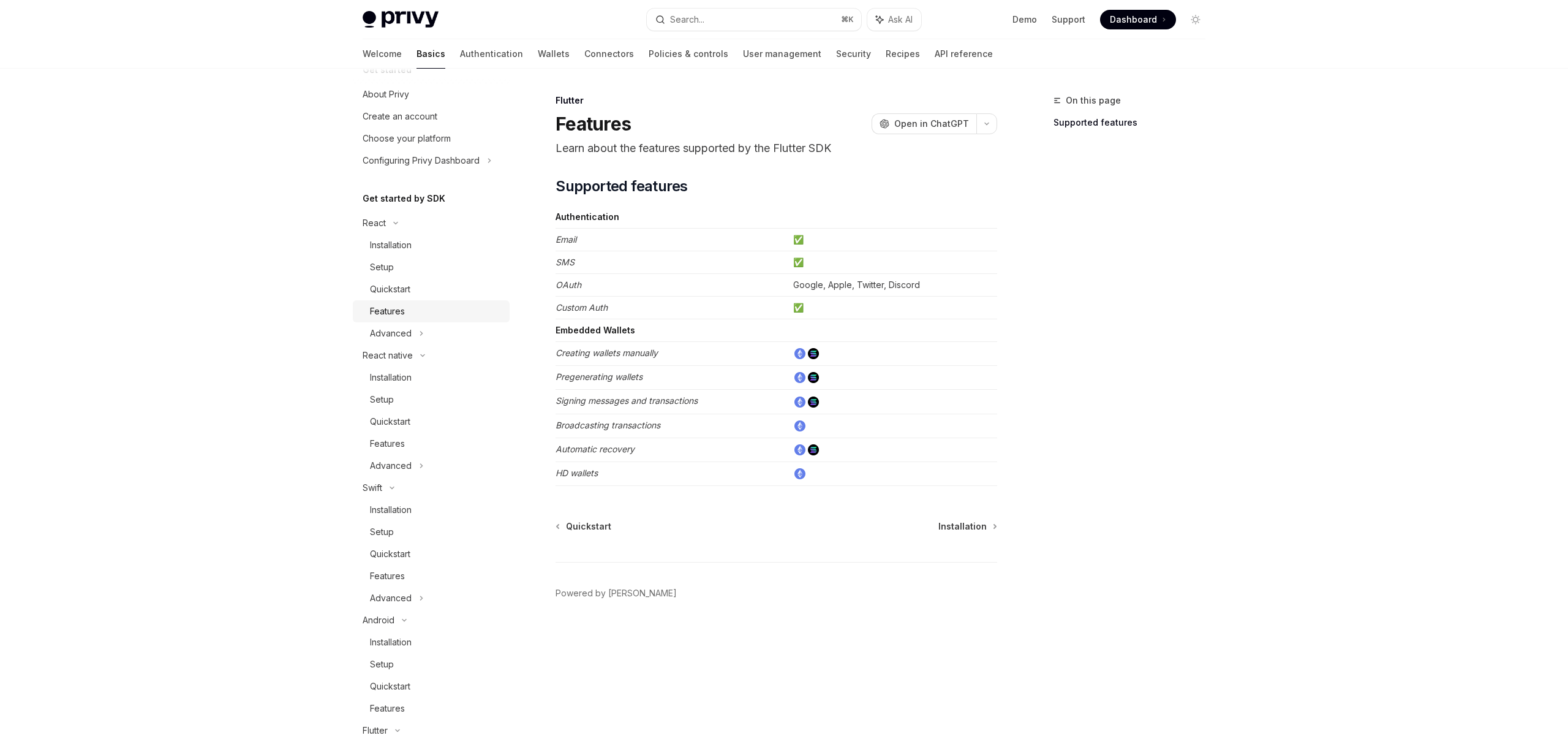
click at [397, 314] on div "Features" at bounding box center [387, 311] width 35 height 15
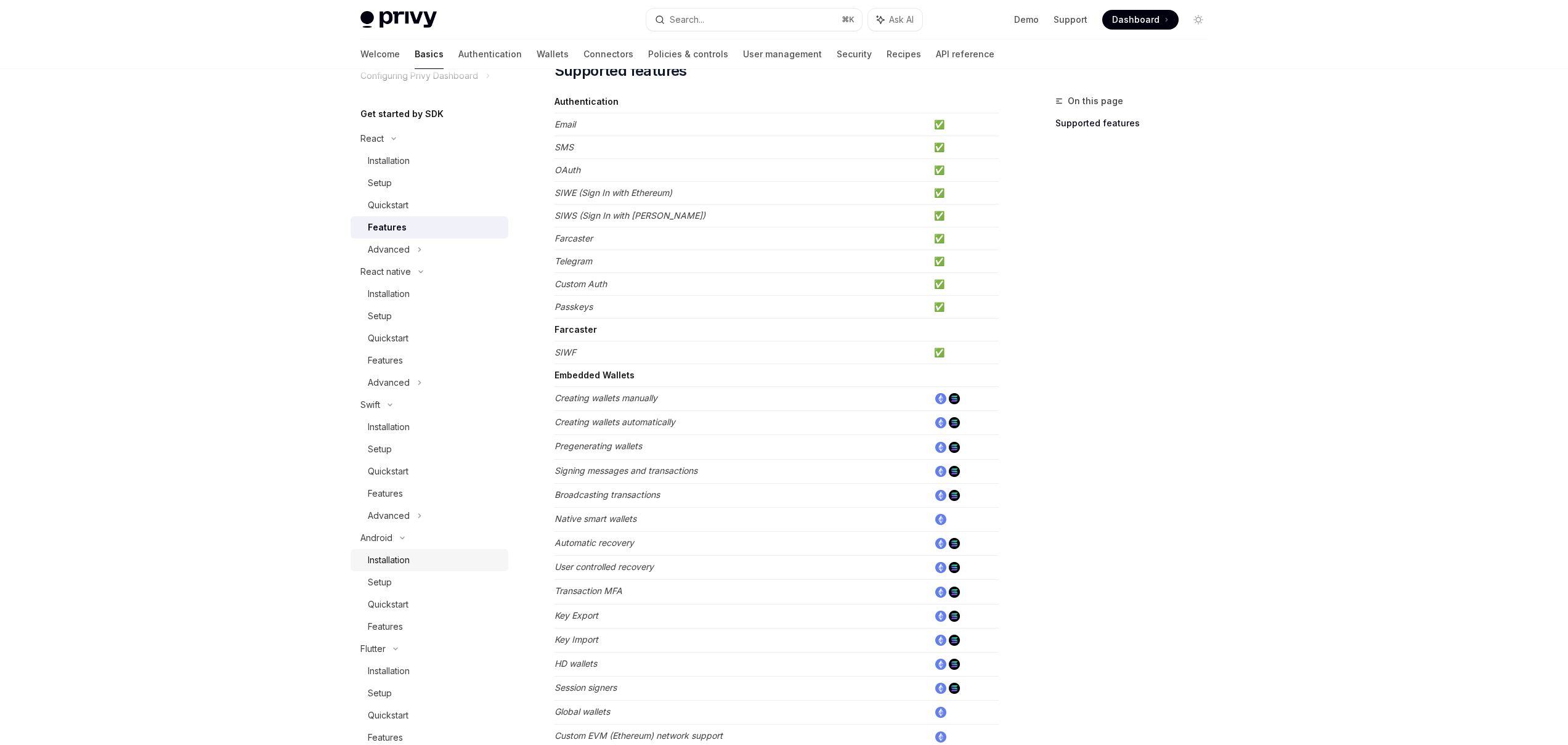
scroll to position [130, 0]
click at [399, 603] on div "Features" at bounding box center [385, 608] width 35 height 15
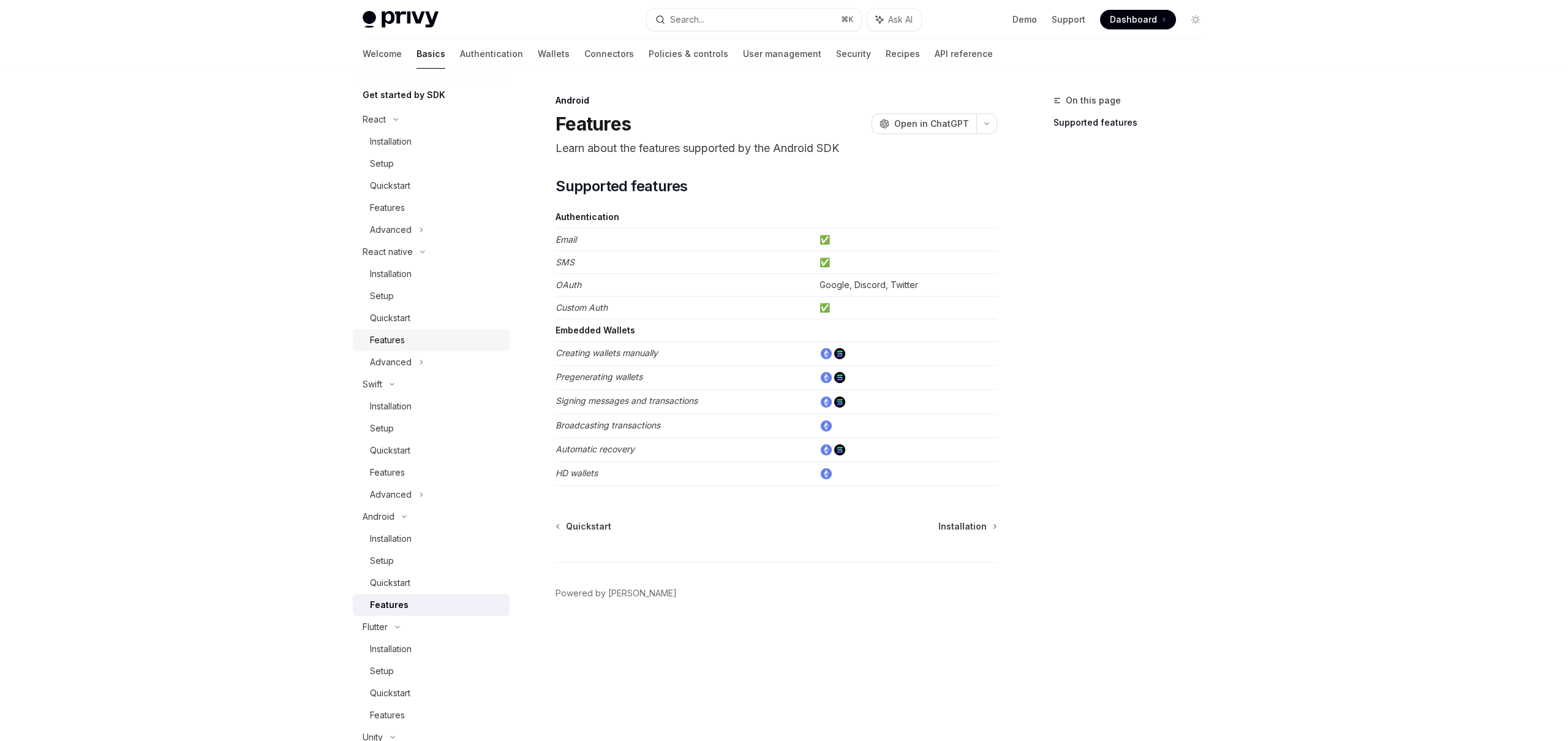
click at [406, 341] on div "Features" at bounding box center [436, 340] width 132 height 15
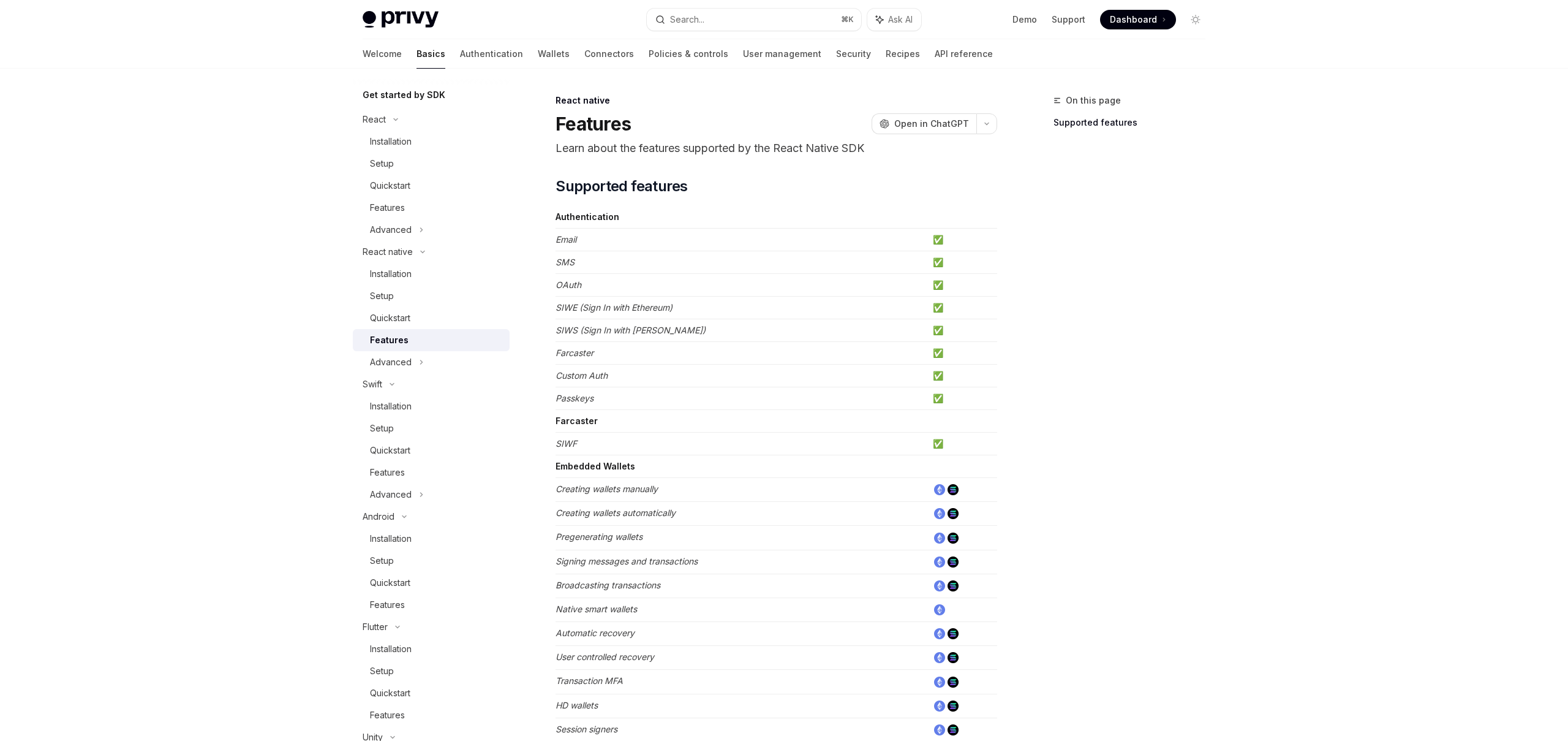
type textarea "*"
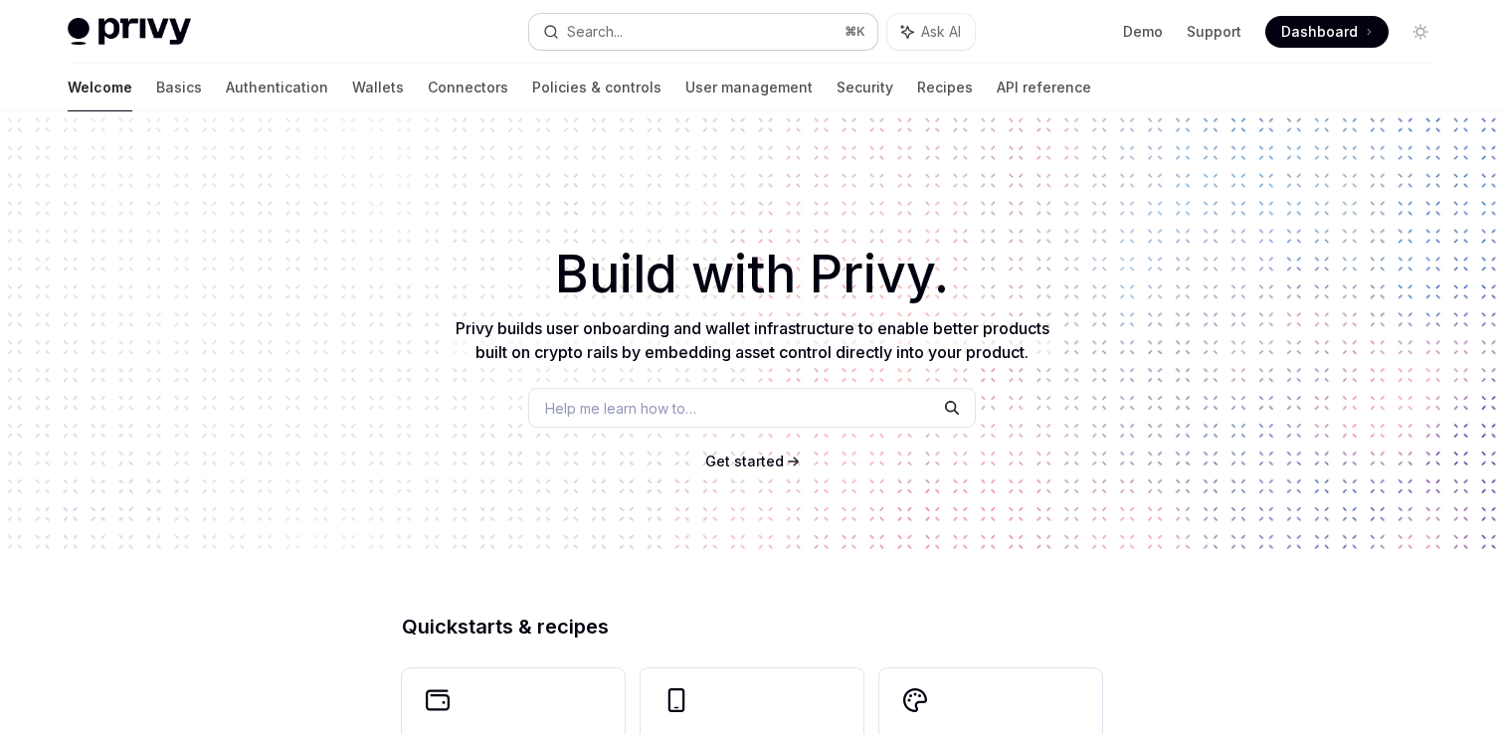
click at [671, 24] on button "Search... ⌘ K" at bounding box center [703, 32] width 348 height 36
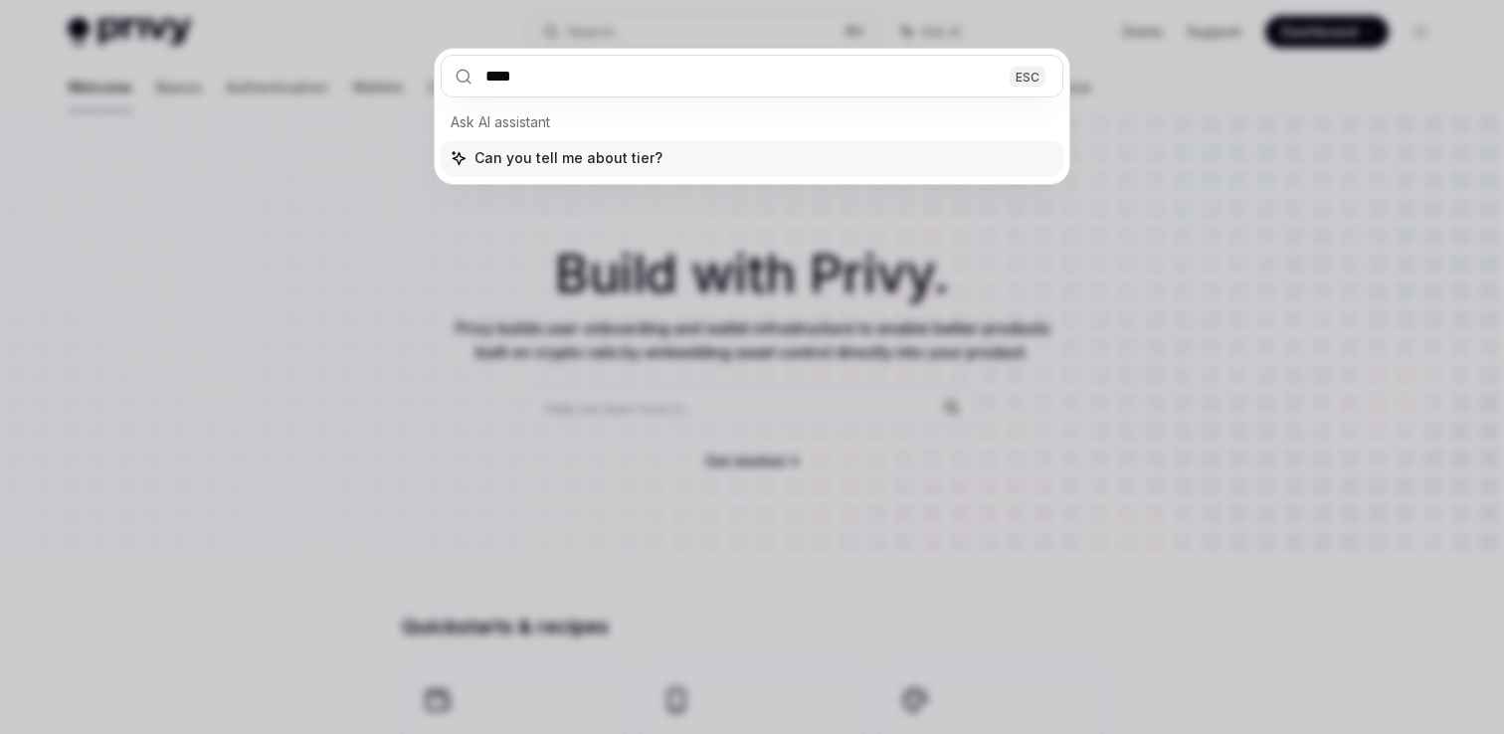
type input "*****"
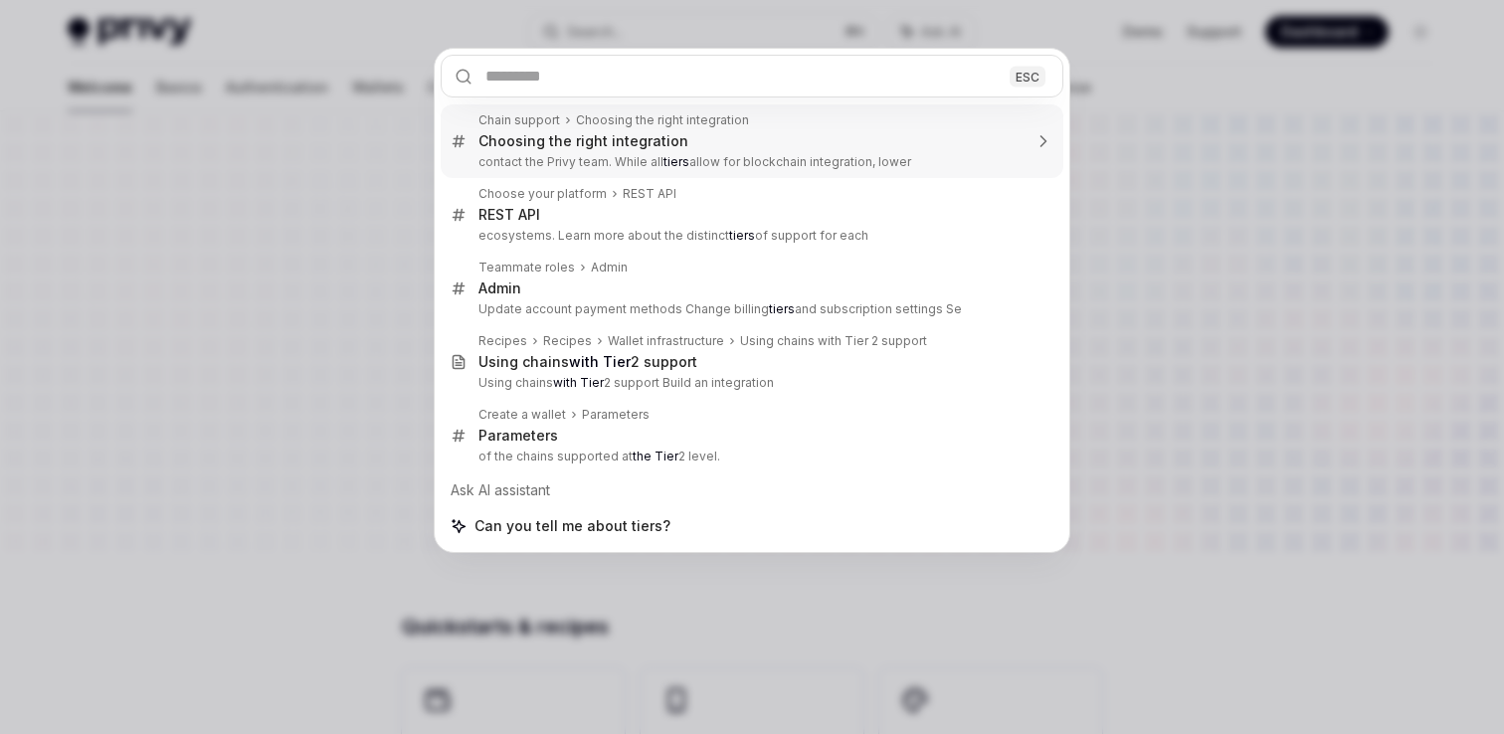
type textarea "*"
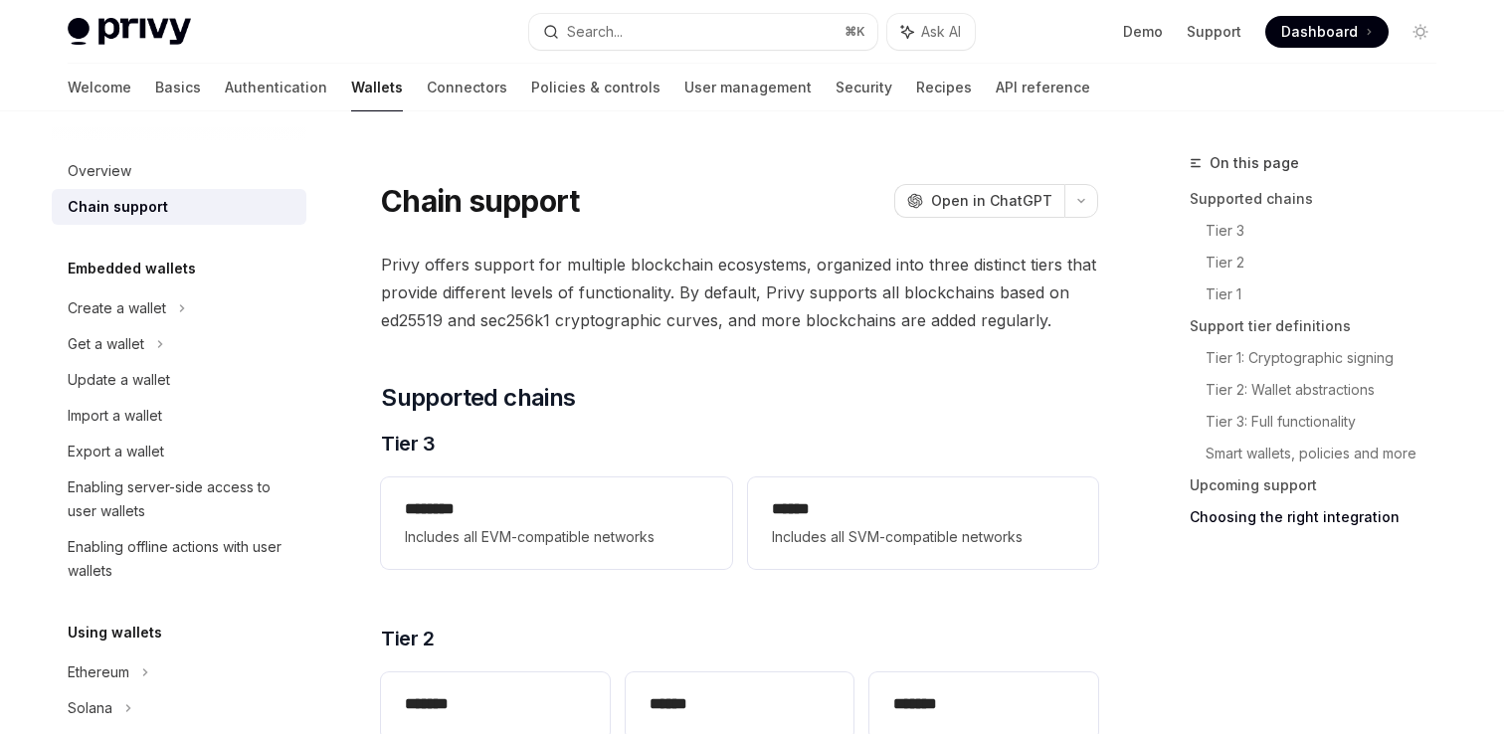
scroll to position [2433, 0]
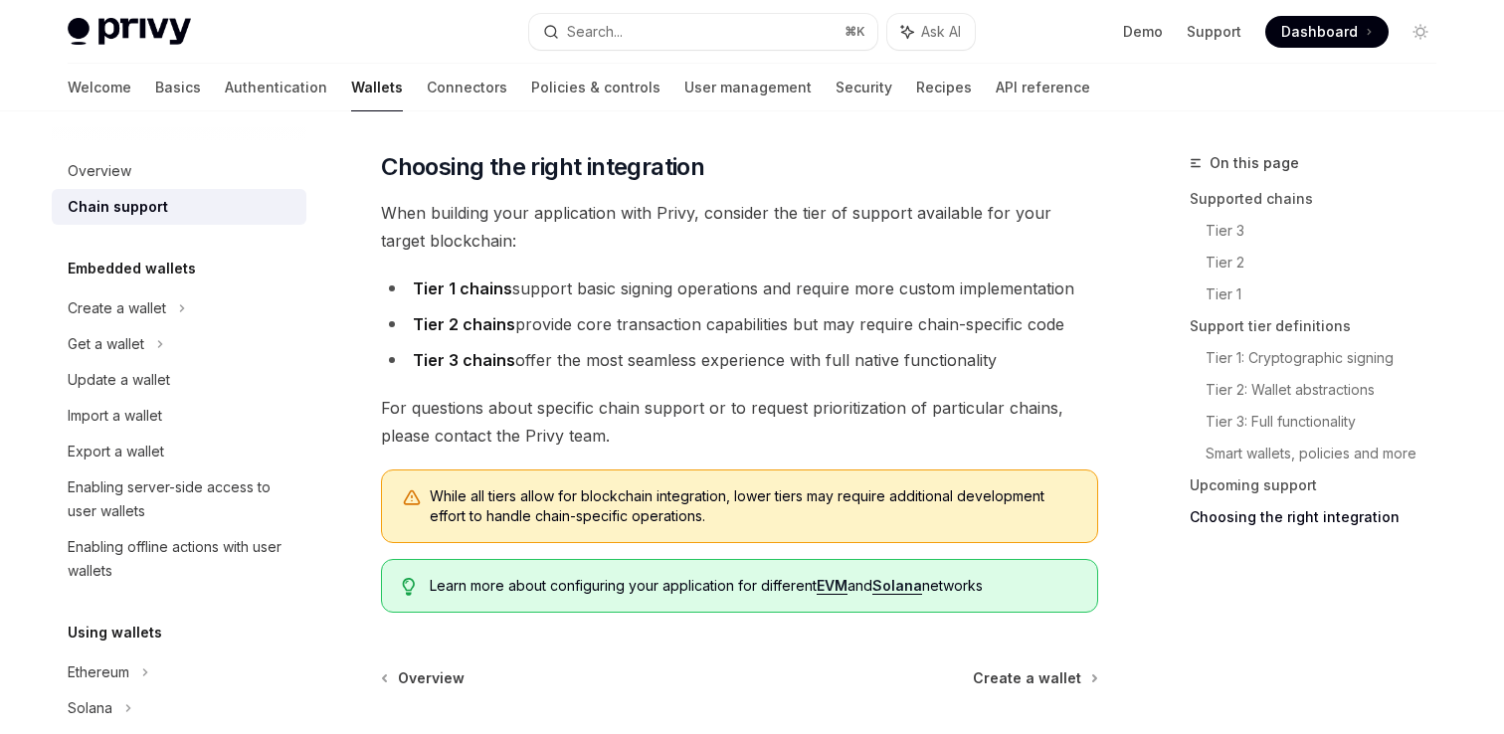
click at [530, 288] on li "Tier 1 chains support basic signing operations and require more custom implemen…" at bounding box center [739, 289] width 717 height 28
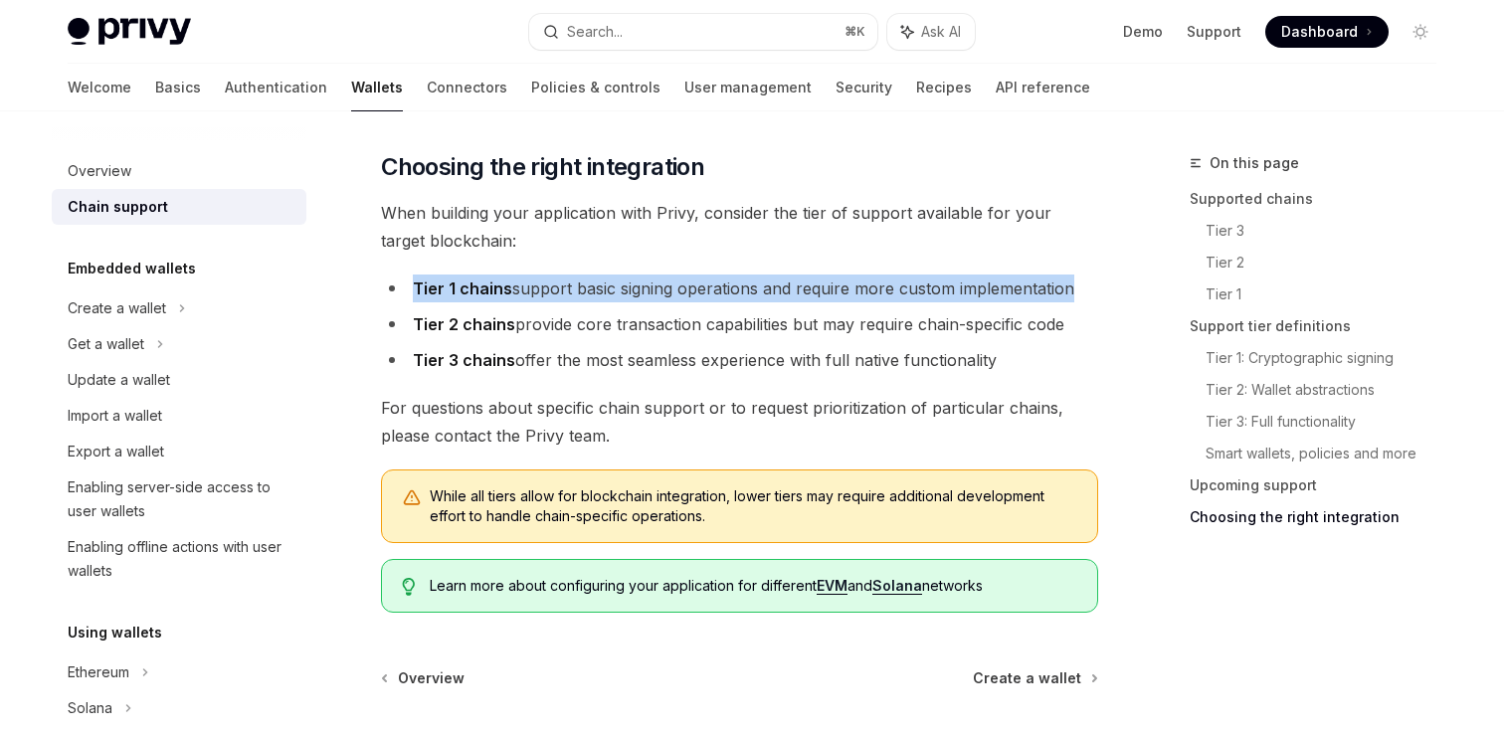
click at [530, 288] on li "Tier 1 chains support basic signing operations and require more custom implemen…" at bounding box center [739, 289] width 717 height 28
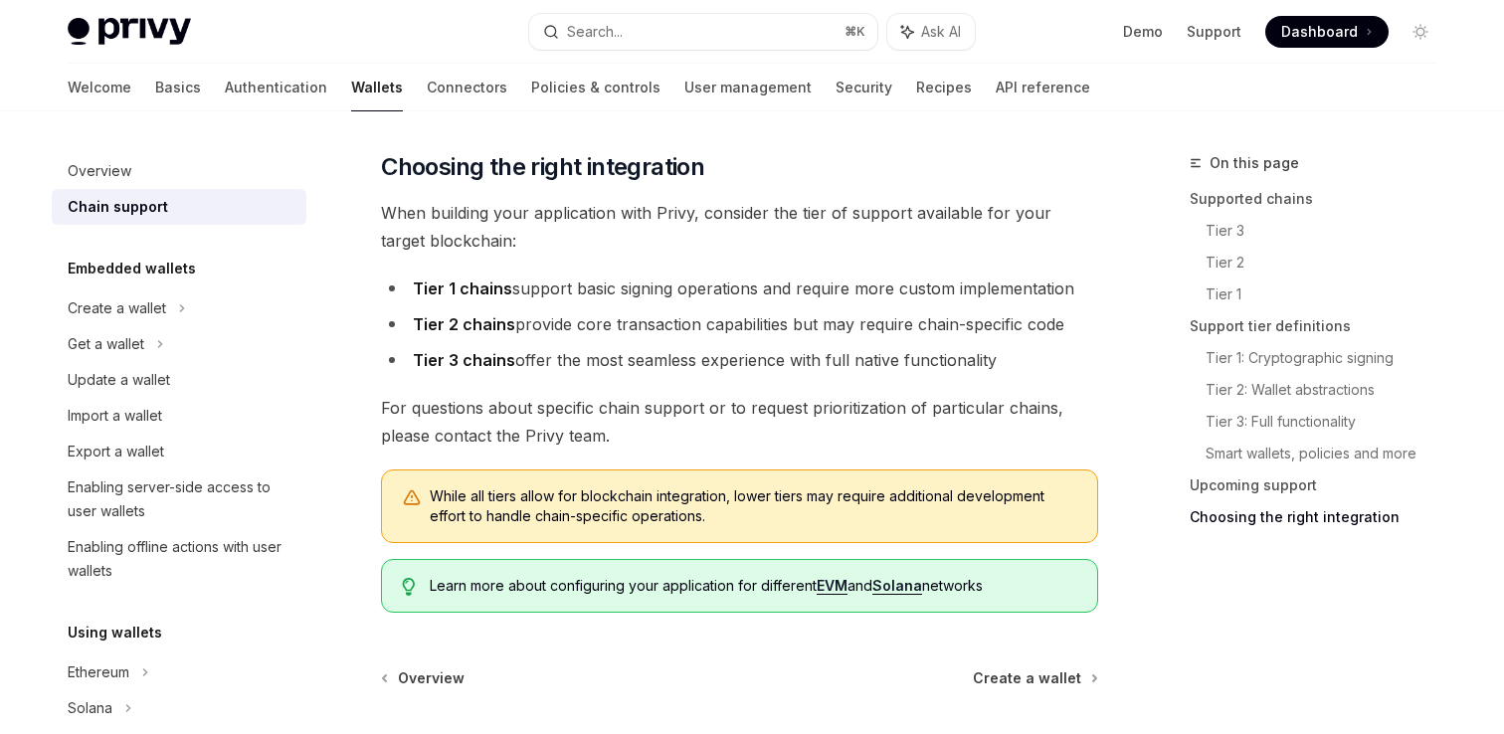
click at [525, 320] on li "Tier 2 chains provide core transaction capabilities but may require chain-speci…" at bounding box center [739, 324] width 717 height 28
click at [556, 330] on li "Tier 2 chains provide core transaction capabilities but may require chain-speci…" at bounding box center [739, 324] width 717 height 28
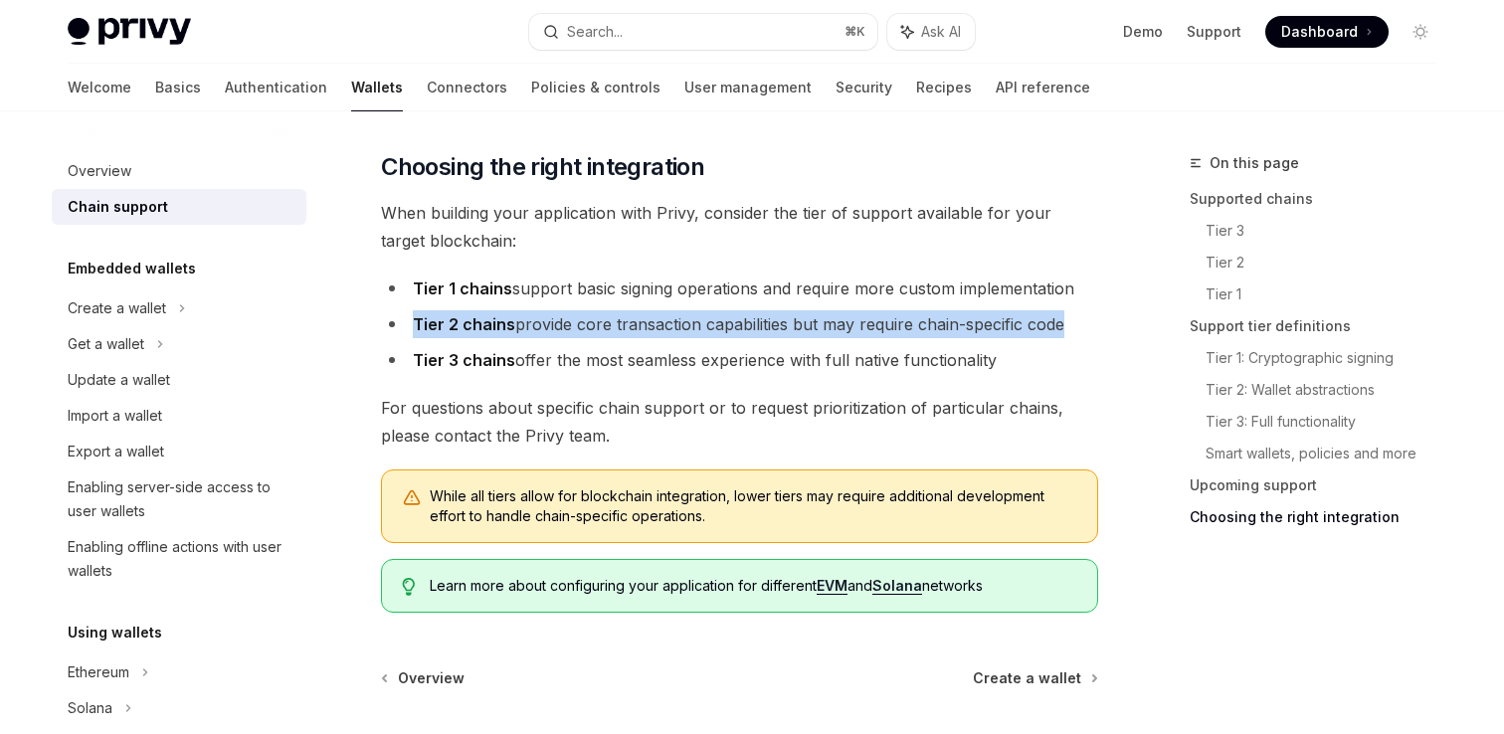
click at [556, 330] on li "Tier 2 chains provide core transaction capabilities but may require chain-speci…" at bounding box center [739, 324] width 717 height 28
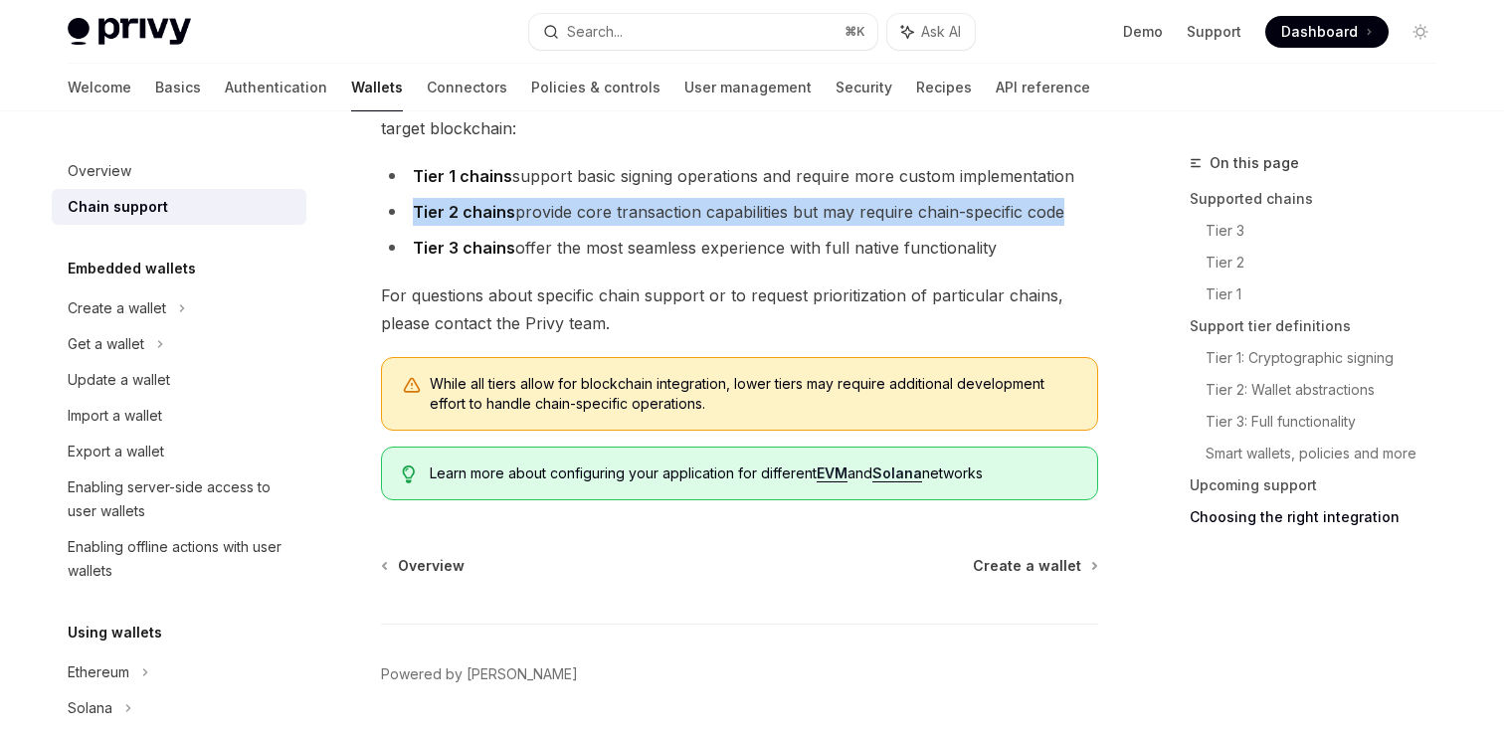
scroll to position [2607, 0]
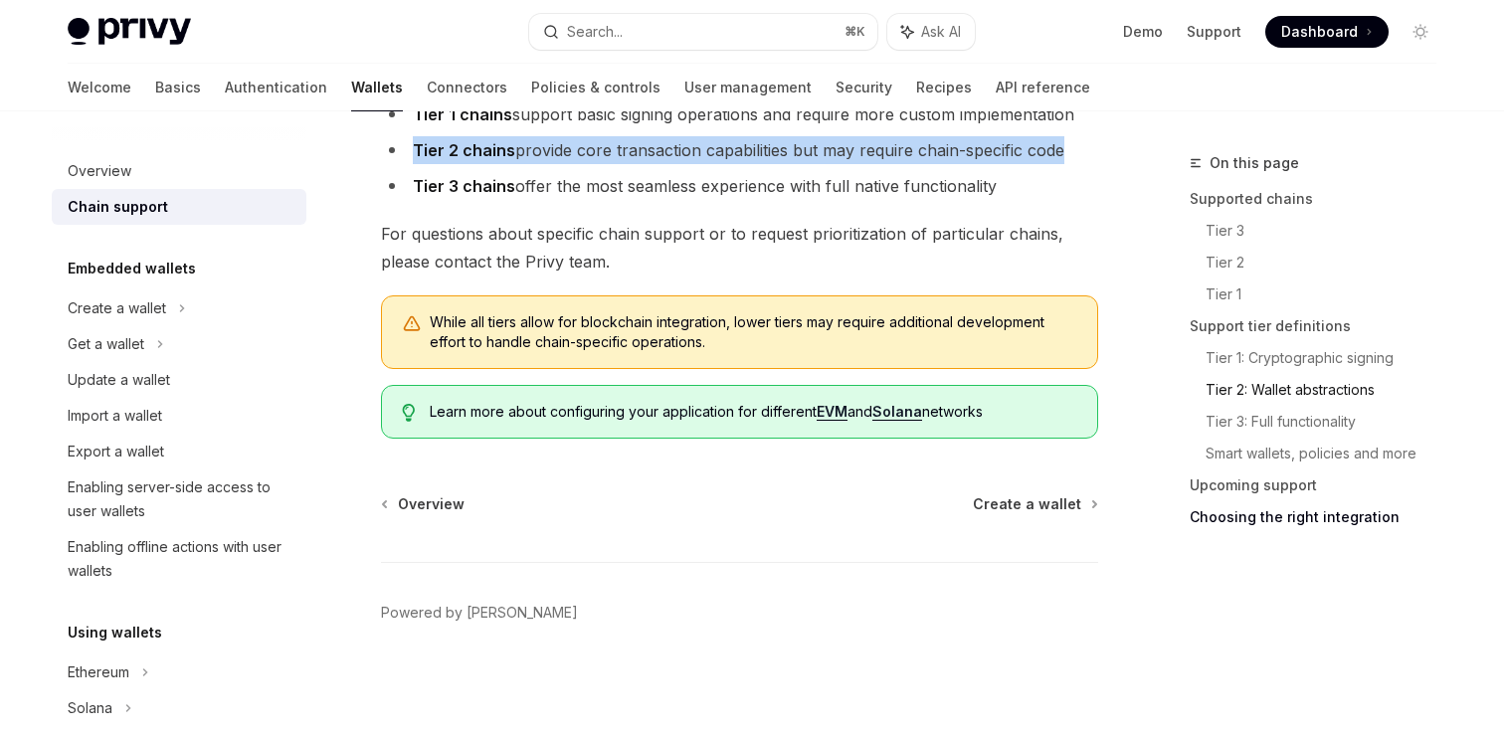
click at [1260, 390] on link "Tier 2: Wallet abstractions" at bounding box center [1329, 390] width 247 height 32
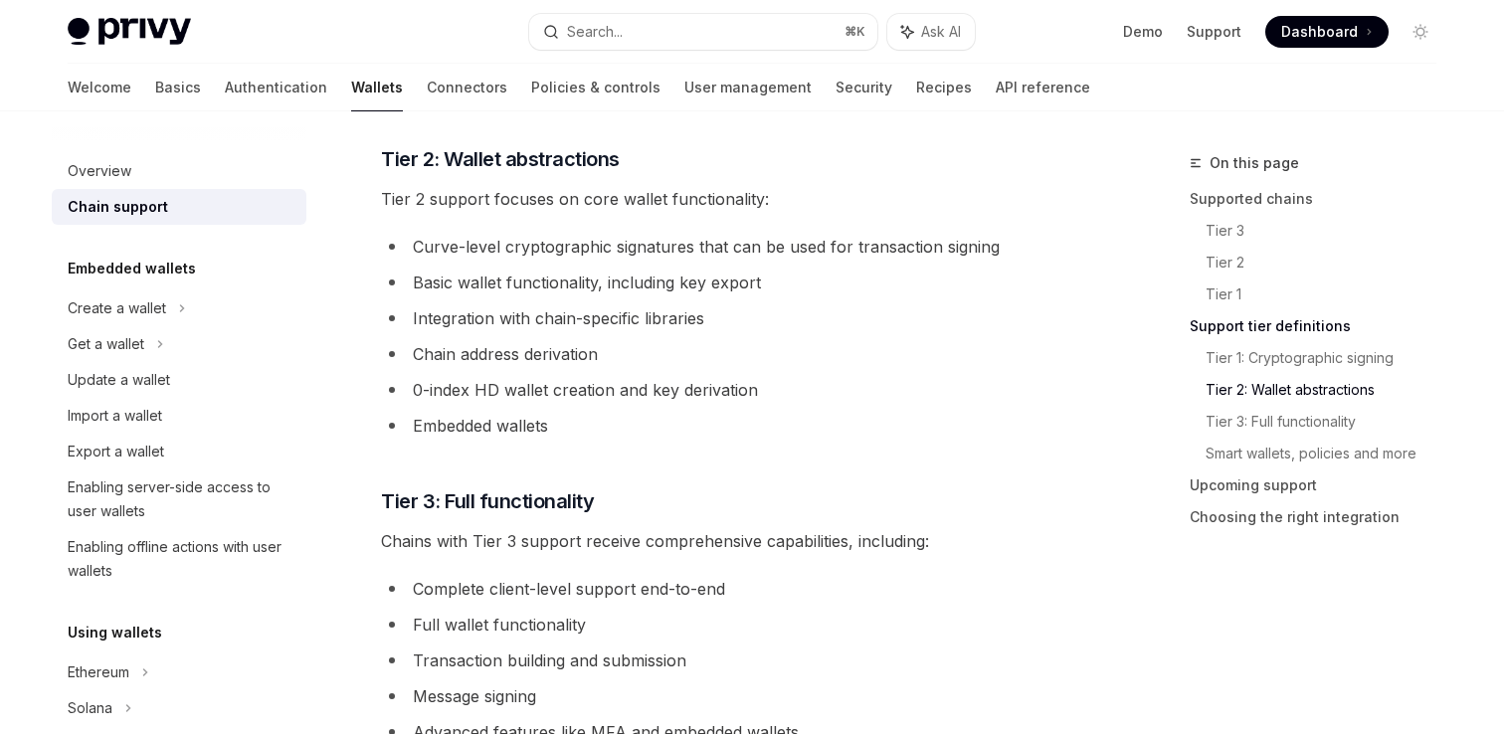
scroll to position [1230, 0]
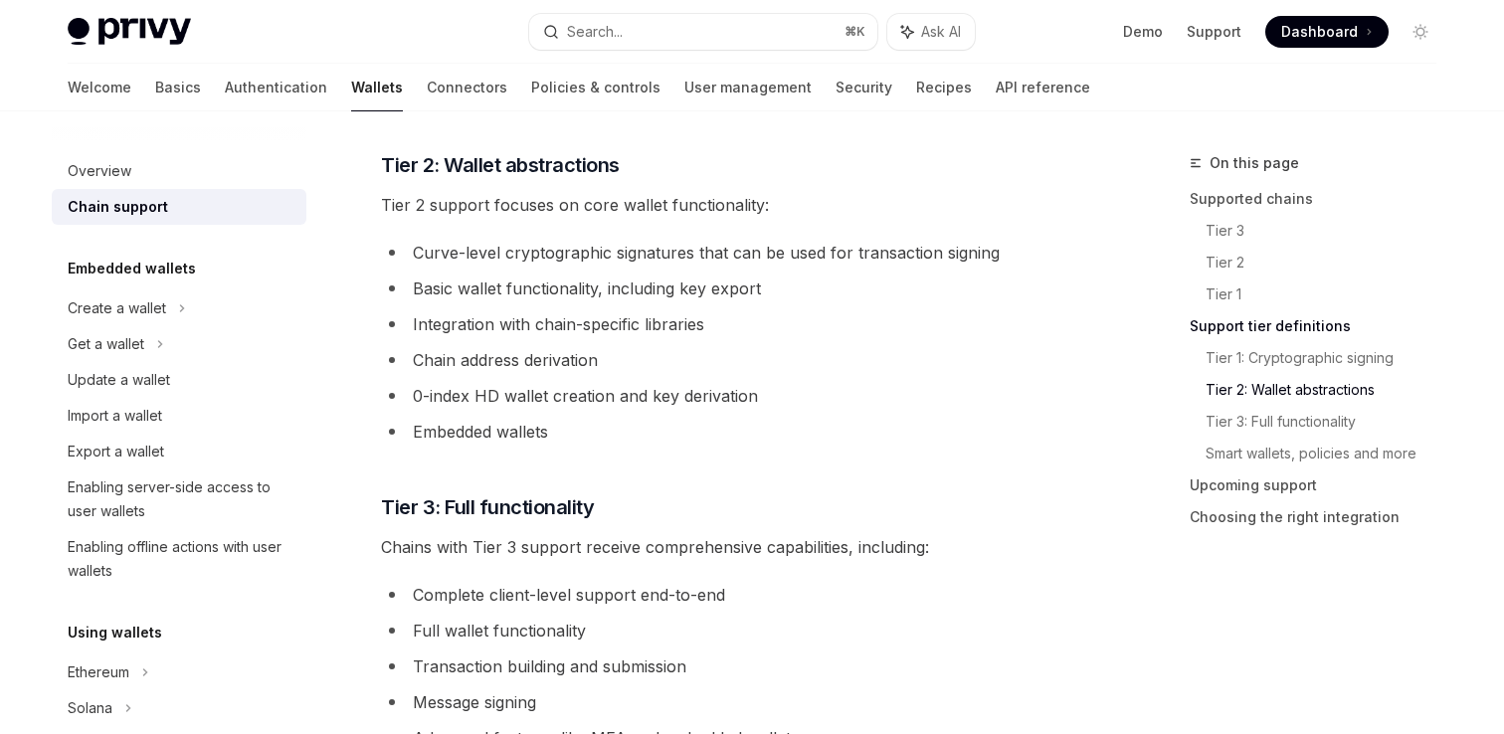
click at [420, 280] on li "Basic wallet functionality, including key export" at bounding box center [739, 289] width 717 height 28
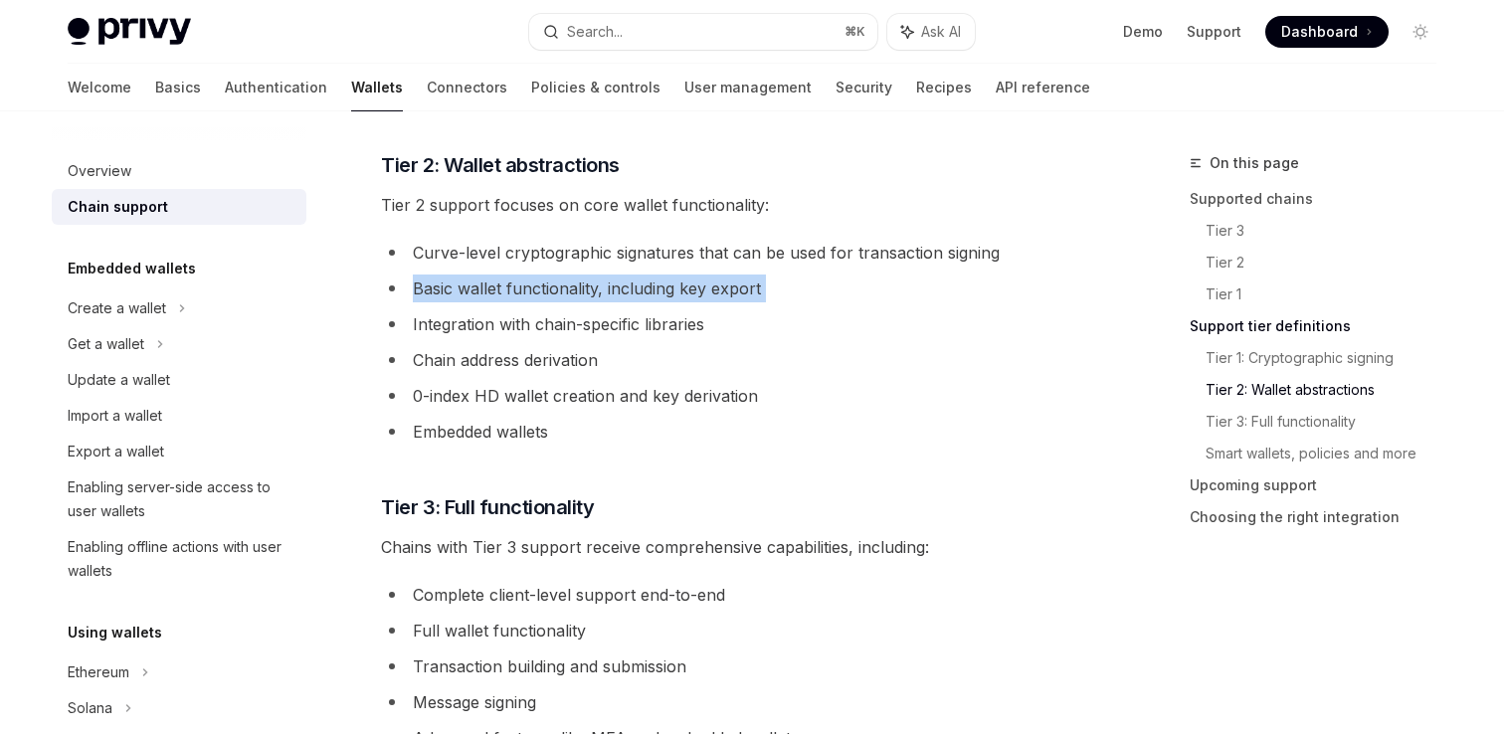
click at [420, 280] on li "Basic wallet functionality, including key export" at bounding box center [739, 289] width 717 height 28
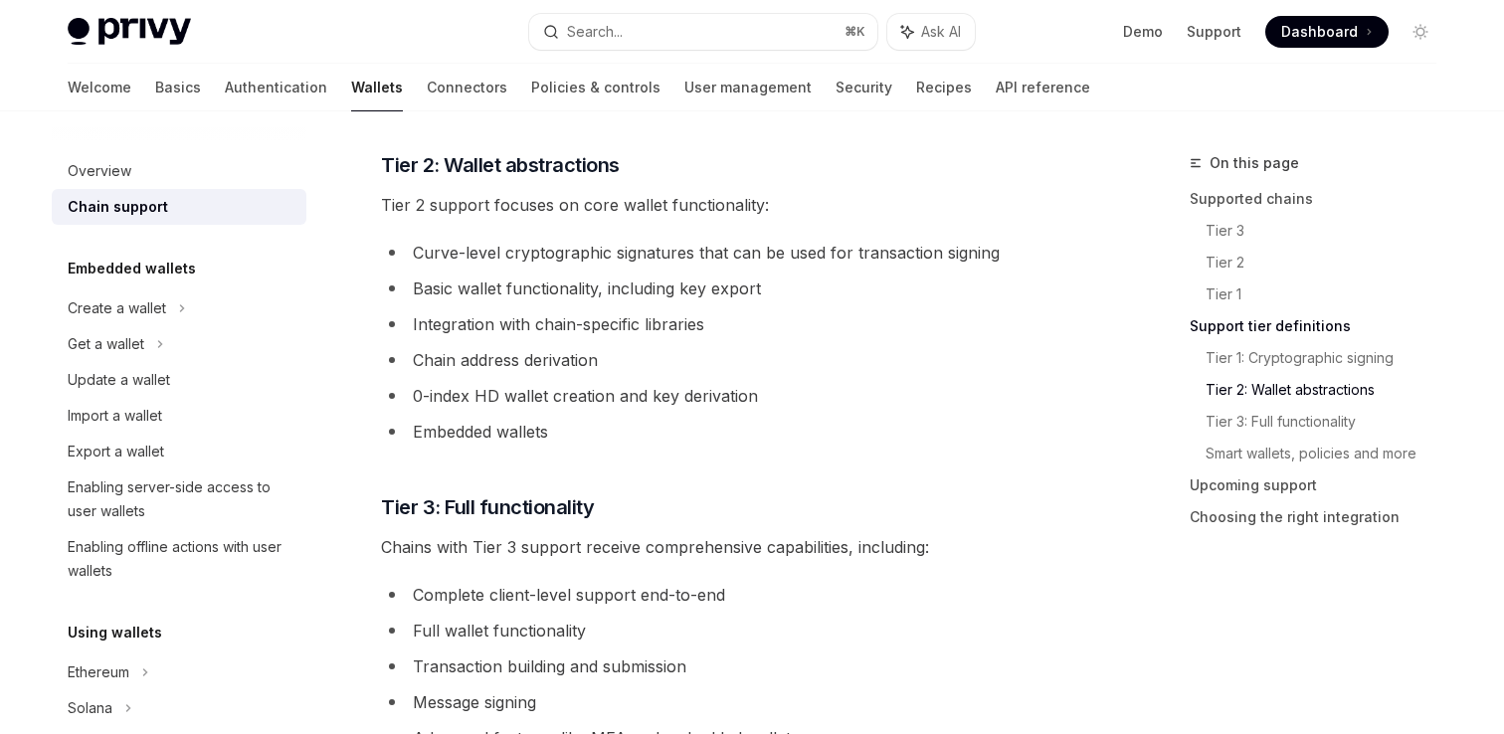
click at [444, 436] on li "Embedded wallets" at bounding box center [739, 432] width 717 height 28
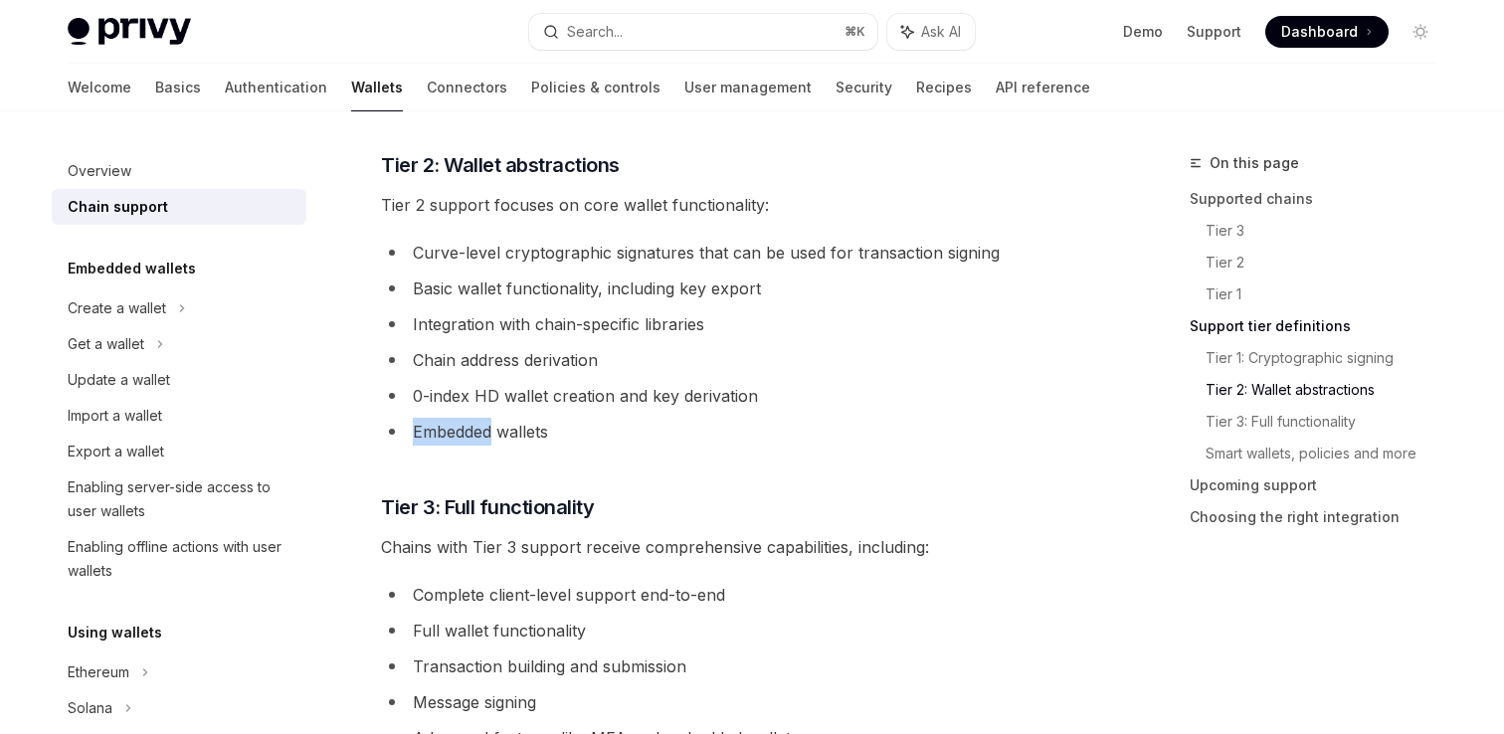
click at [444, 436] on li "Embedded wallets" at bounding box center [739, 432] width 717 height 28
click at [513, 425] on li "Embedded wallets" at bounding box center [739, 432] width 717 height 28
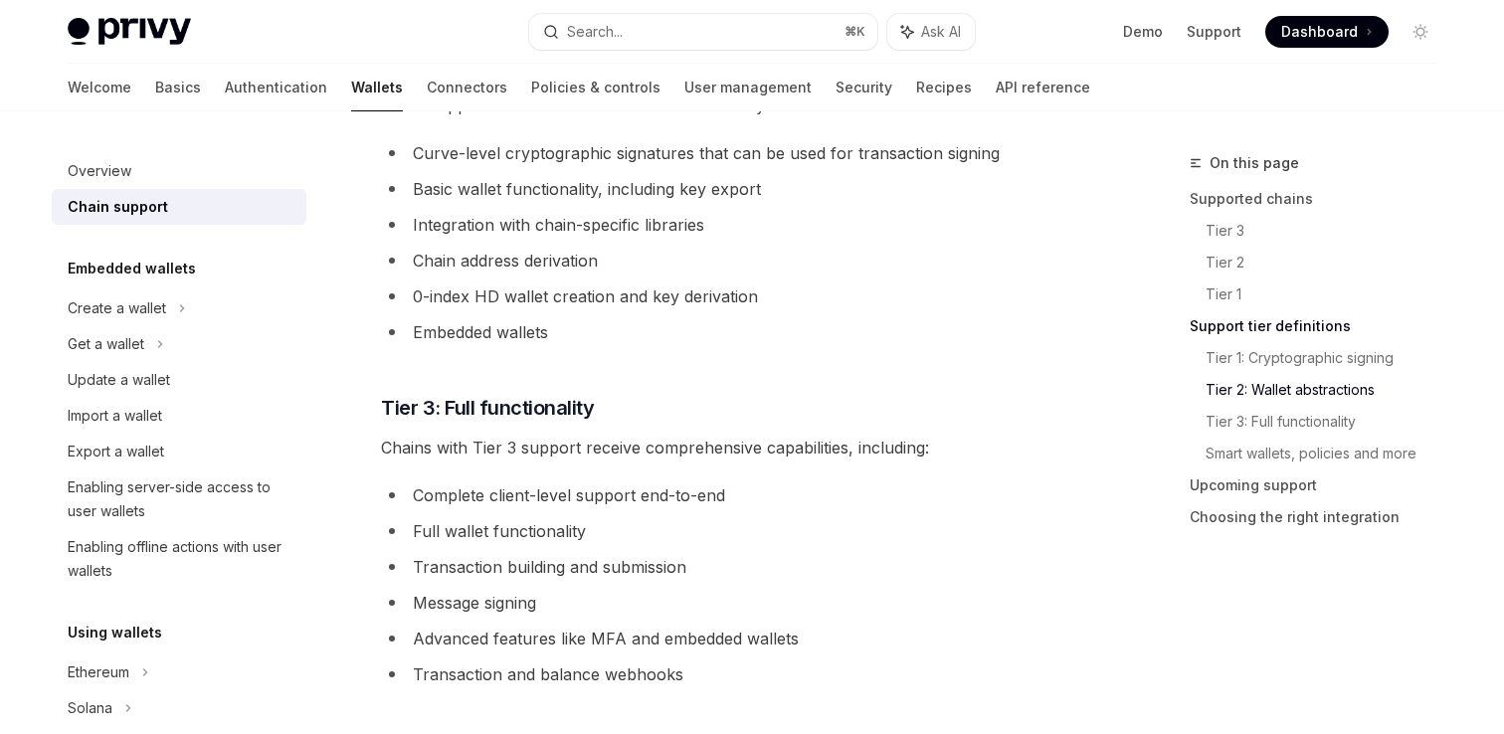
scroll to position [1382, 0]
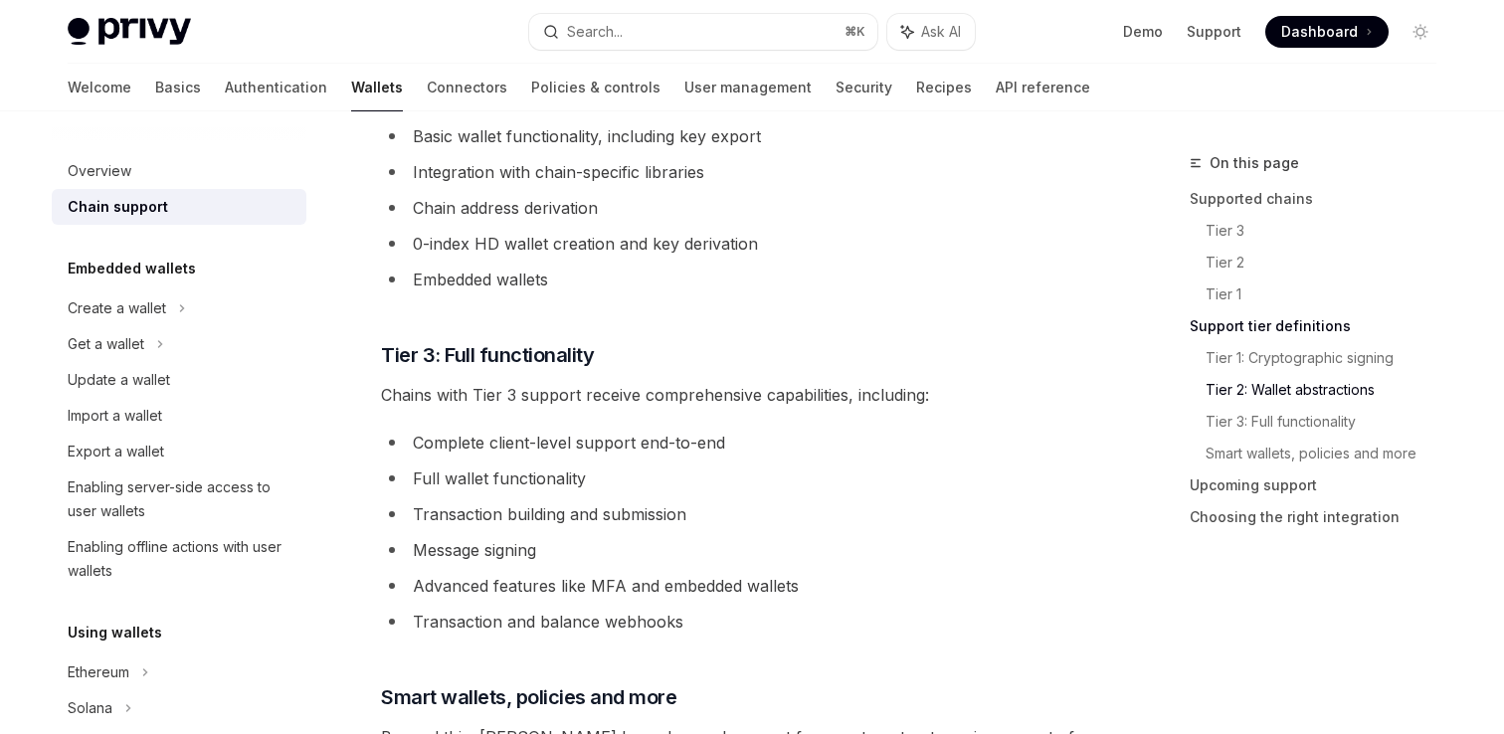
click at [437, 484] on li "Full wallet functionality" at bounding box center [739, 479] width 717 height 28
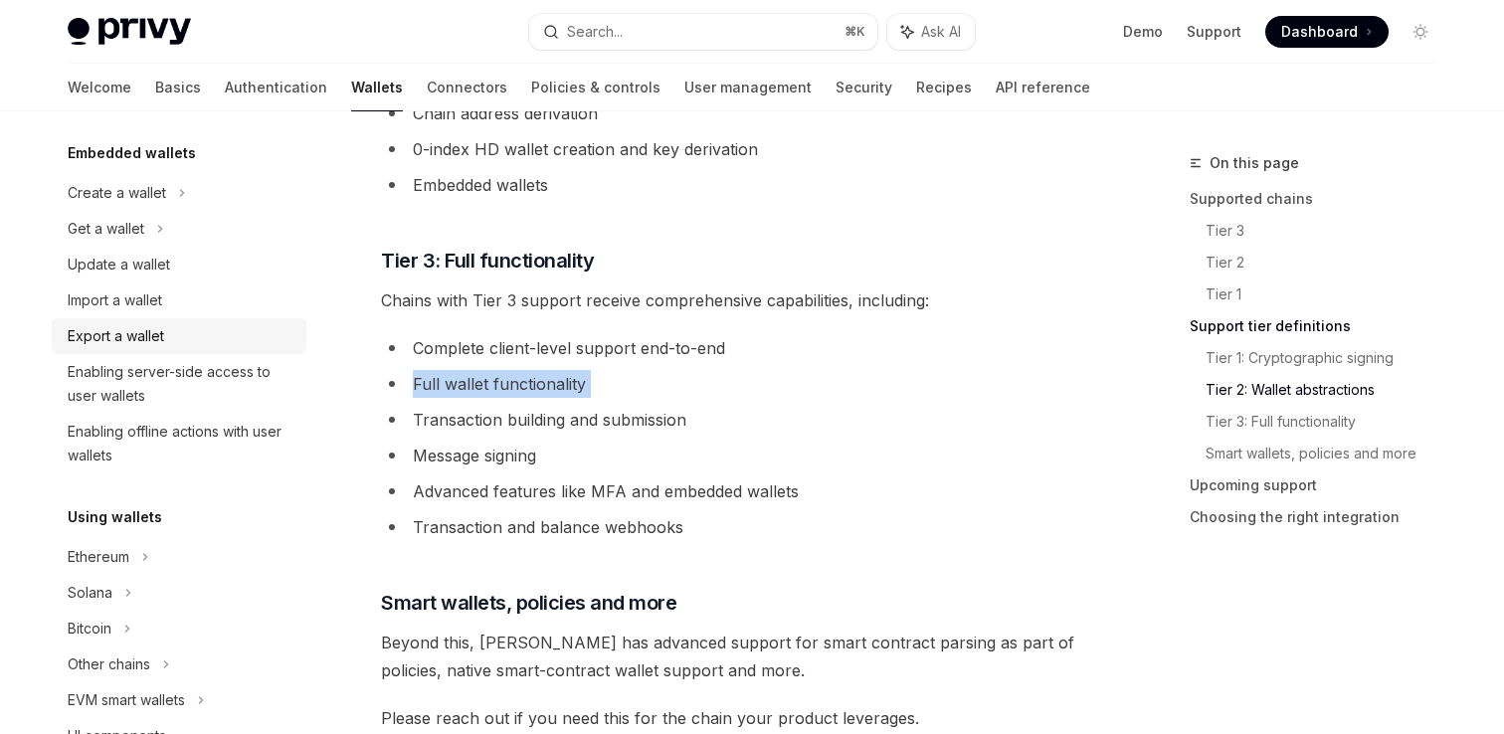
scroll to position [0, 0]
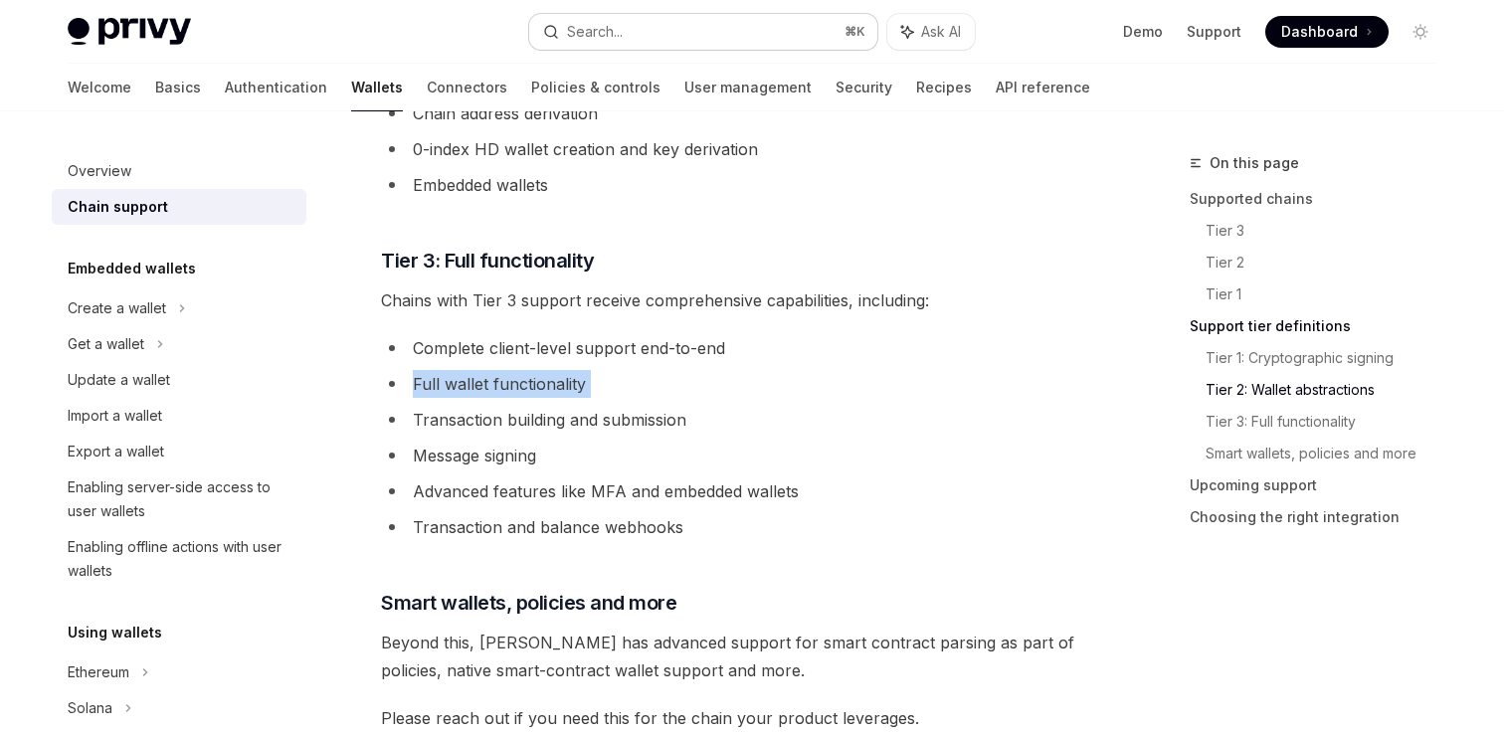
click at [594, 27] on div "Search..." at bounding box center [595, 32] width 56 height 24
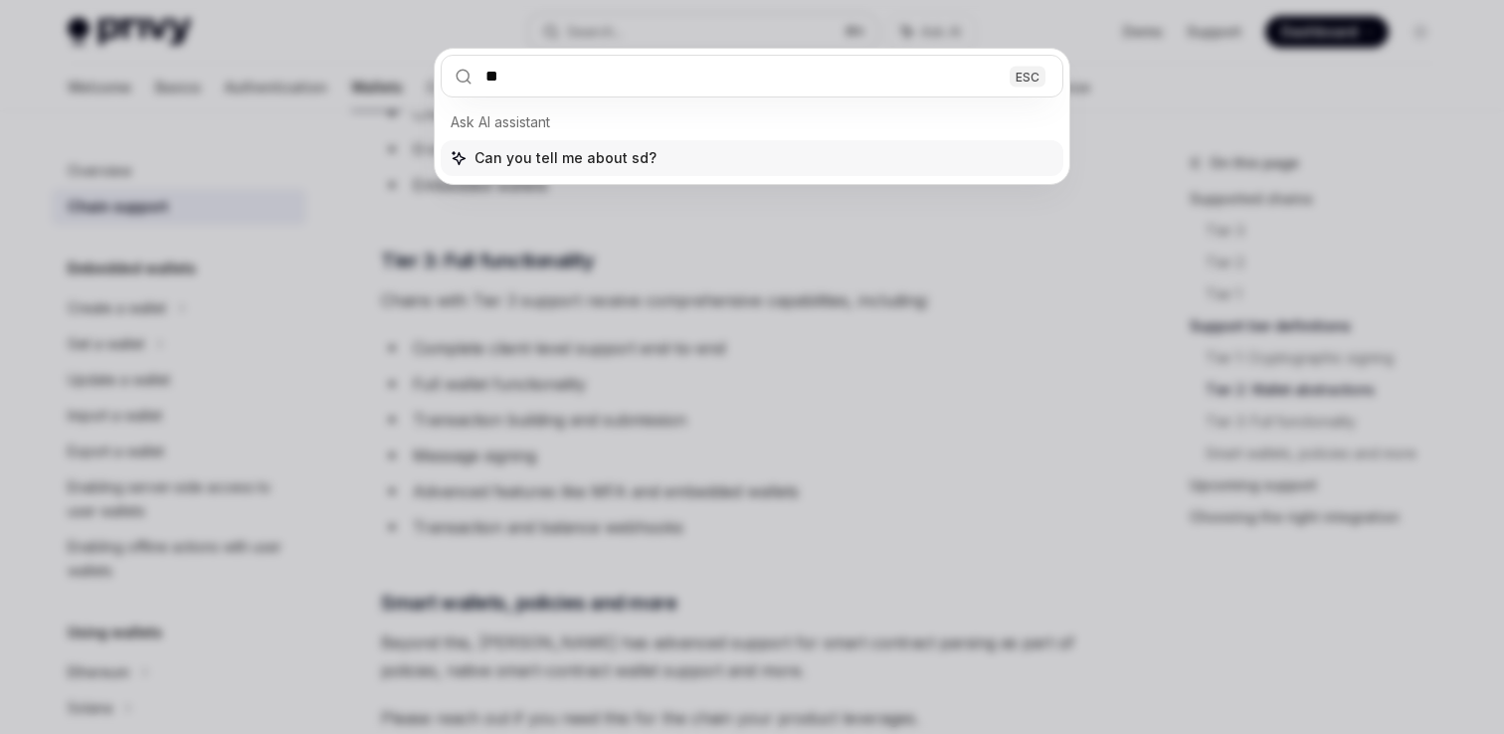
type input "***"
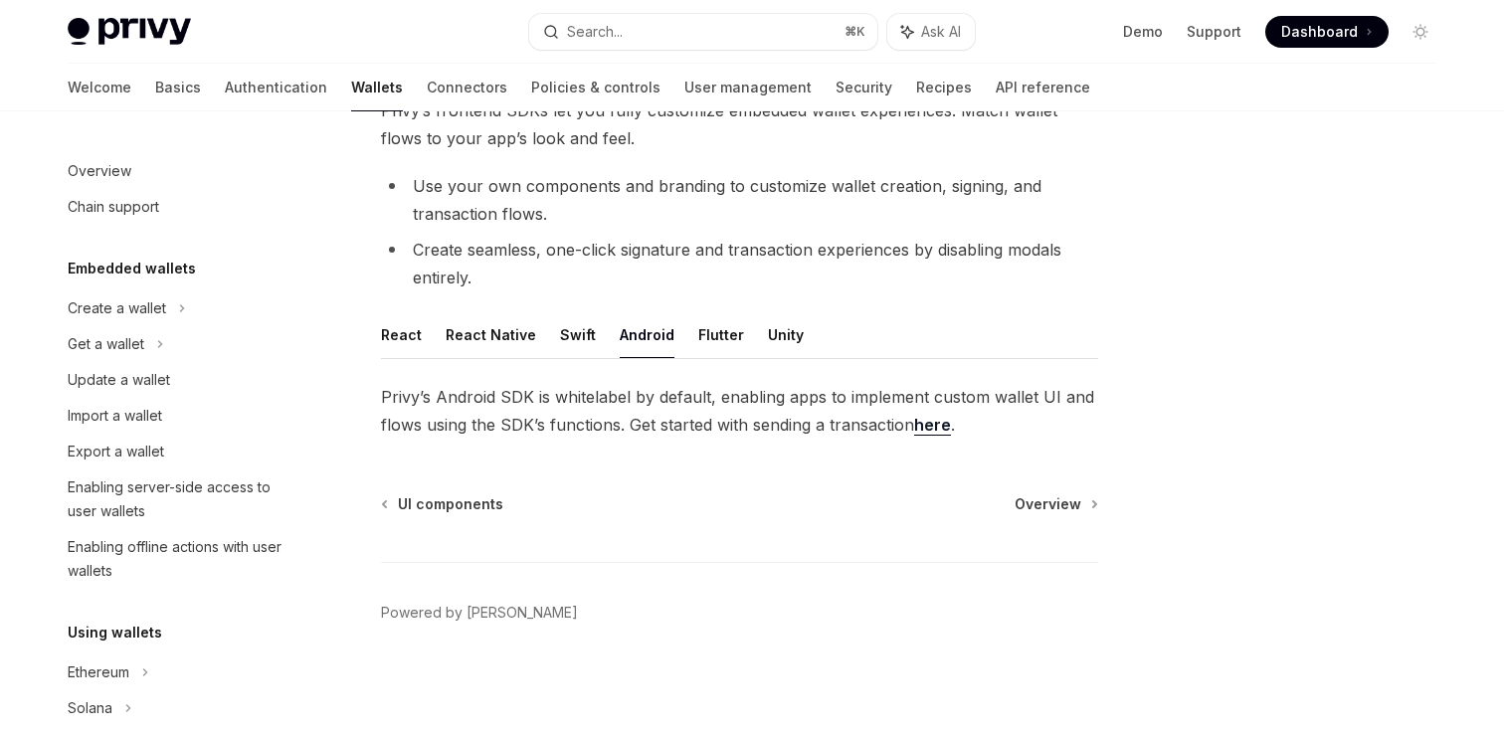
scroll to position [465, 0]
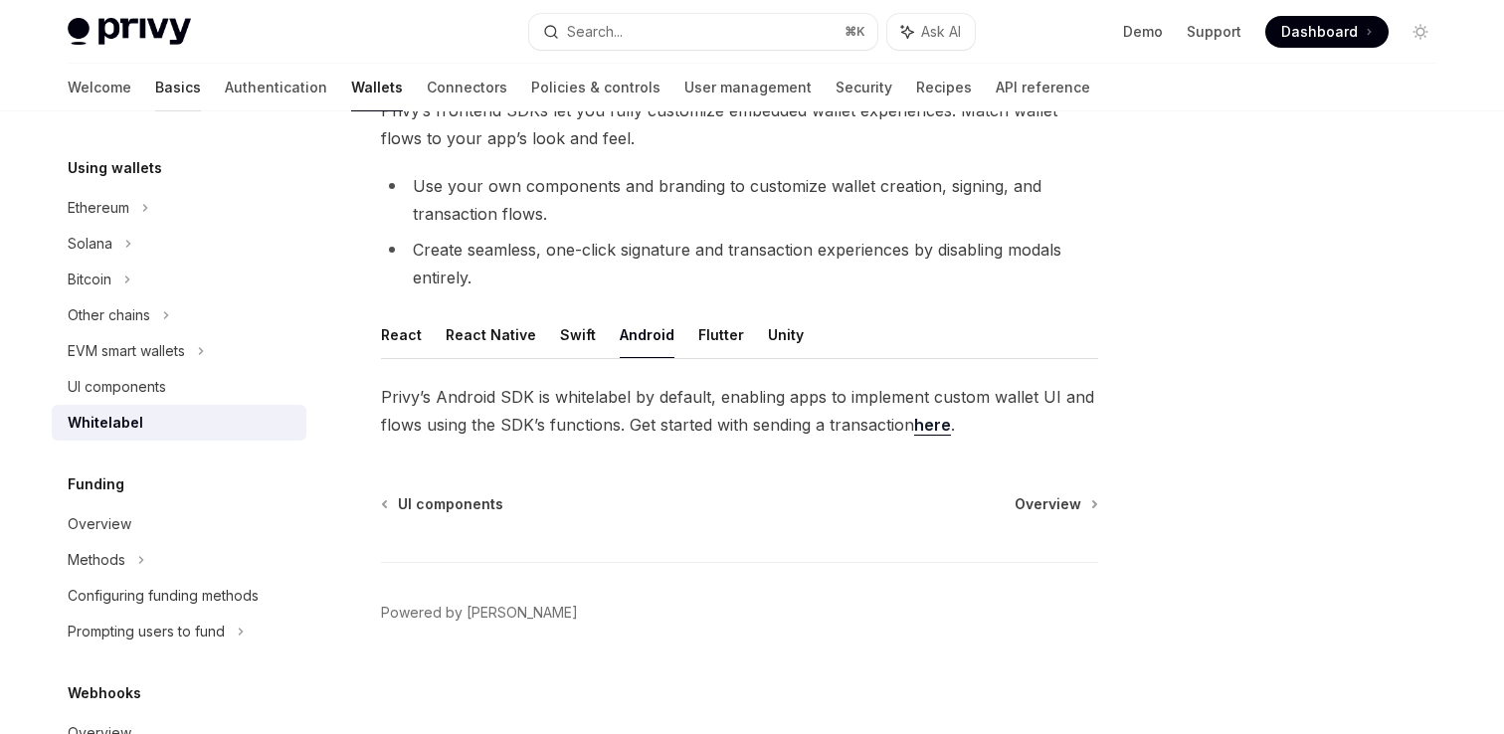
click at [155, 85] on link "Basics" at bounding box center [178, 88] width 46 height 48
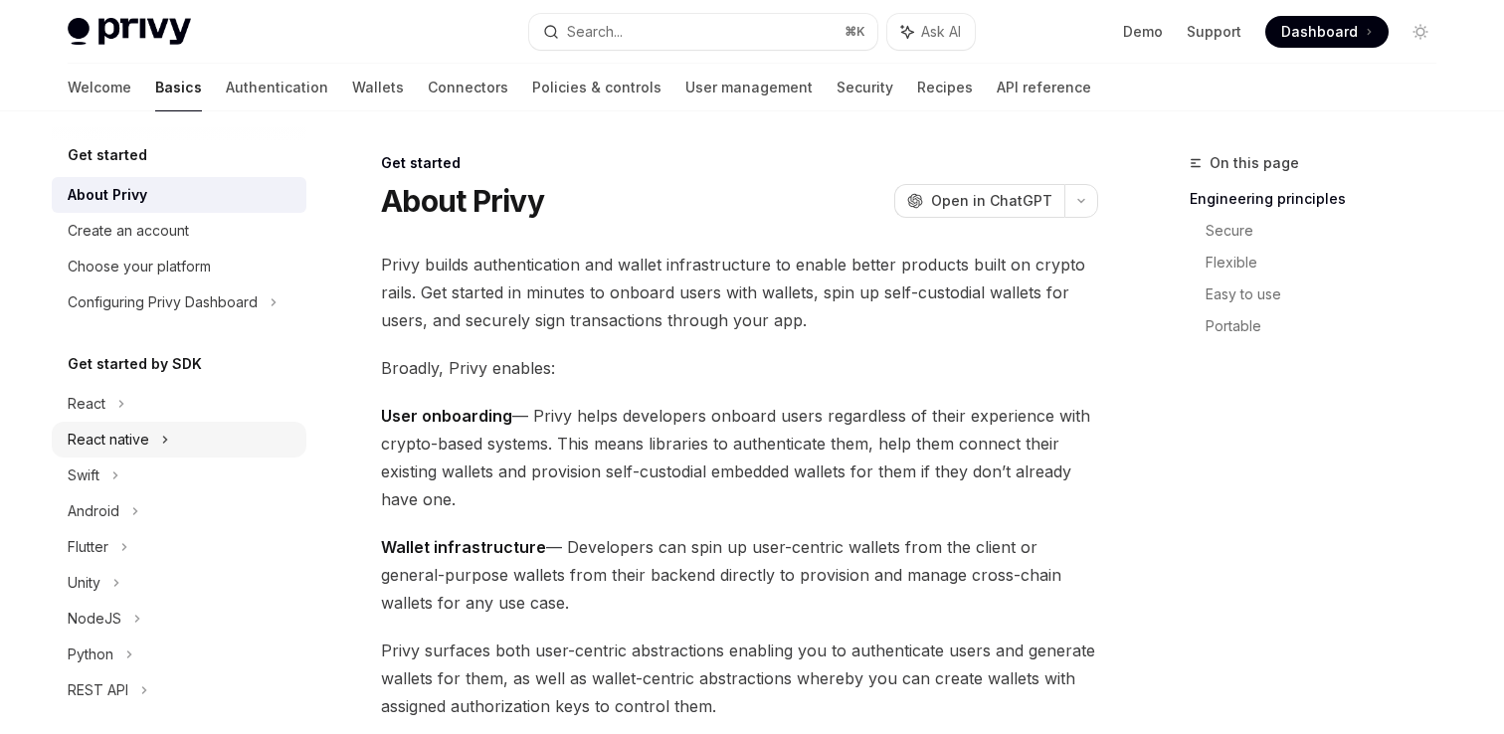
click at [149, 442] on div "React native" at bounding box center [179, 440] width 255 height 36
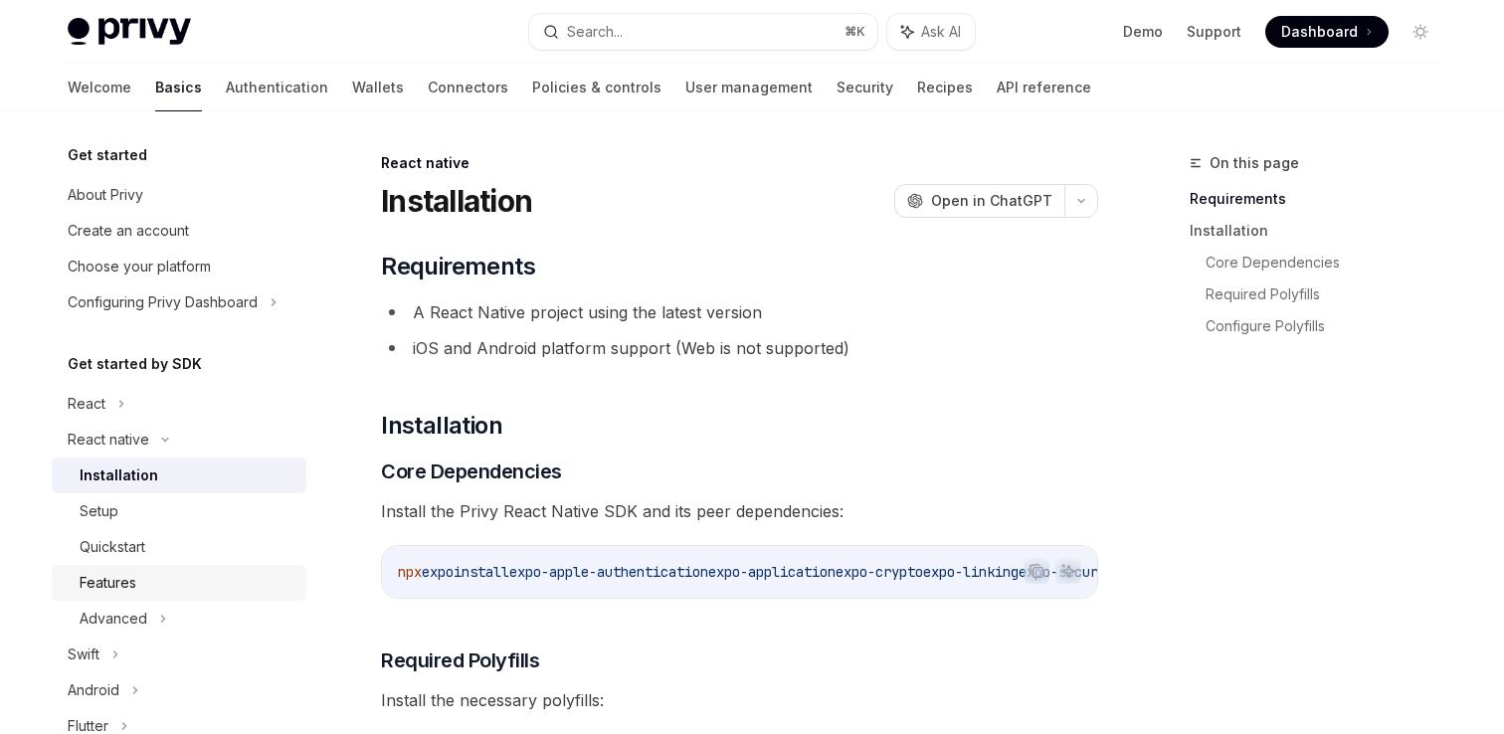
click at [113, 577] on div "Features" at bounding box center [108, 583] width 57 height 24
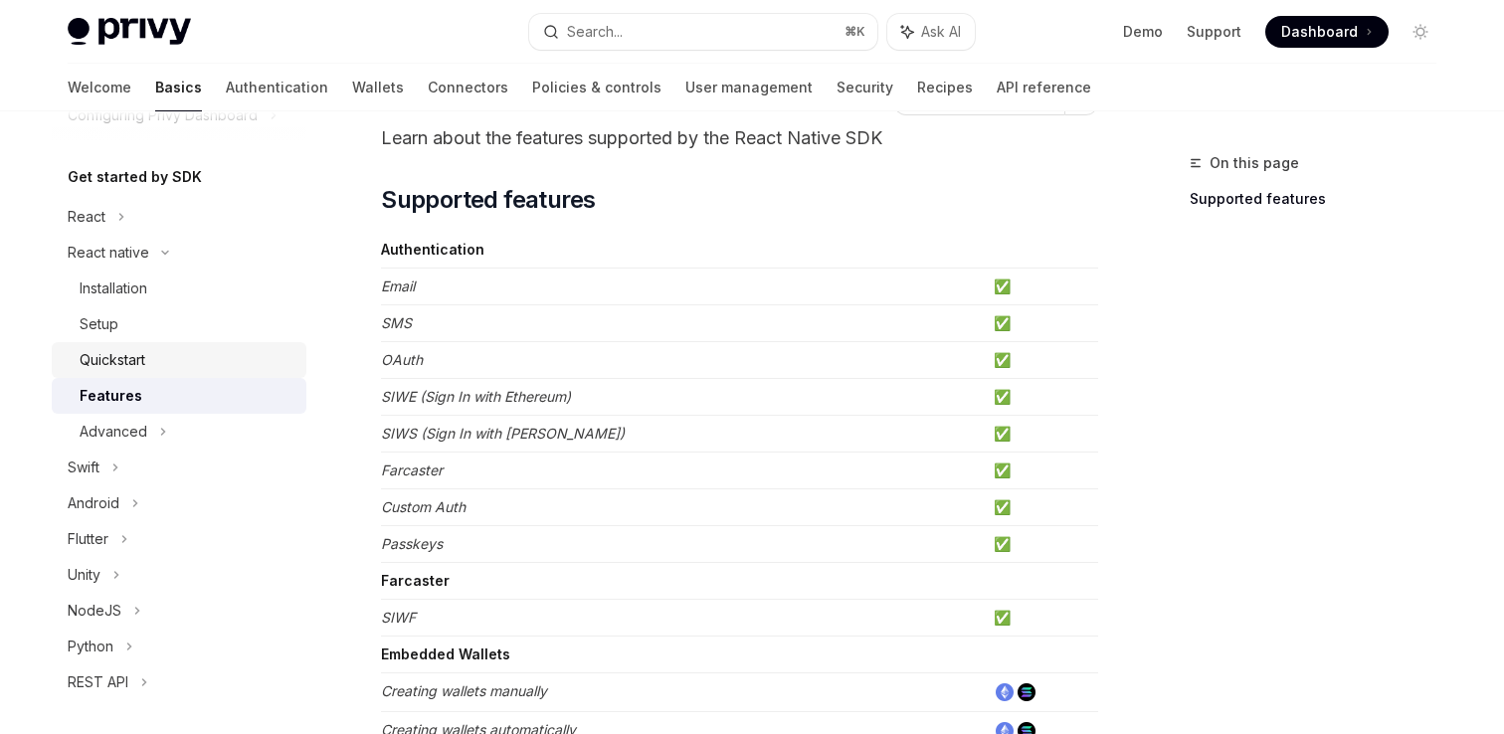
scroll to position [187, 0]
click at [128, 514] on div "Android" at bounding box center [179, 503] width 255 height 36
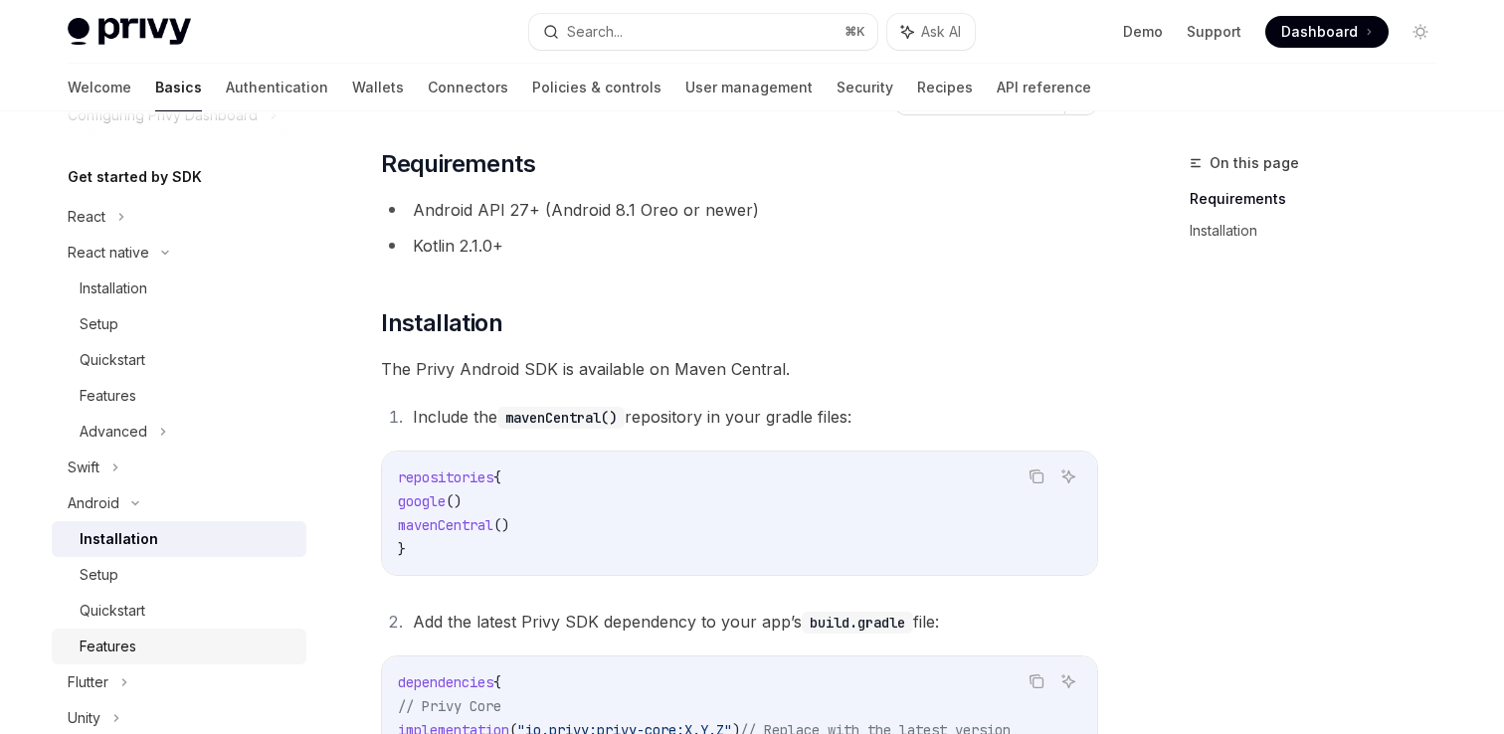
click at [127, 635] on div "Features" at bounding box center [108, 647] width 57 height 24
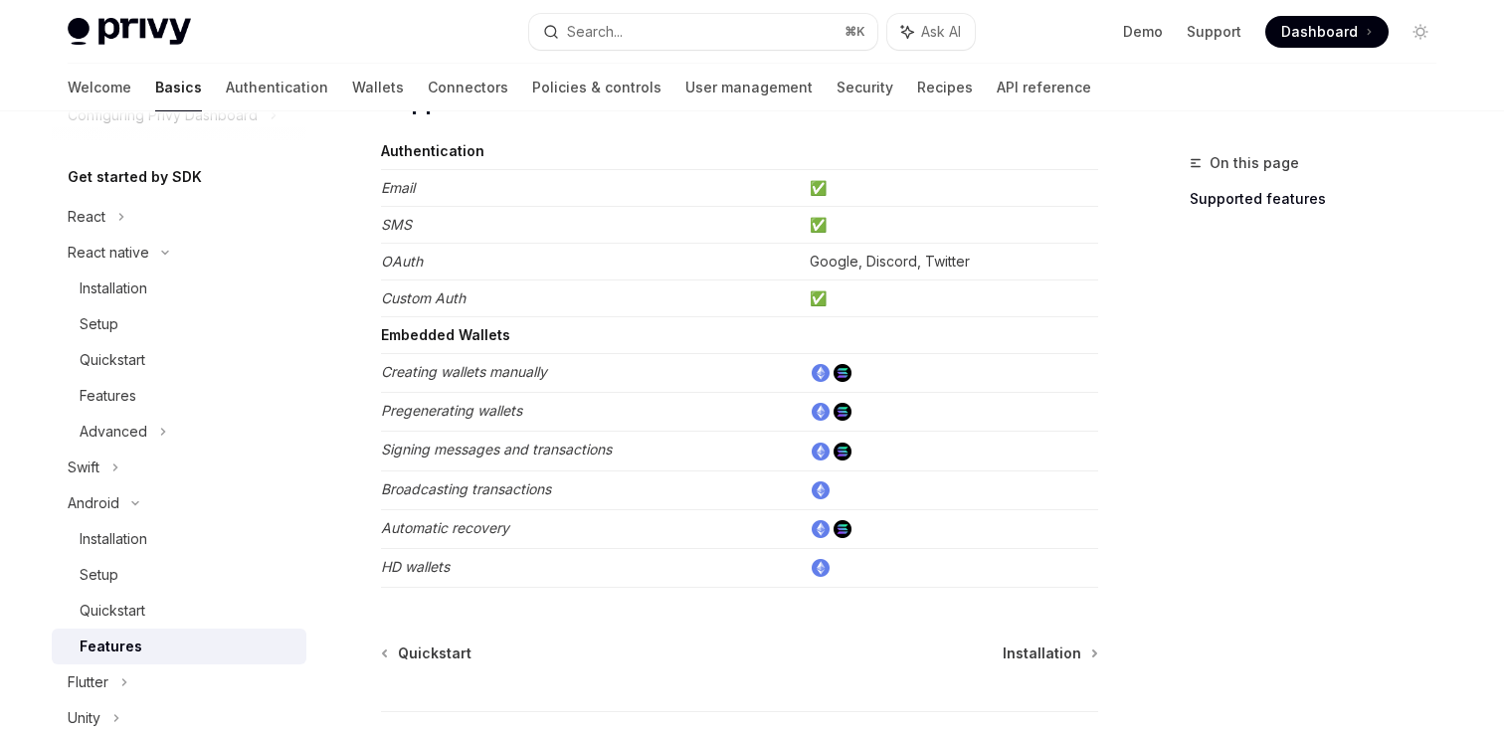
scroll to position [195, 0]
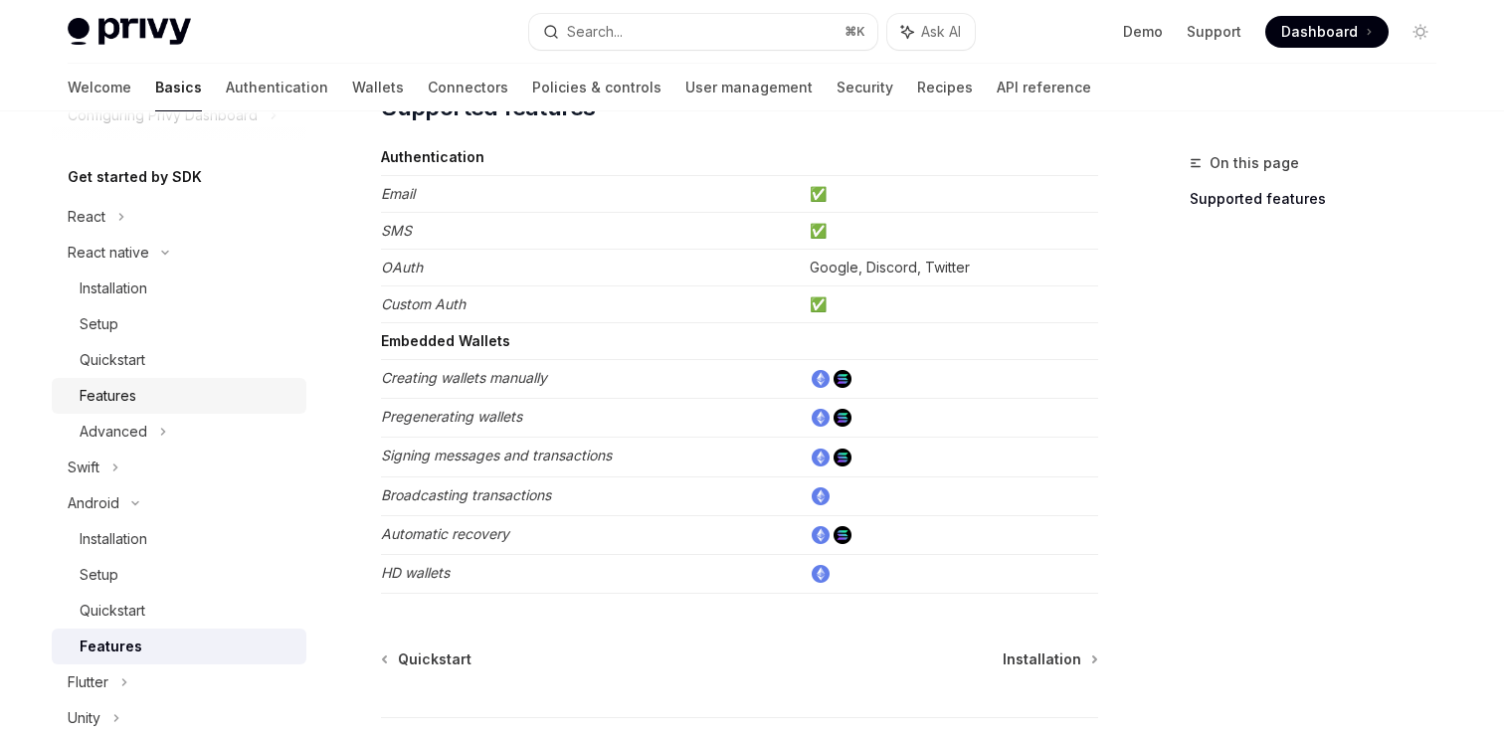
click at [130, 397] on div "Features" at bounding box center [108, 396] width 57 height 24
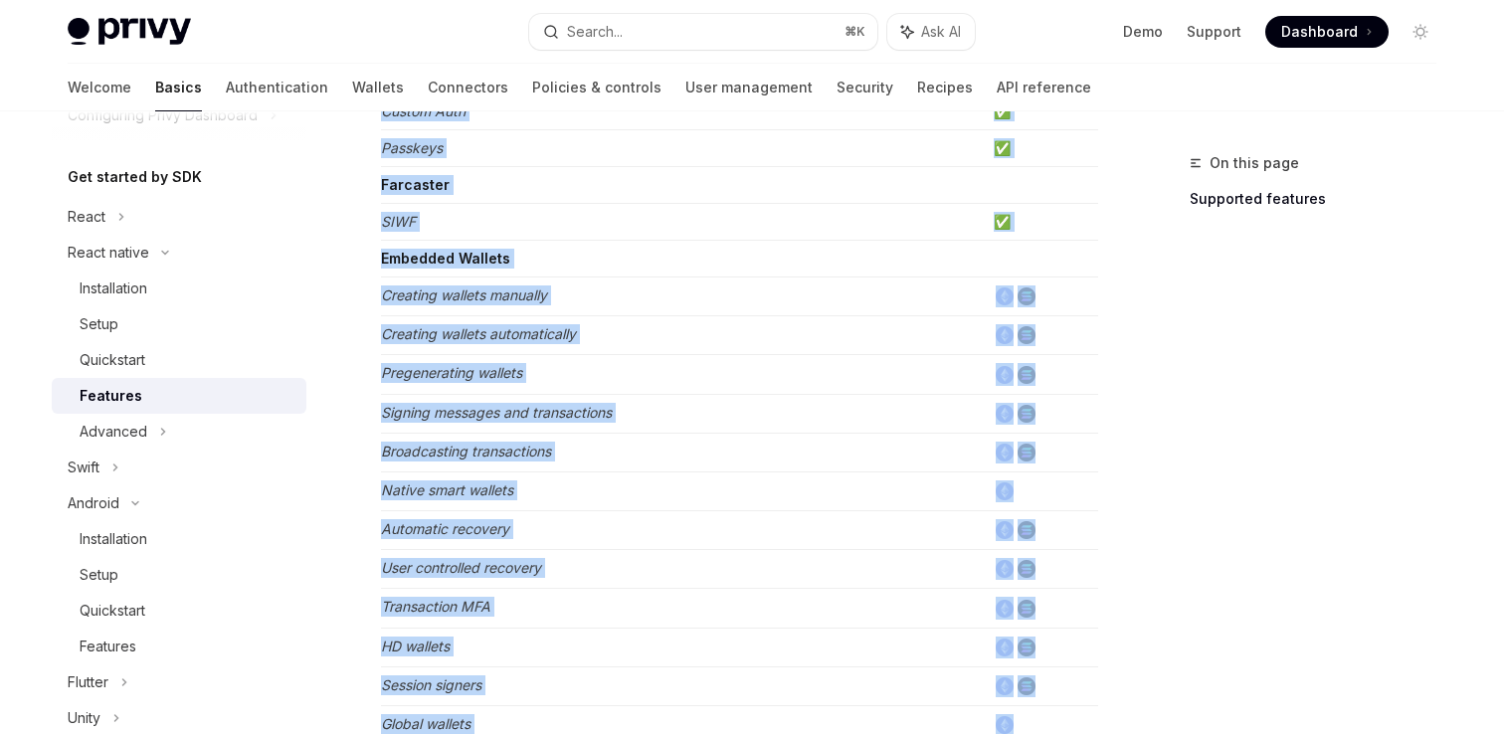
scroll to position [1112, 0]
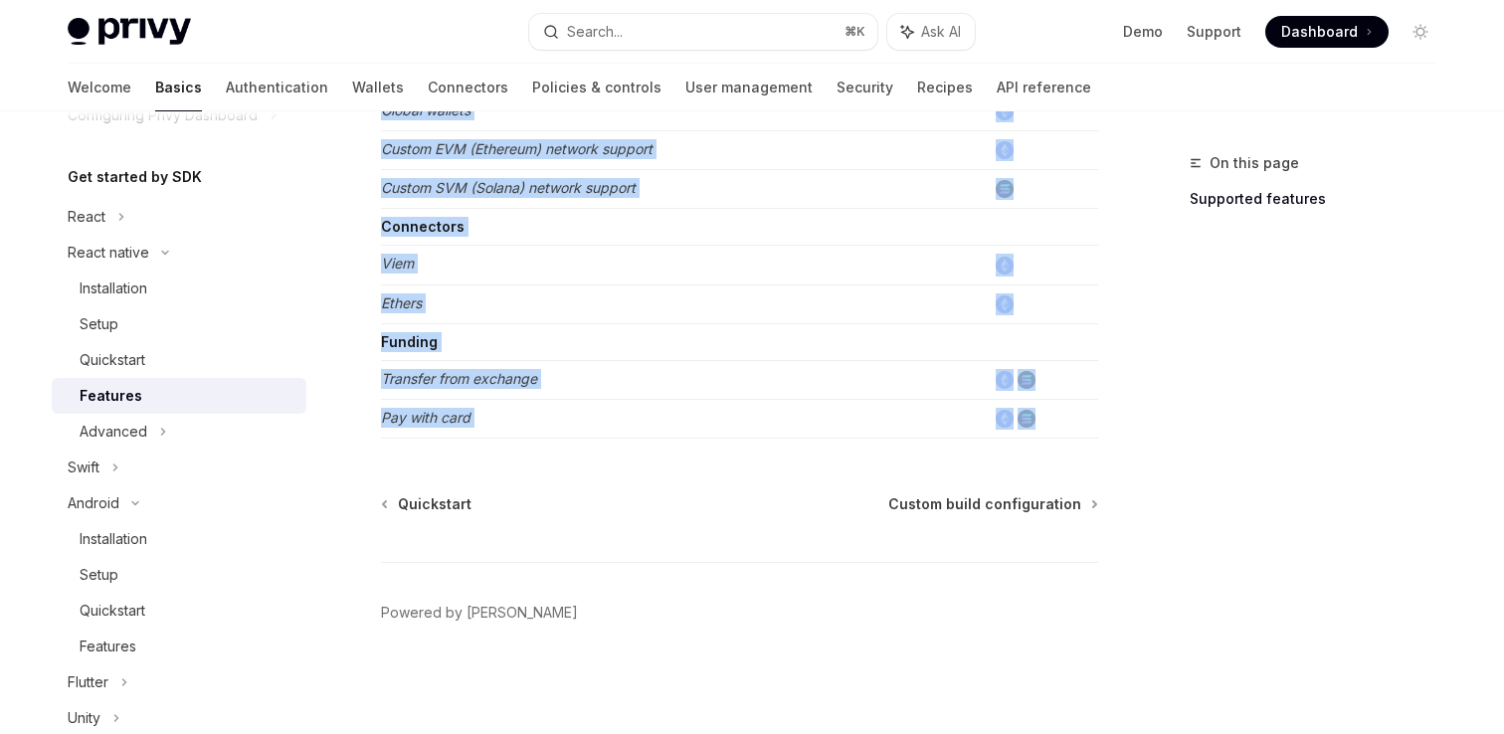
drag, startPoint x: 384, startPoint y: 193, endPoint x: 568, endPoint y: 452, distance: 317.4
copy div "Authentication Email ✅ SMS ✅ OAuth ✅ SIWE (Sign In with Ethereum) ✅ SIWS (Sign …"
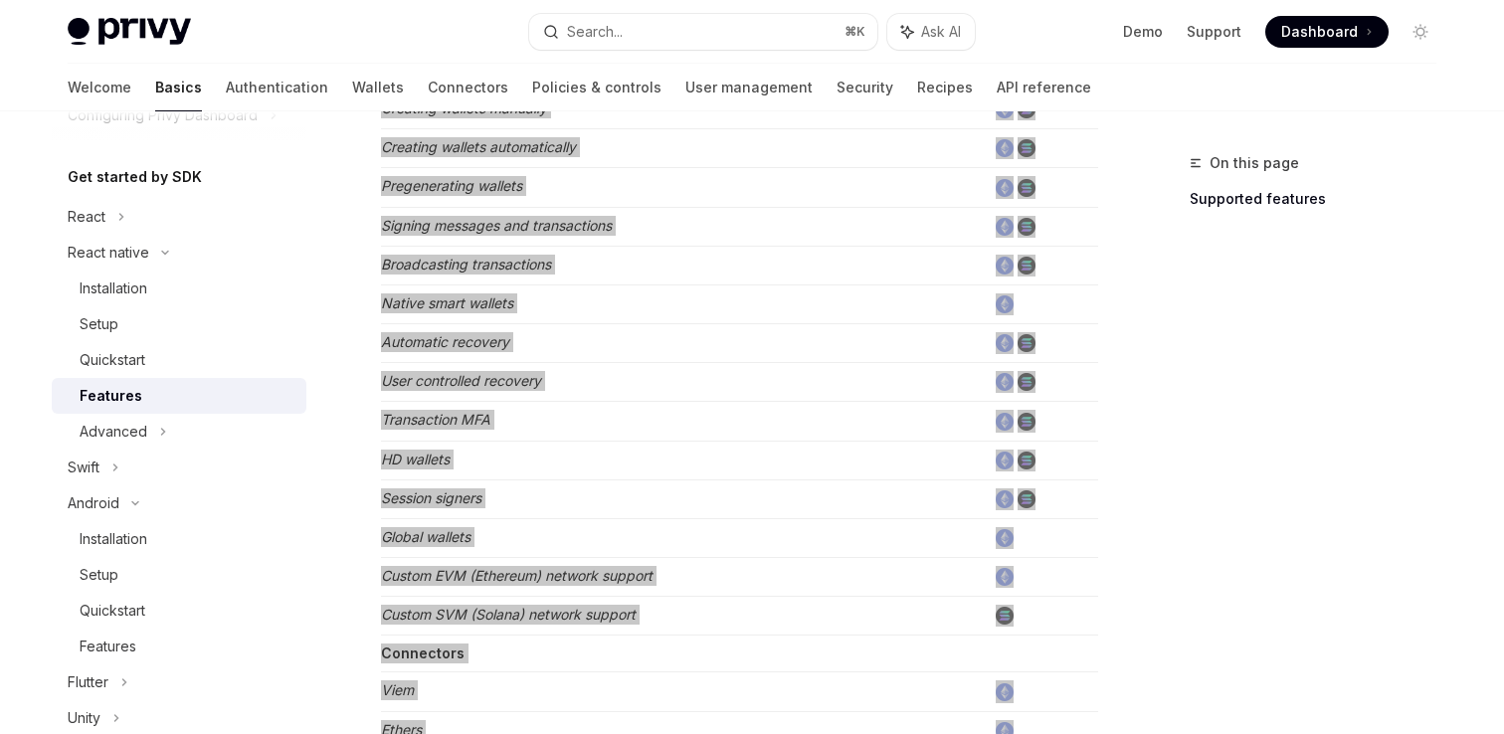
scroll to position [678, 0]
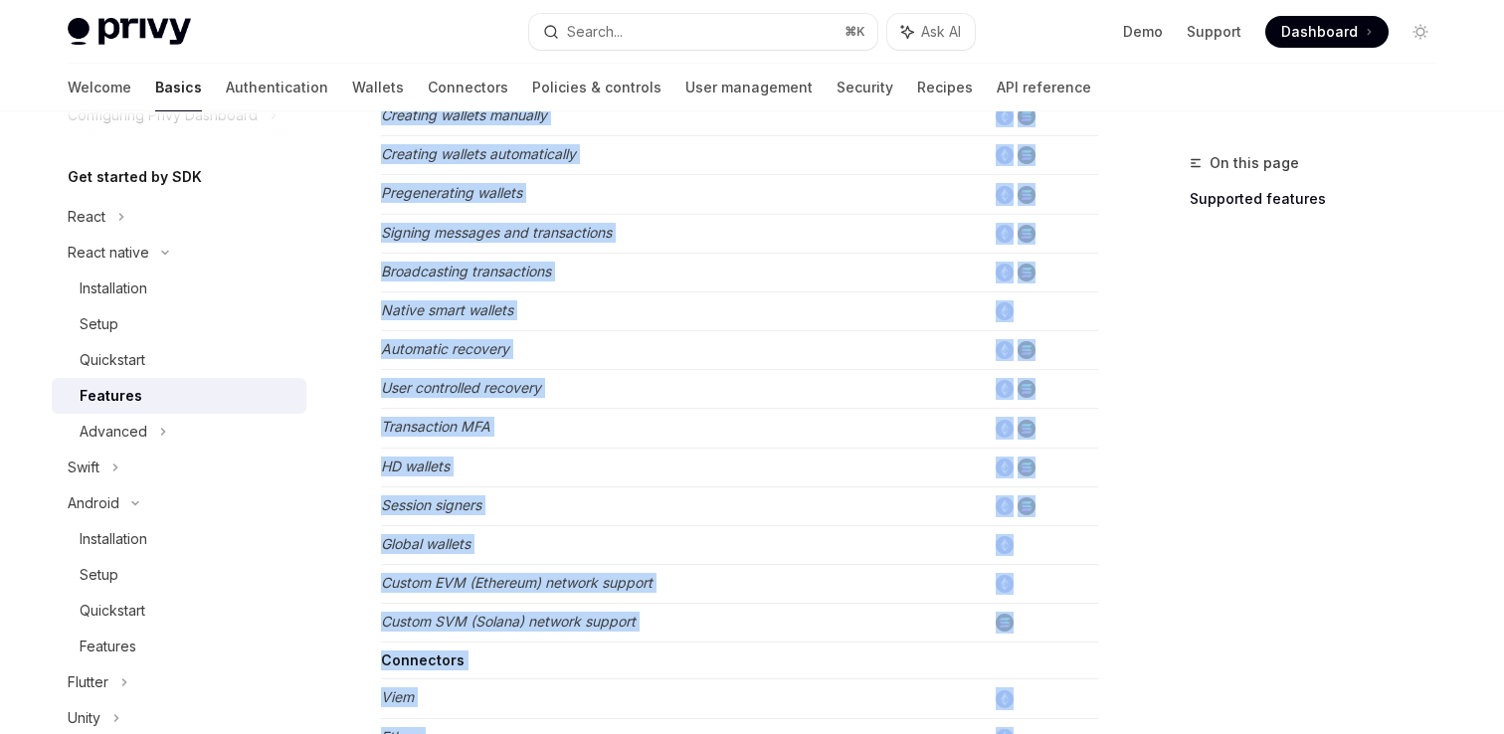
click at [452, 541] on em "Global wallets" at bounding box center [426, 543] width 90 height 17
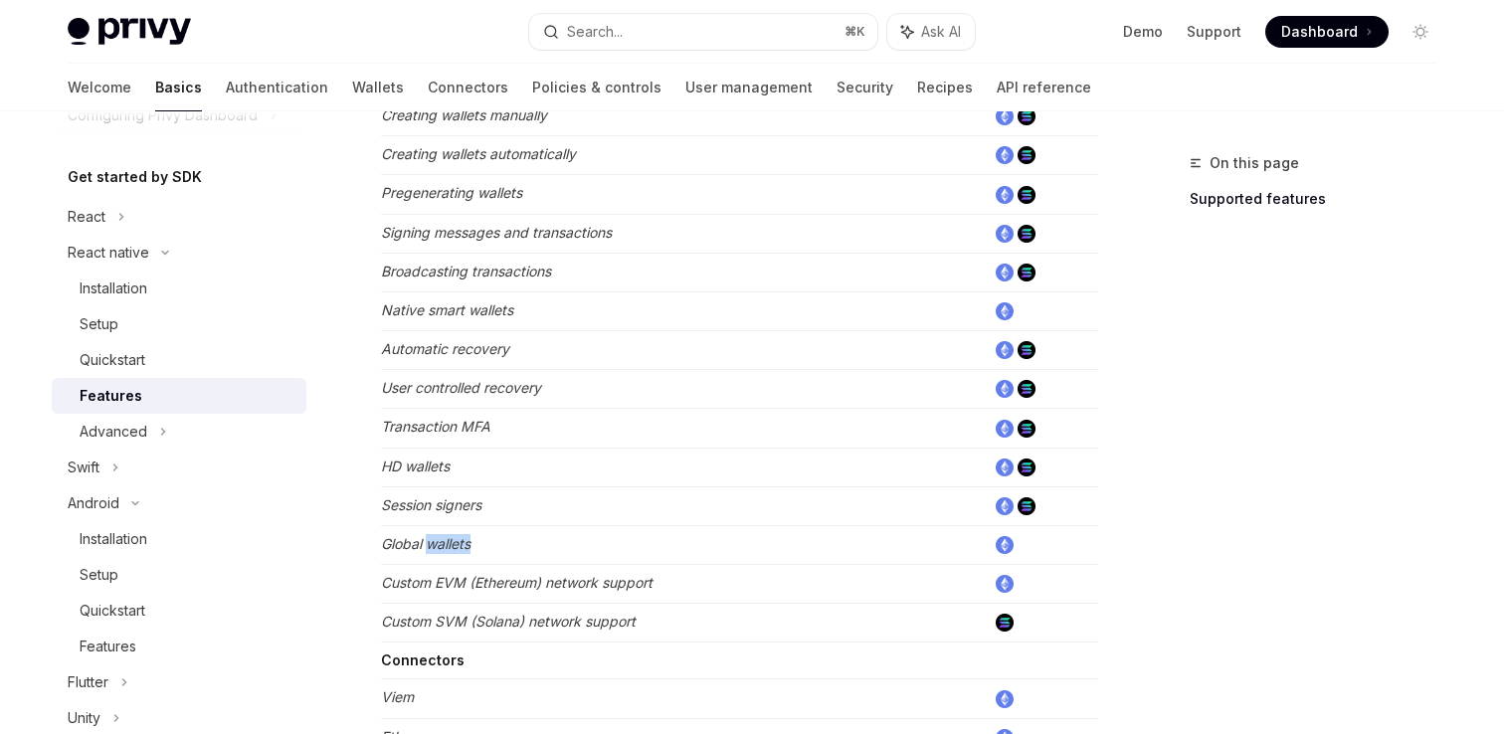
click at [452, 541] on em "Global wallets" at bounding box center [426, 543] width 90 height 17
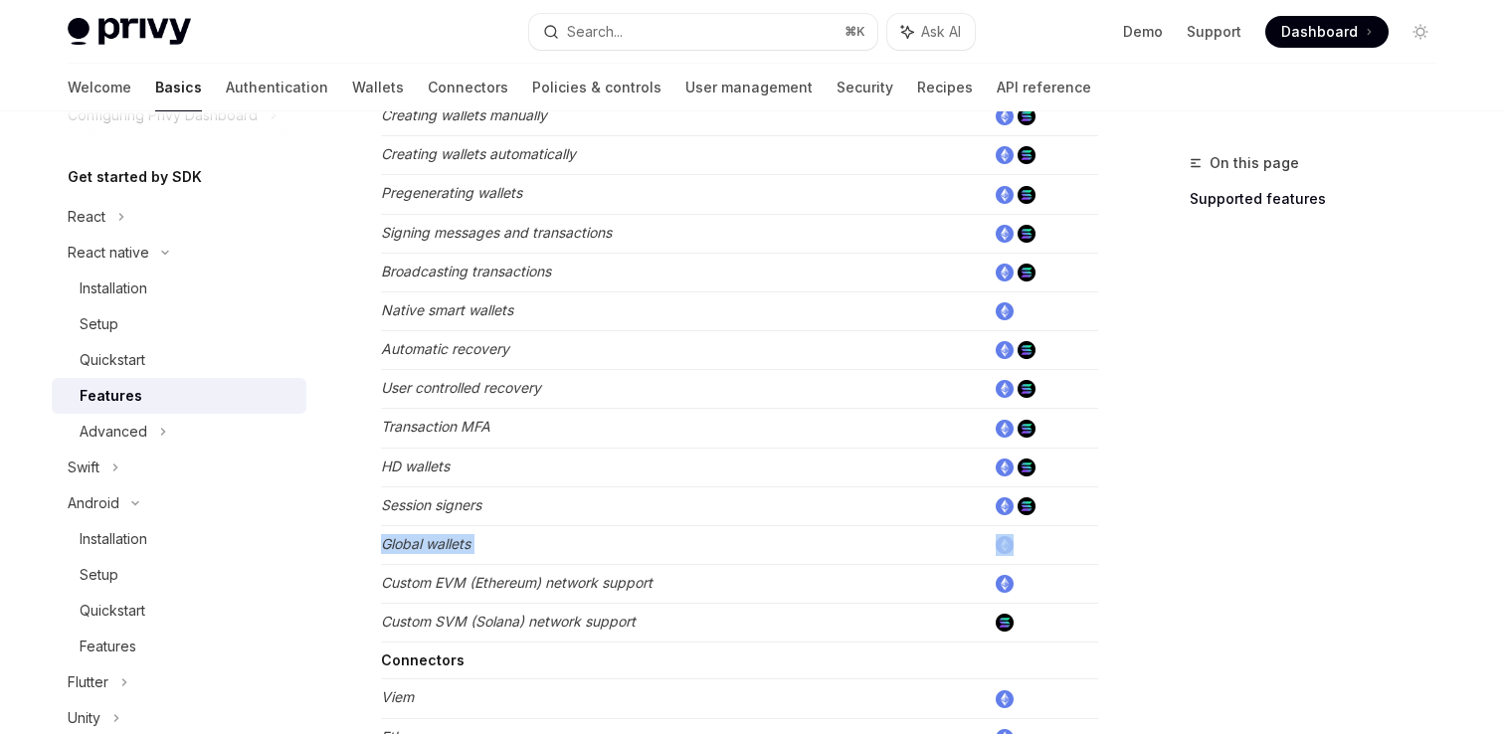
click at [452, 541] on em "Global wallets" at bounding box center [426, 543] width 90 height 17
type textarea "*"
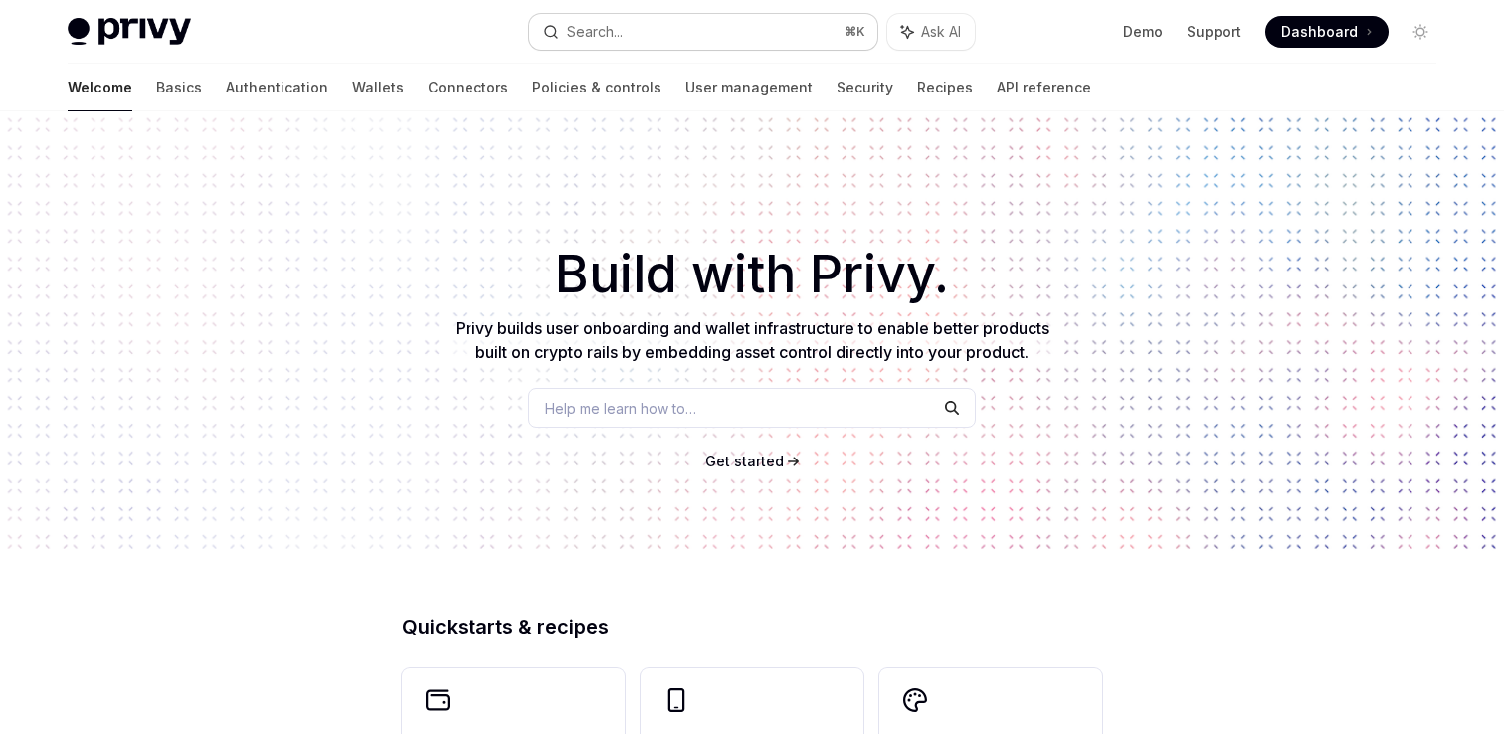
click at [637, 34] on button "Search... ⌘ K" at bounding box center [703, 32] width 348 height 36
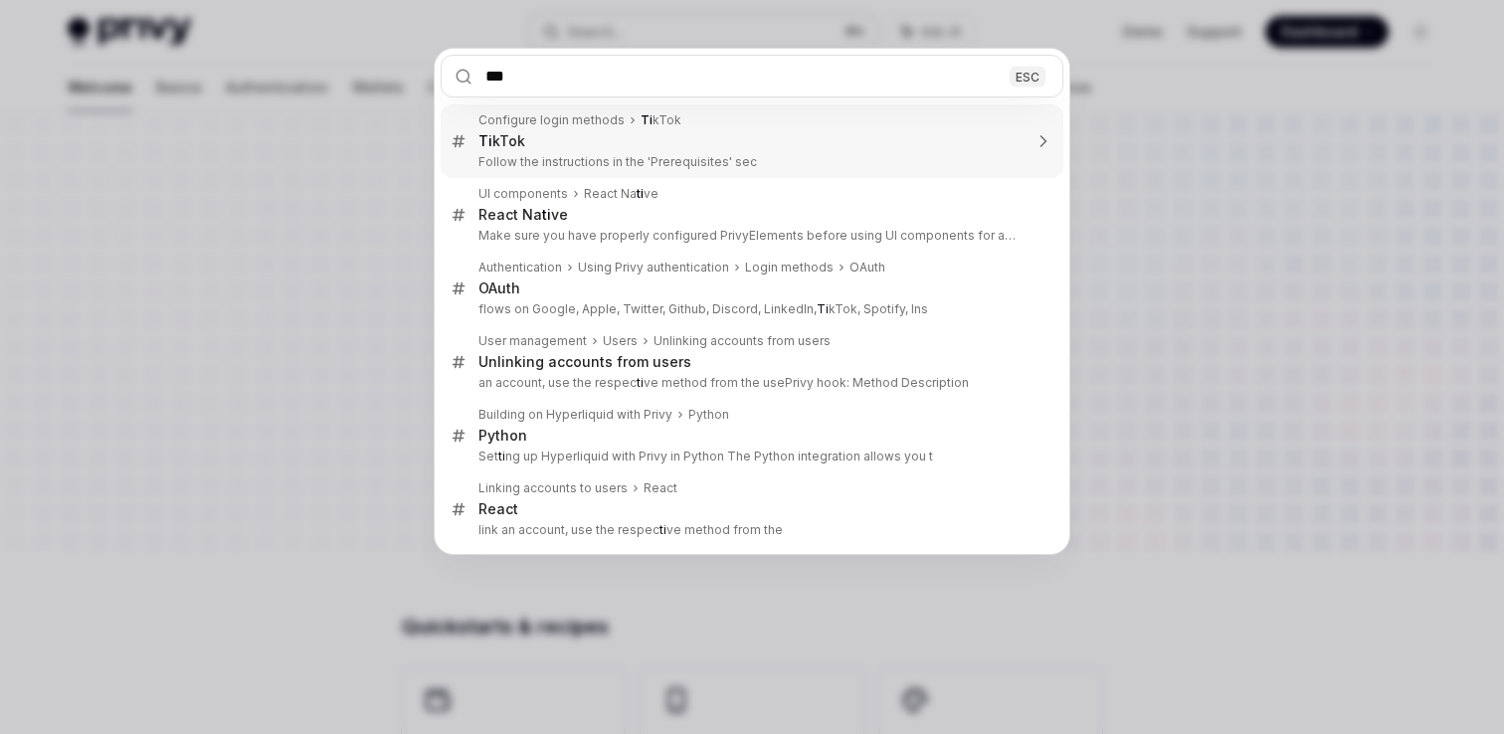
type input "****"
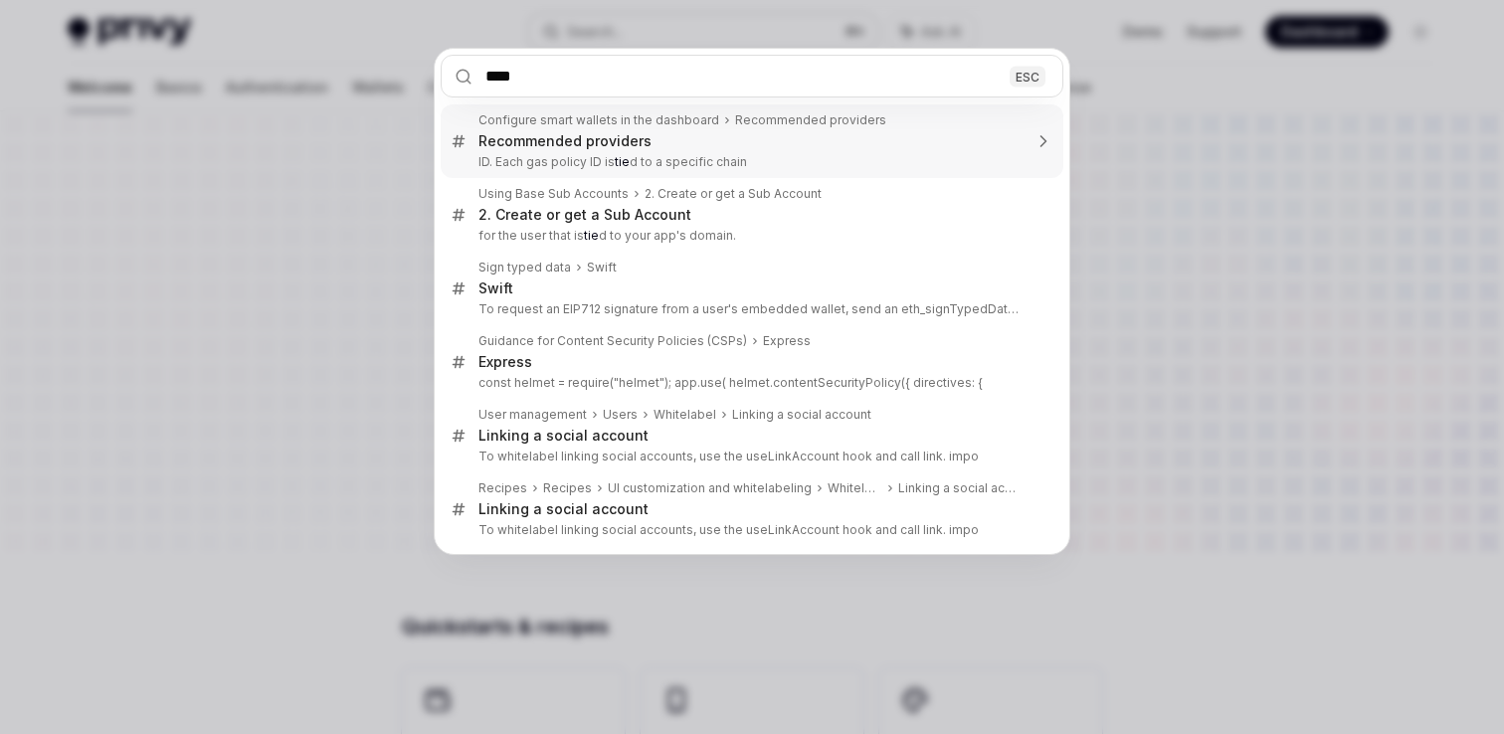
type textarea "*"
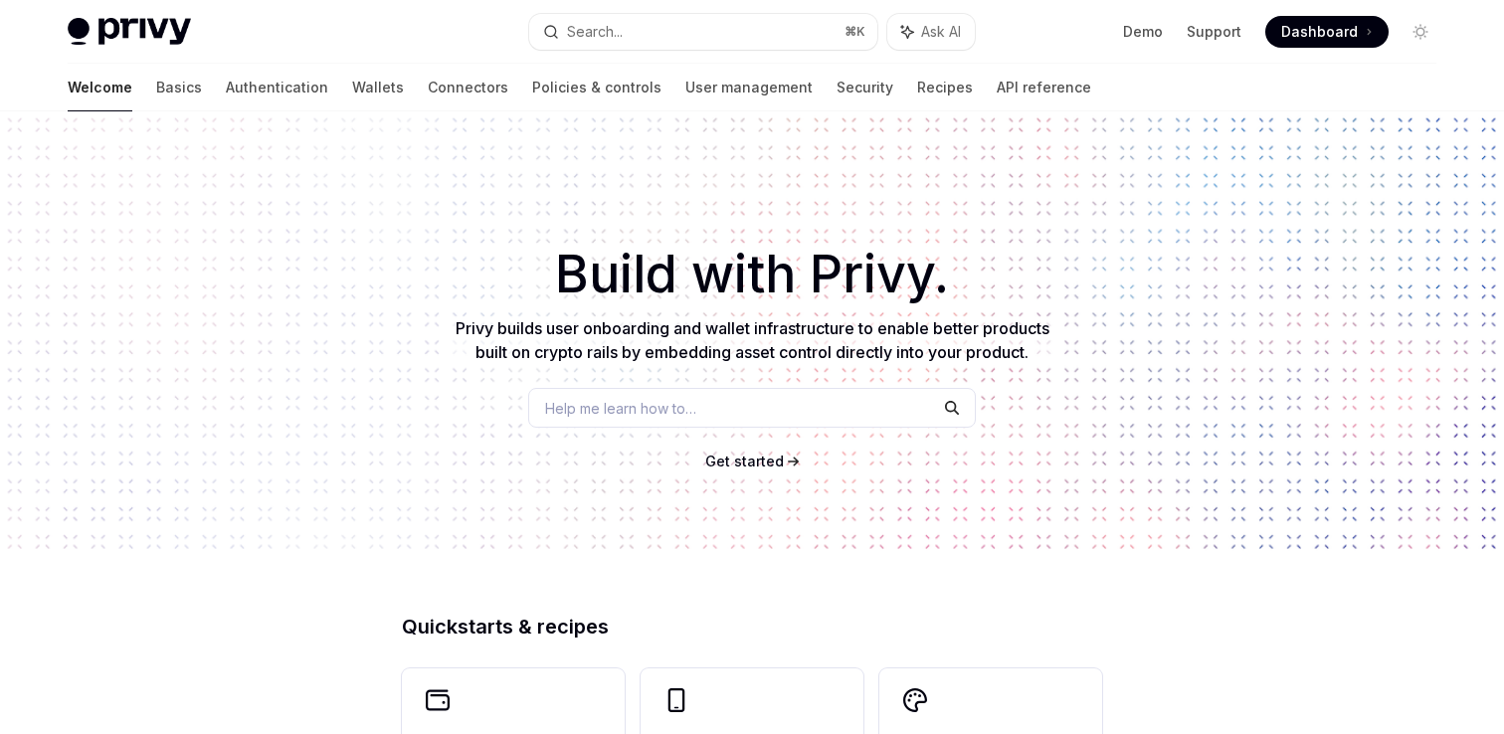
type textarea "*"
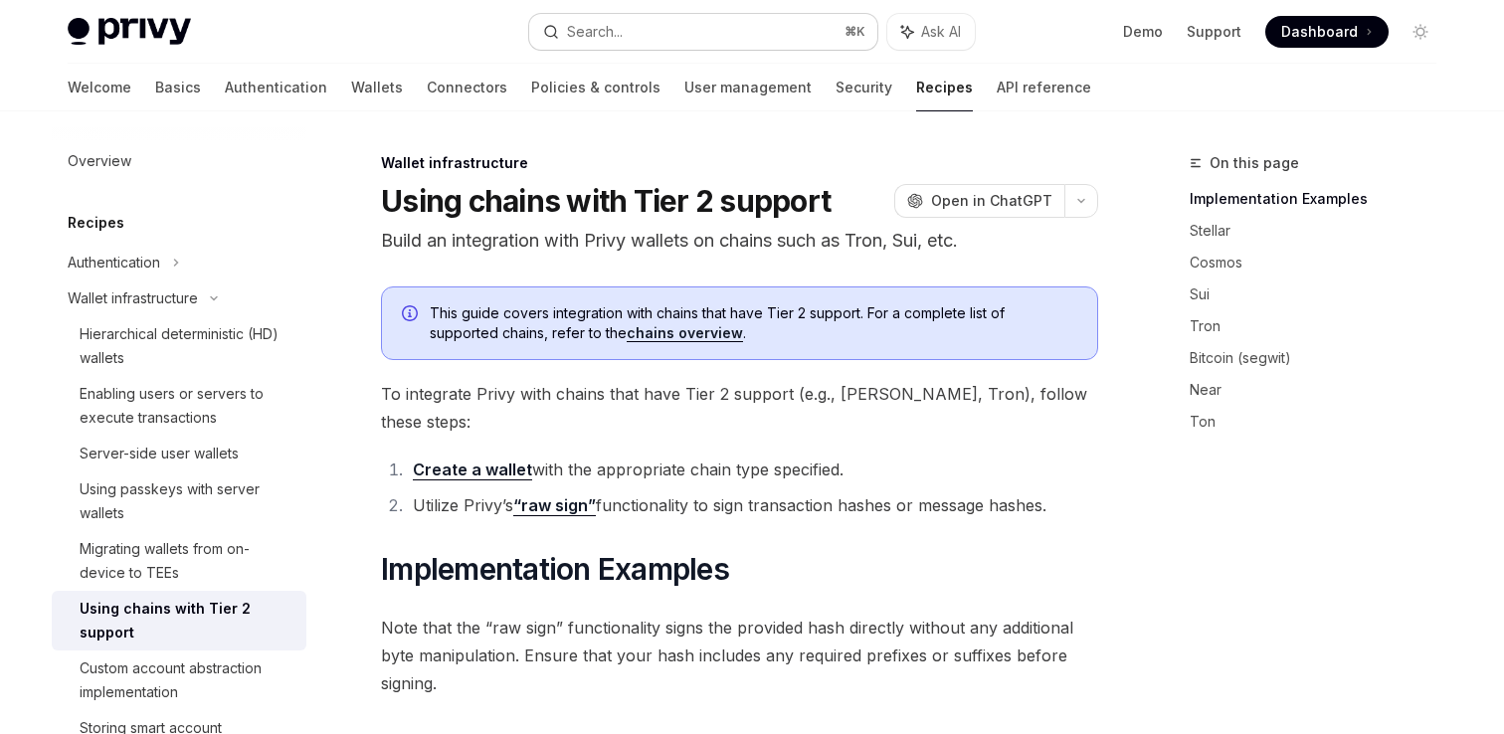
click at [616, 37] on div "Search..." at bounding box center [595, 32] width 56 height 24
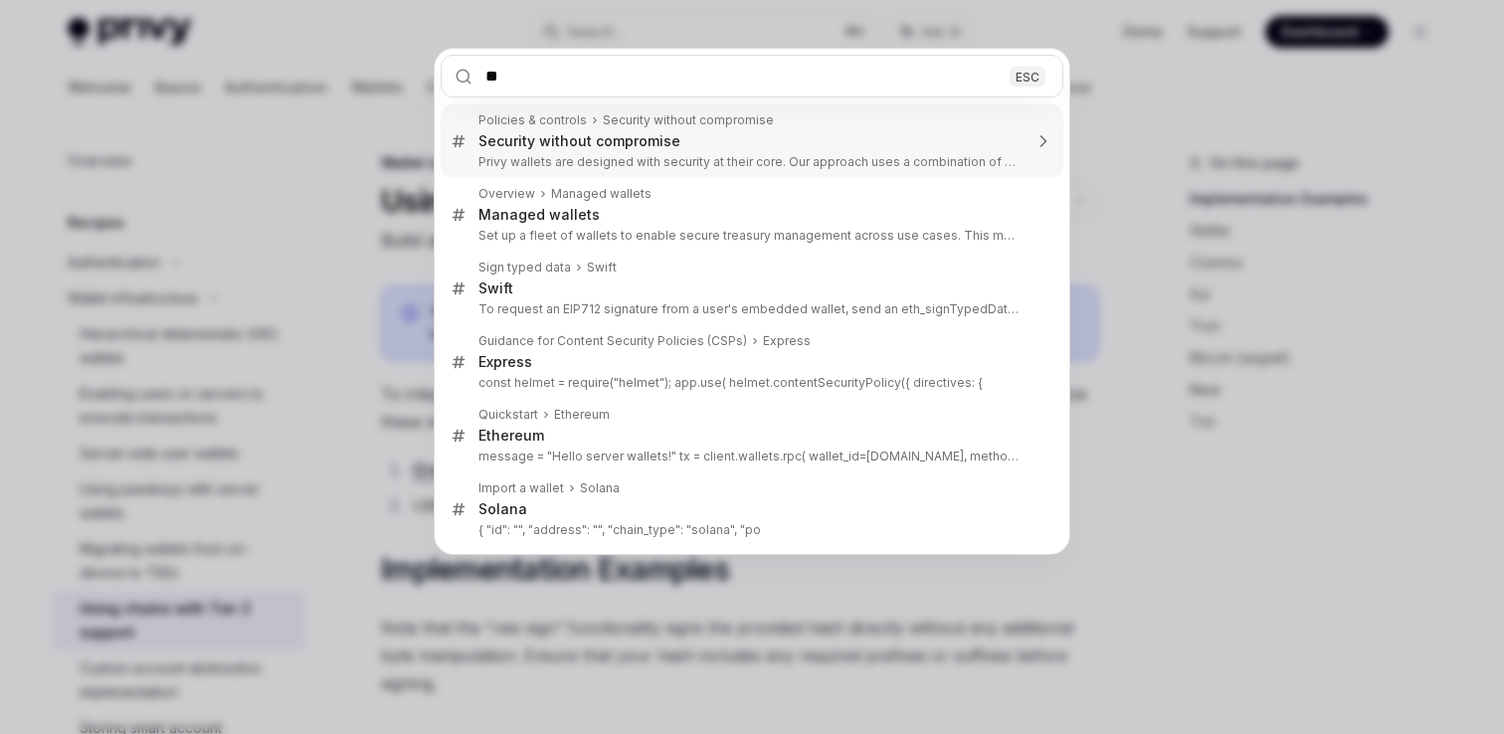
type input "*"
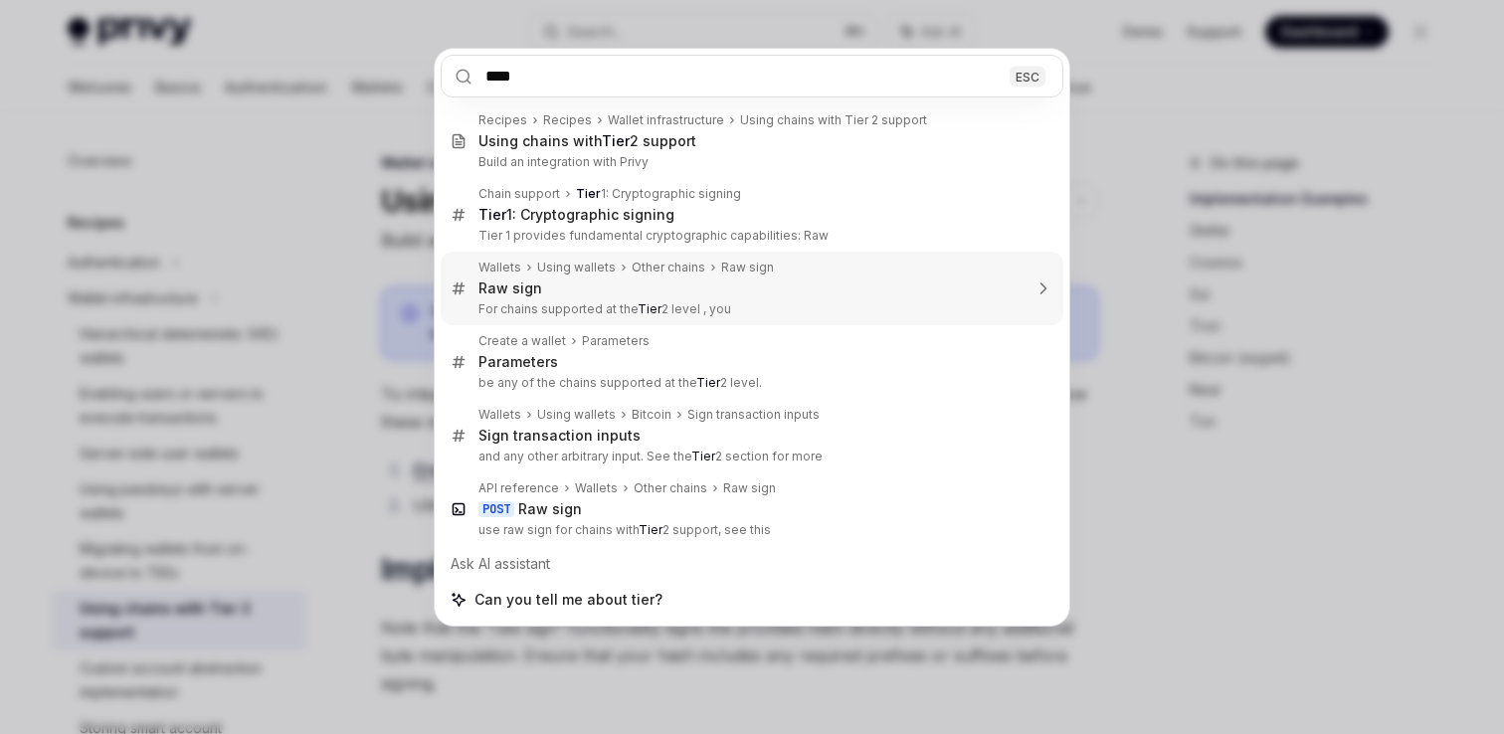
type input "*****"
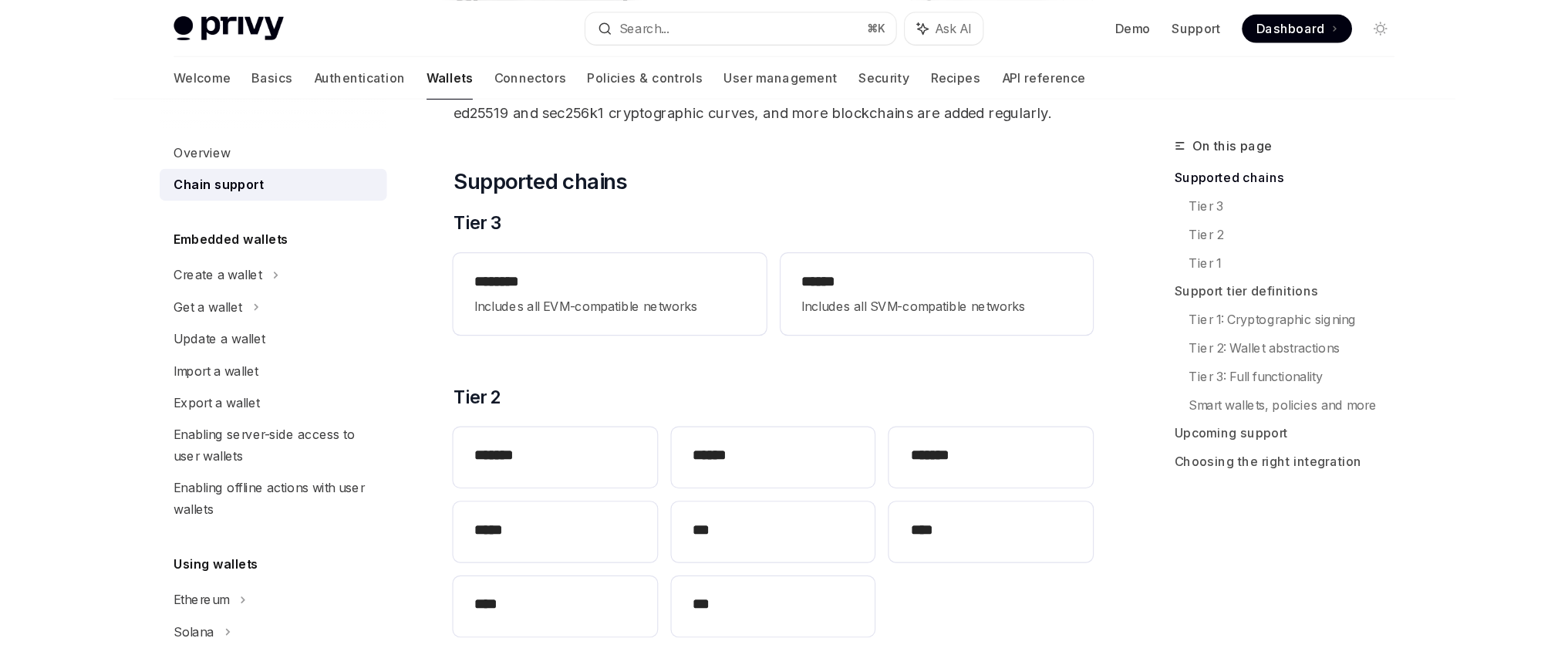
scroll to position [143, 0]
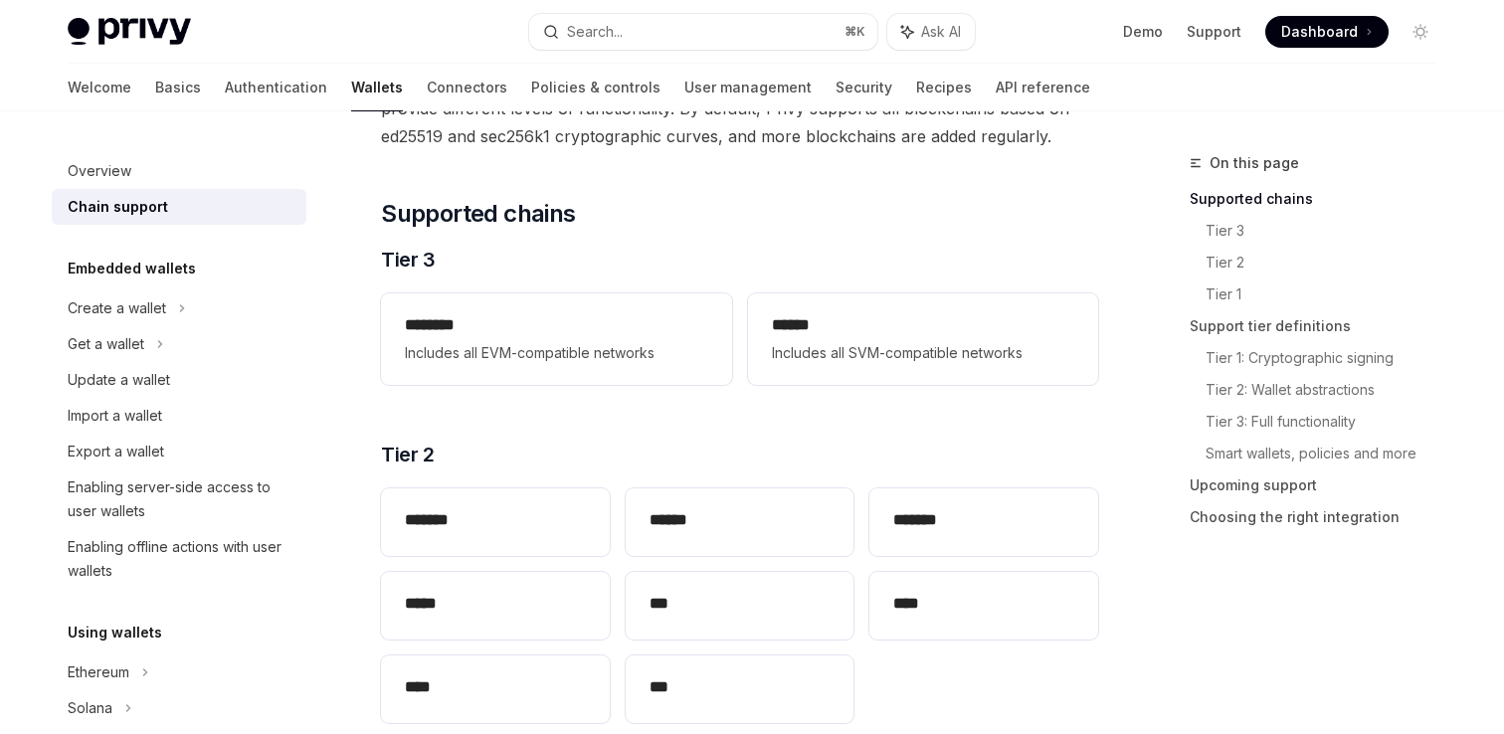
type textarea "*"
